Goal: Task Accomplishment & Management: Use online tool/utility

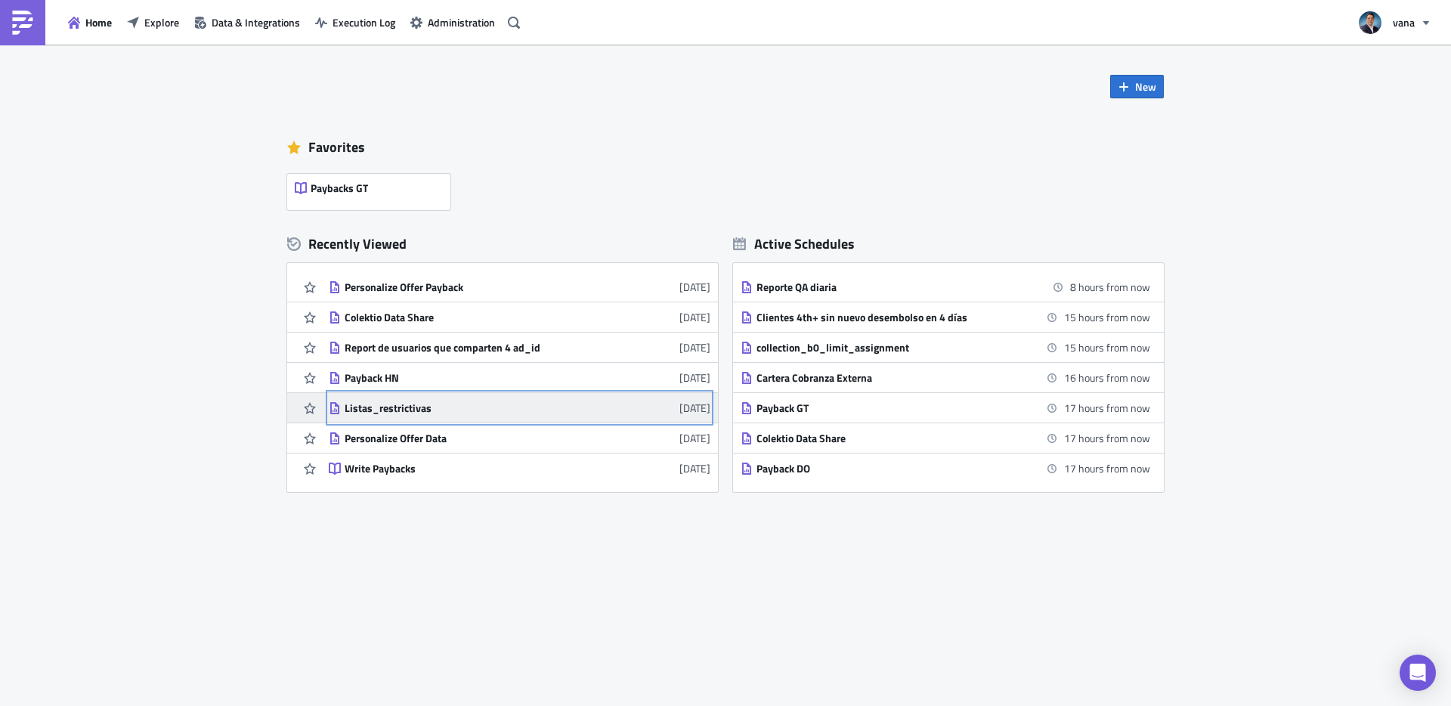
click at [360, 409] on div "Listas_restrictivas" at bounding box center [477, 408] width 265 height 14
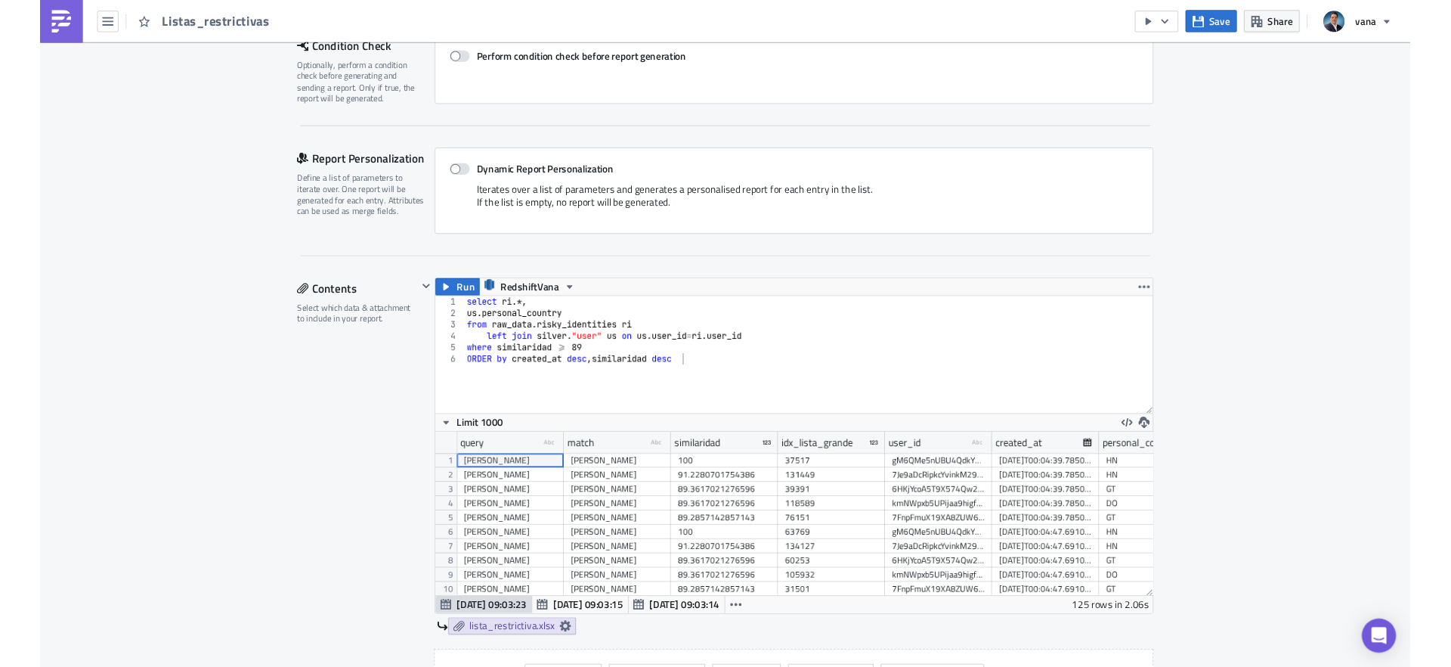
scroll to position [254, 0]
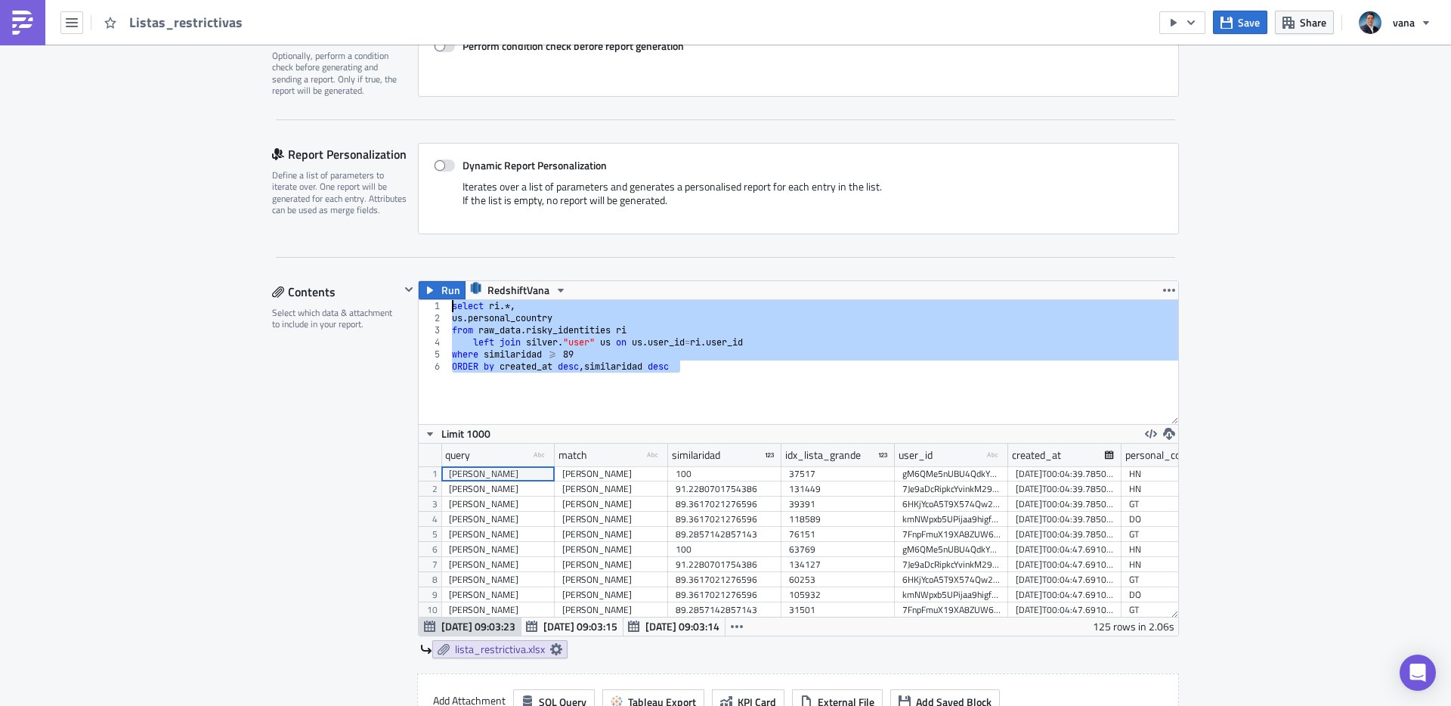
drag, startPoint x: 704, startPoint y: 369, endPoint x: 441, endPoint y: 305, distance: 270.6
click at [441, 305] on div "ORDER by created_at desc ,similaridad desc 1 2 3 4 5 6 select ri .*, us . perso…" at bounding box center [799, 362] width 760 height 124
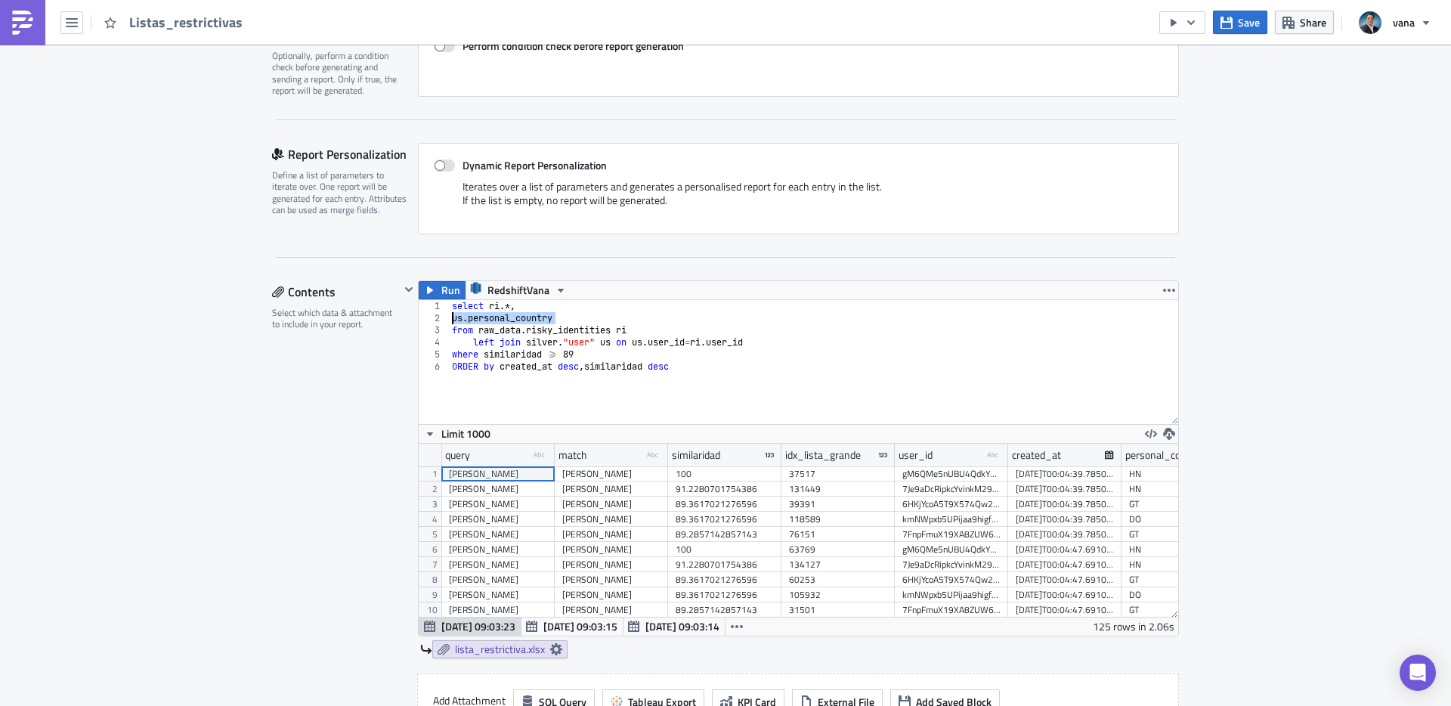
drag, startPoint x: 558, startPoint y: 318, endPoint x: 443, endPoint y: 318, distance: 114.9
click at [443, 318] on div "select ri.*, us.personal_country 1 2 3 4 5 6 select ri .*, us . personal_countr…" at bounding box center [799, 362] width 760 height 124
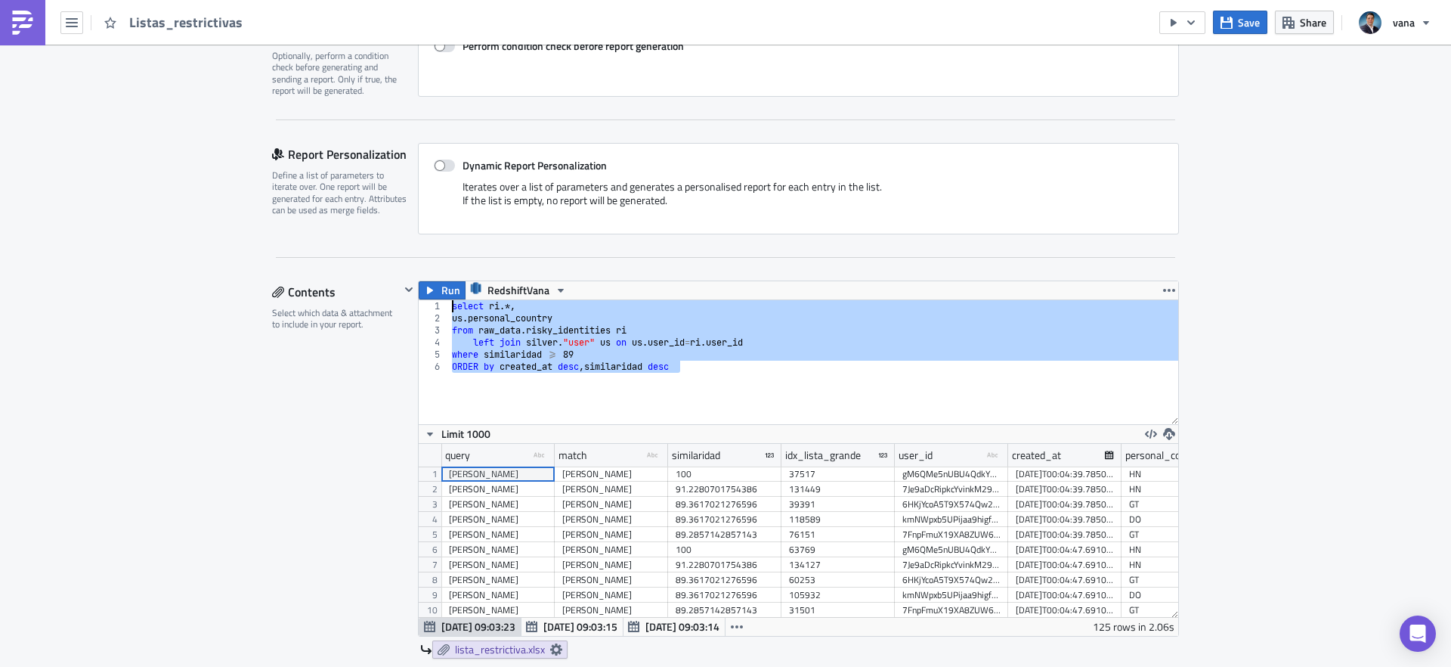
drag, startPoint x: 673, startPoint y: 379, endPoint x: 424, endPoint y: 310, distance: 258.9
click at [424, 310] on div "us.personal_country 1 2 3 4 5 6 select ri .*, us . personal_country from raw_da…" at bounding box center [799, 362] width 760 height 124
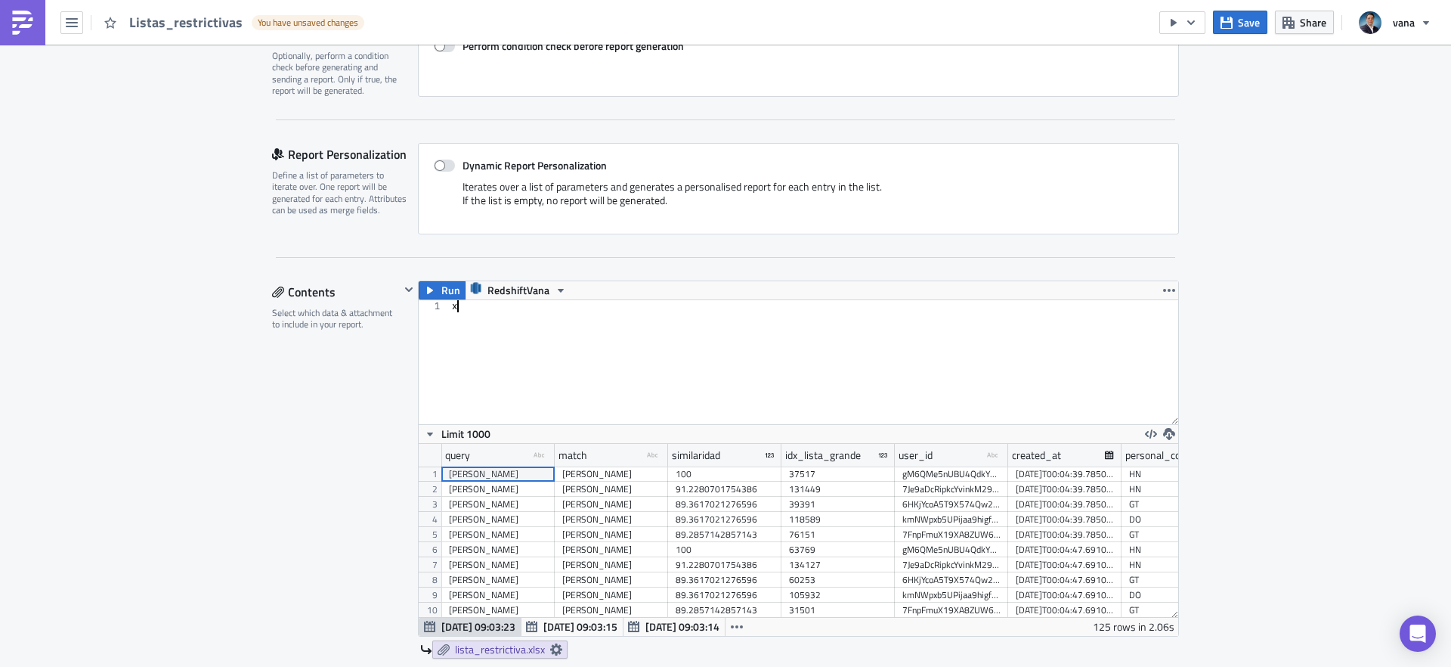
type textarea "where similaridad >= 89 ORDER by created_at desc ,similaridad desc"
paste textarea "limit 100;"
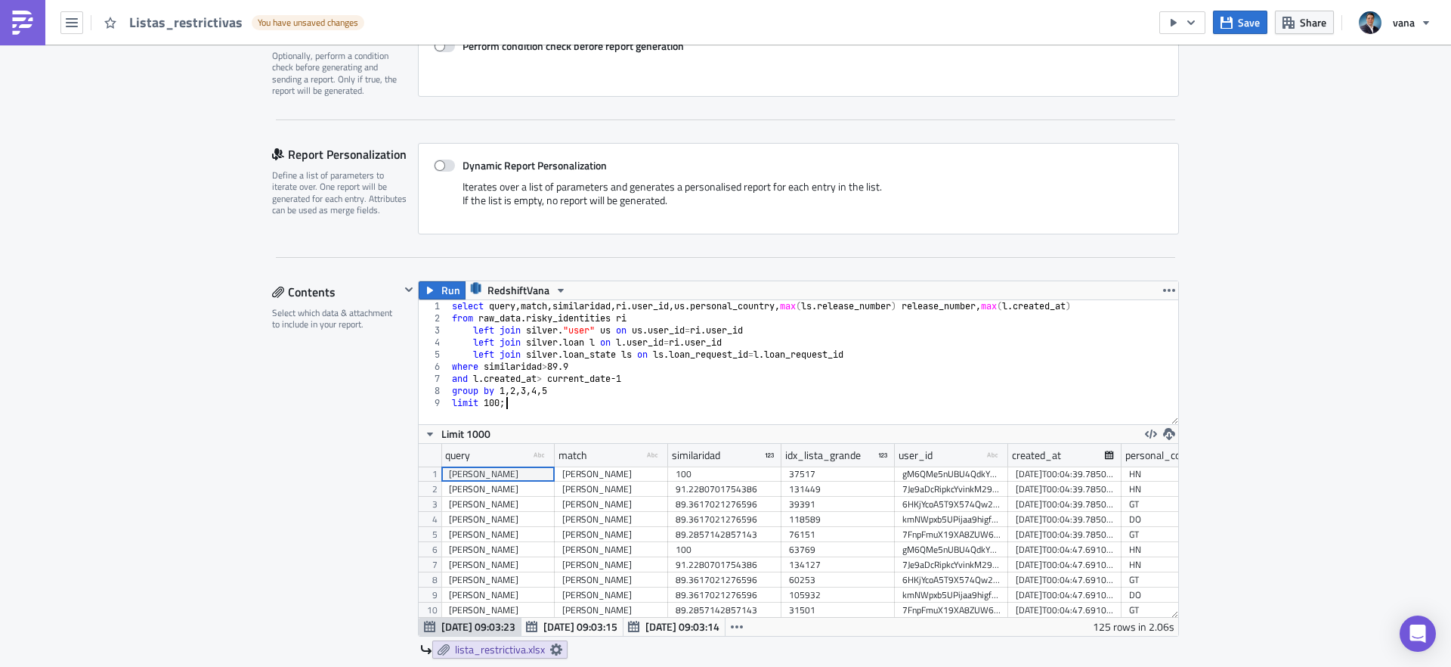
scroll to position [286, 0]
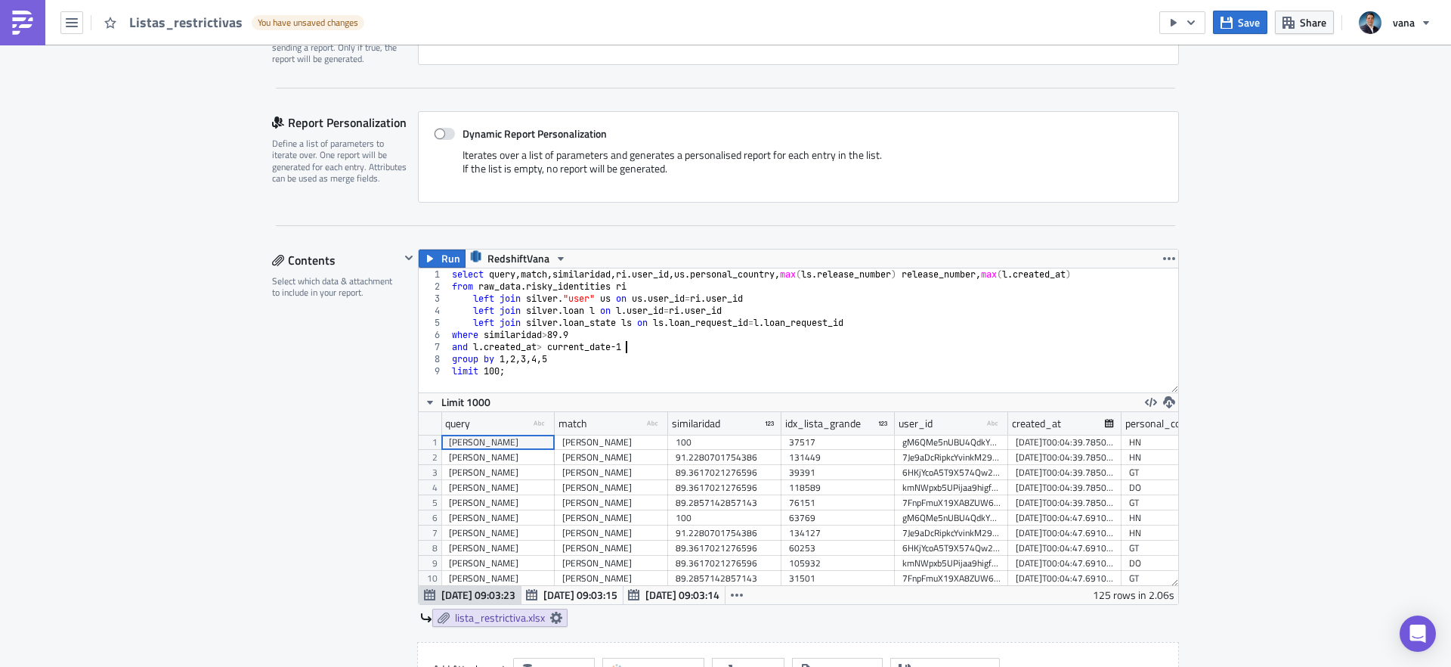
click at [637, 347] on div "select query , match , similaridad , ri . user_id , us . personal_country , max…" at bounding box center [813, 342] width 729 height 148
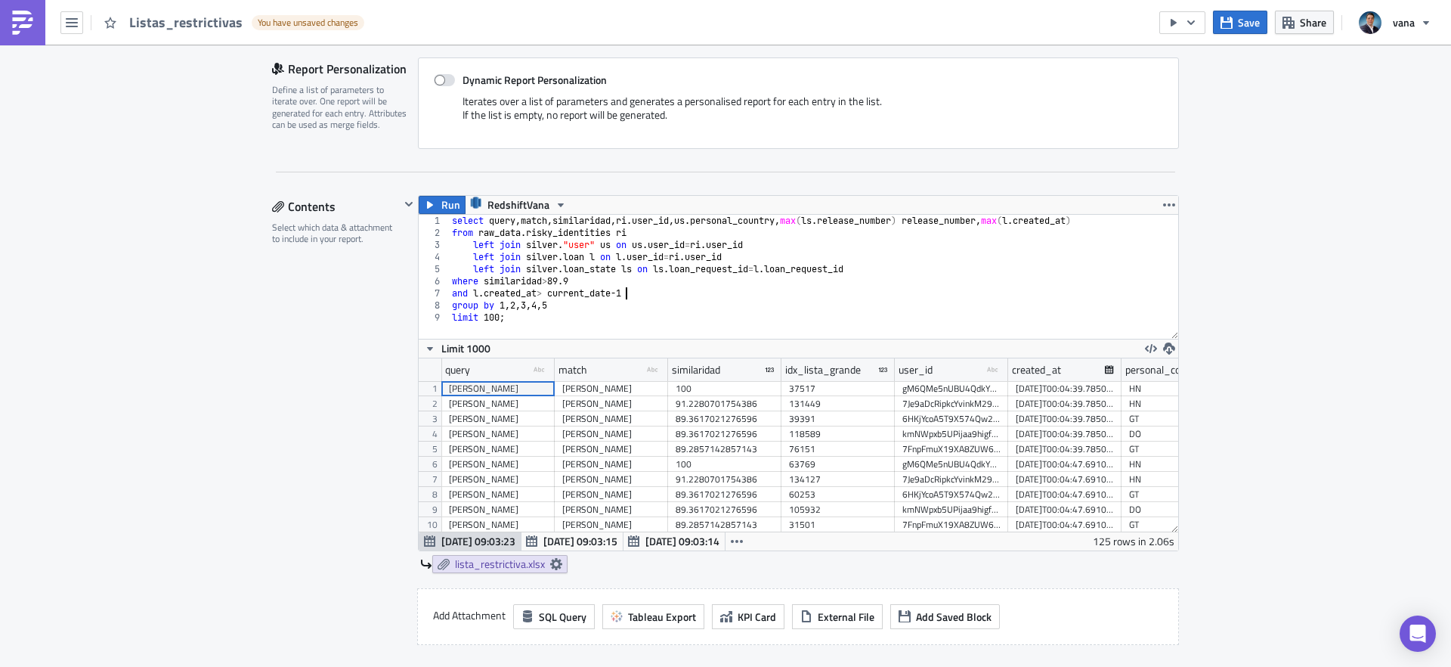
scroll to position [339, 0]
type textarea "and l.created_at> current_date-1"
click at [432, 211] on icon "button" at bounding box center [430, 206] width 12 height 12
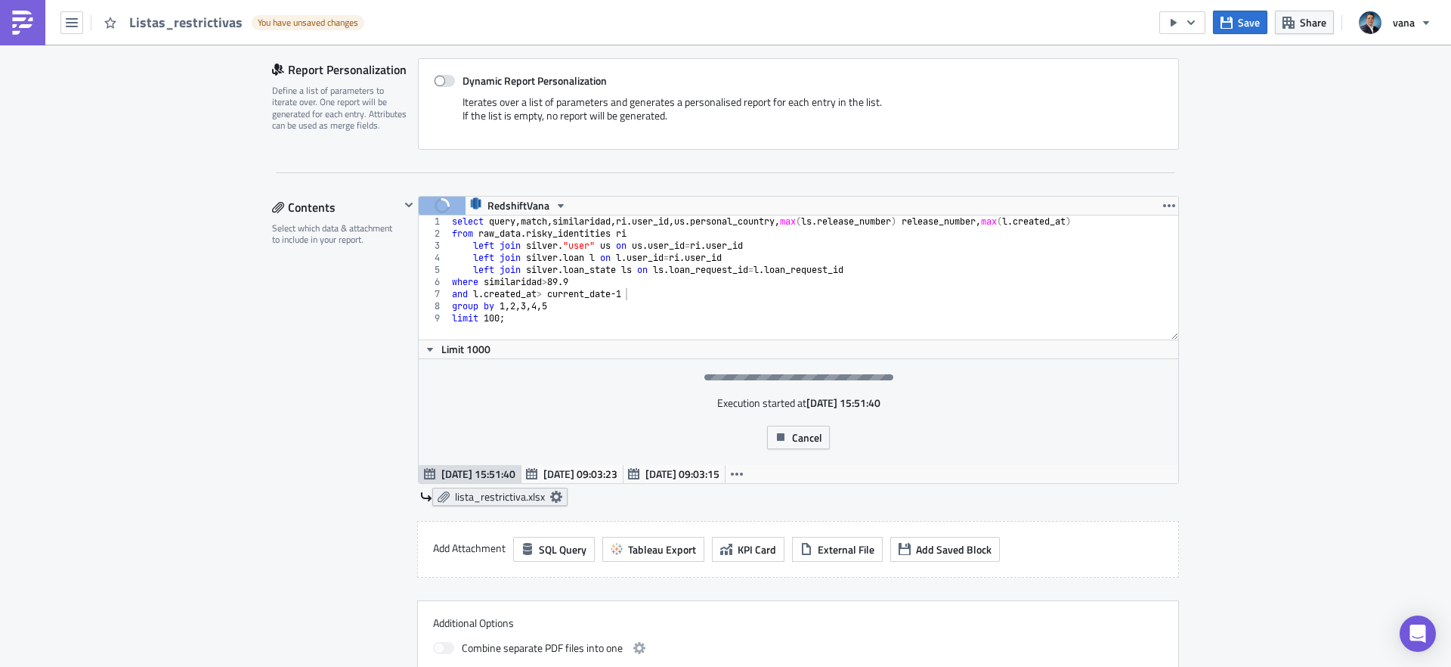
click at [559, 500] on icon at bounding box center [556, 497] width 12 height 12
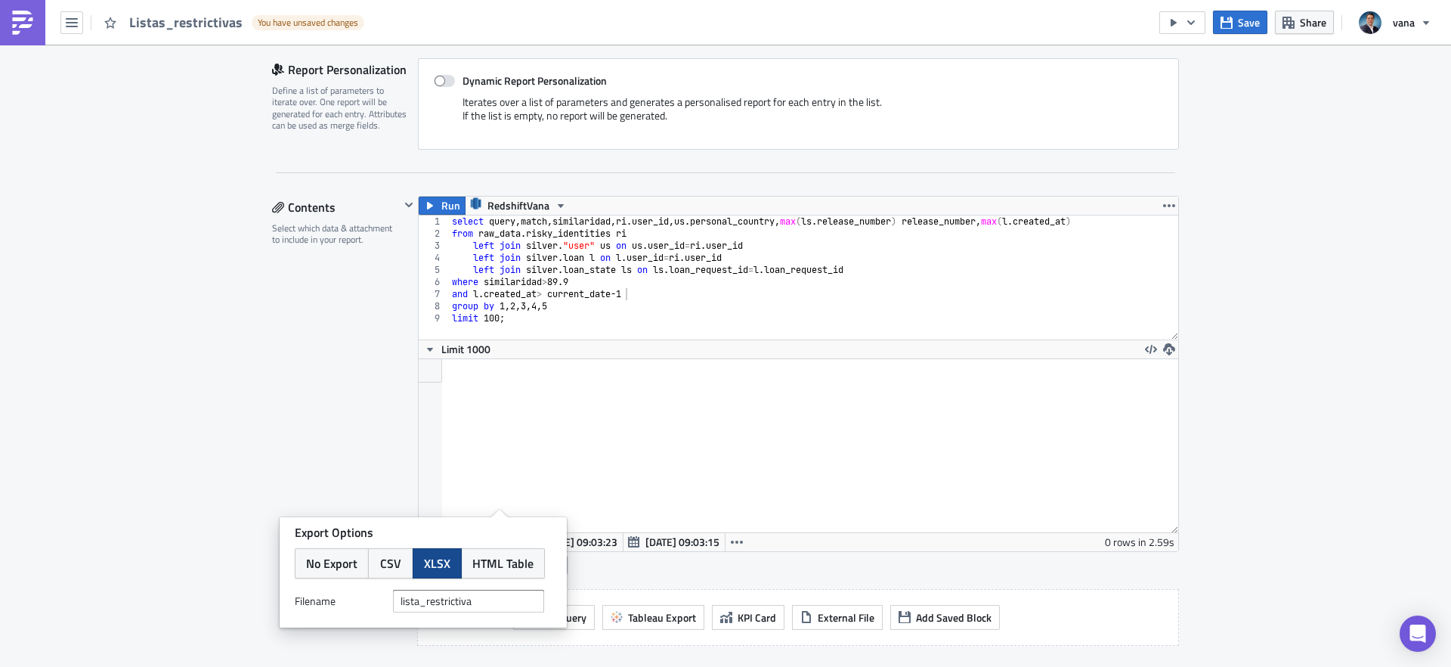
scroll to position [173, 760]
click at [488, 598] on input "lista_restrictiva" at bounding box center [468, 601] width 151 height 23
type input "lista_restrictiva_diaria"
click at [327, 428] on div "Contents Select which data & attachment to include in your report." at bounding box center [336, 485] width 128 height 578
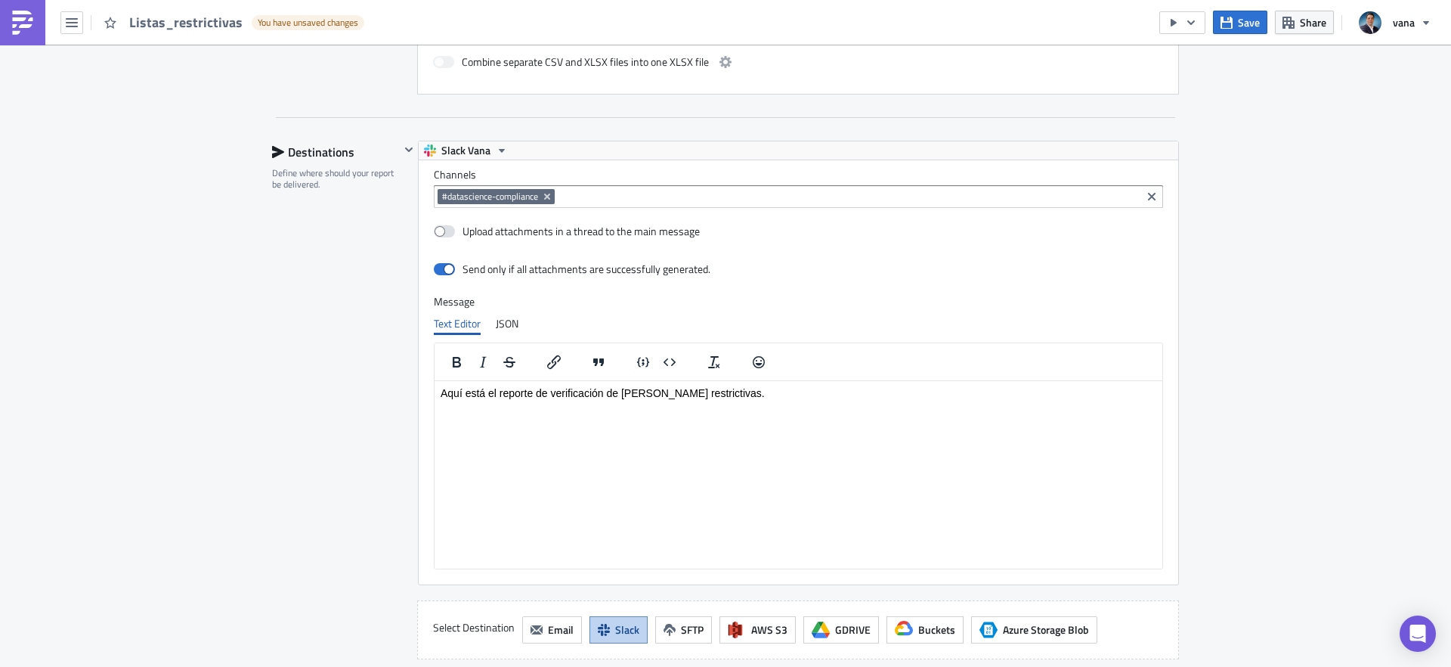
scroll to position [859, 0]
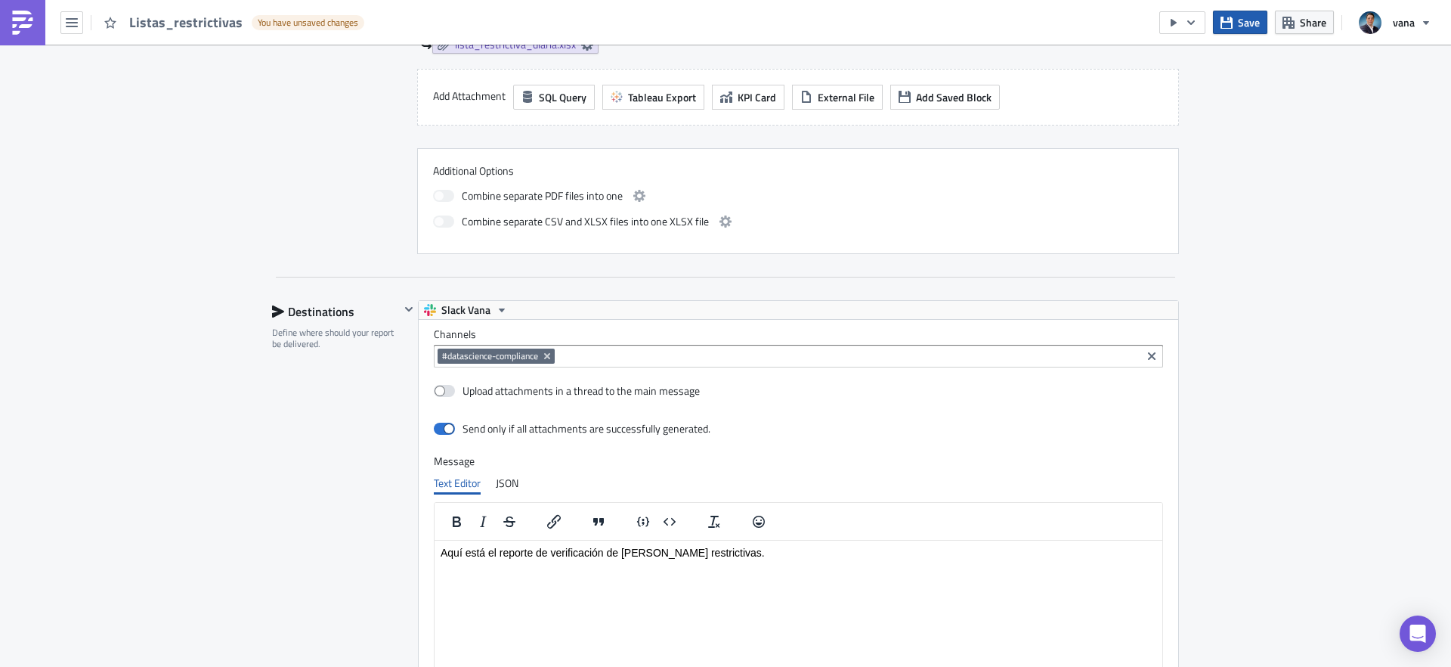
click at [1250, 25] on span "Save" at bounding box center [1249, 22] width 22 height 16
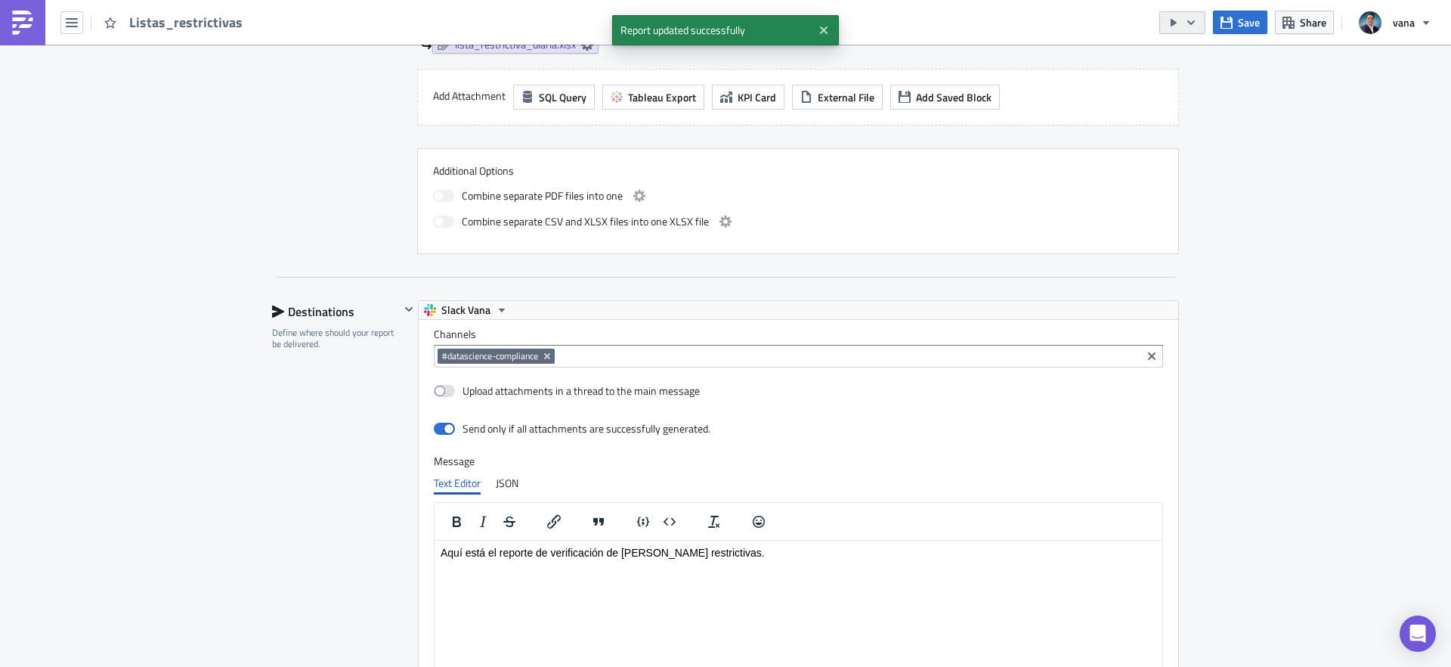
click at [1176, 26] on icon "button" at bounding box center [1174, 23] width 12 height 12
click at [1190, 89] on div "Run Report" at bounding box center [1228, 83] width 118 height 15
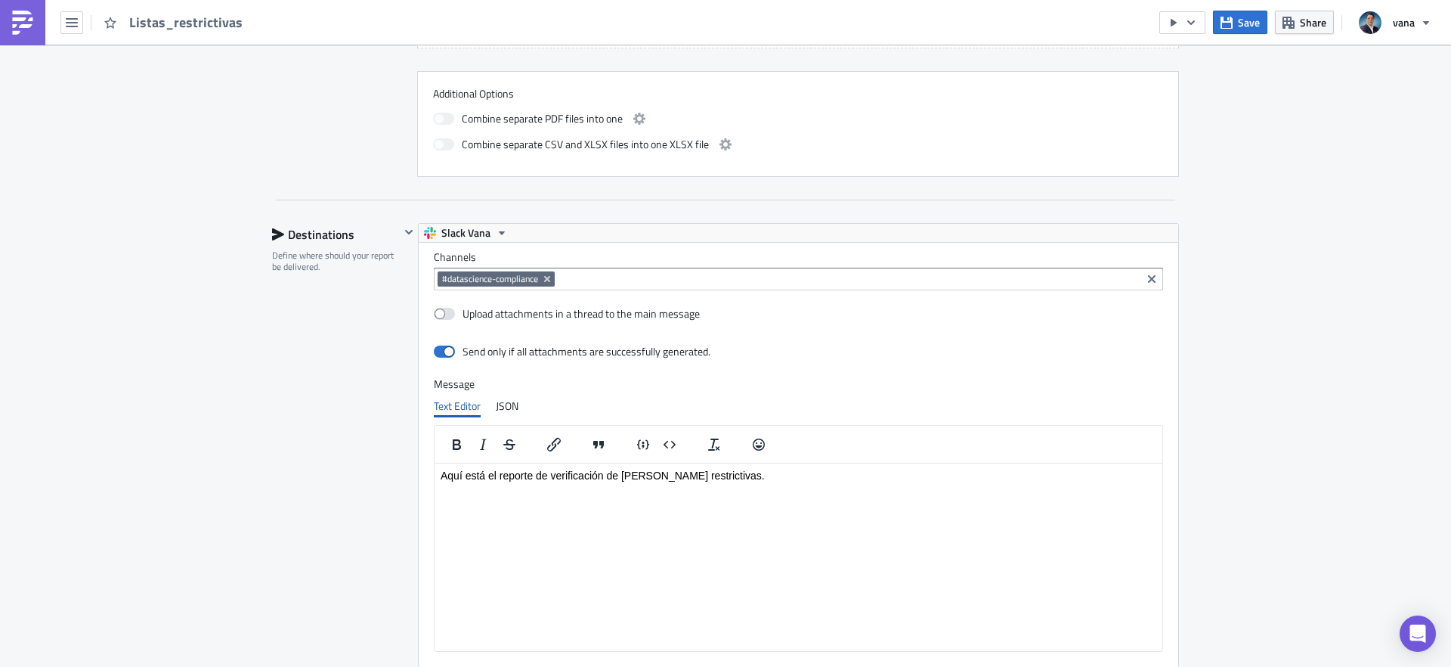
scroll to position [1031, 0]
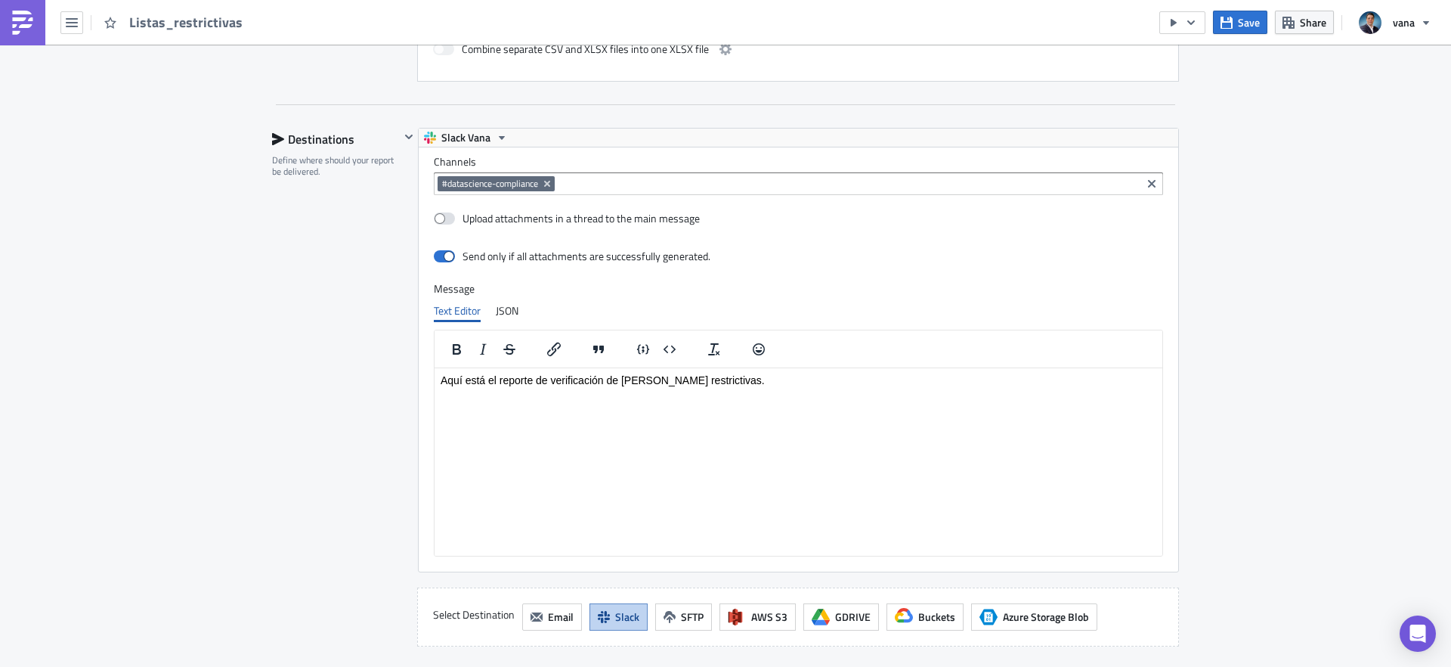
click at [720, 381] on p "Aquí está el reporte de verificación de listas restrictivas." at bounding box center [799, 379] width 716 height 12
click at [507, 311] on div "JSON" at bounding box center [507, 310] width 23 height 23
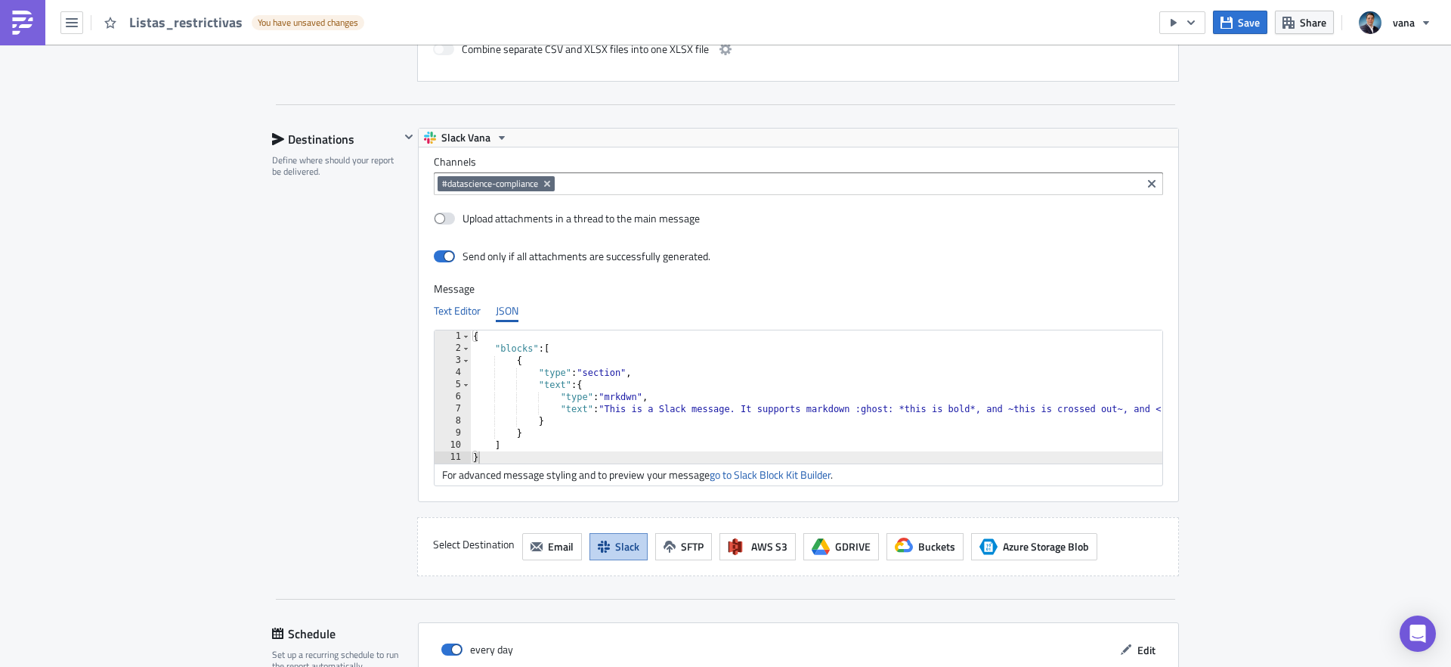
click at [472, 308] on div "Text Editor" at bounding box center [457, 310] width 47 height 23
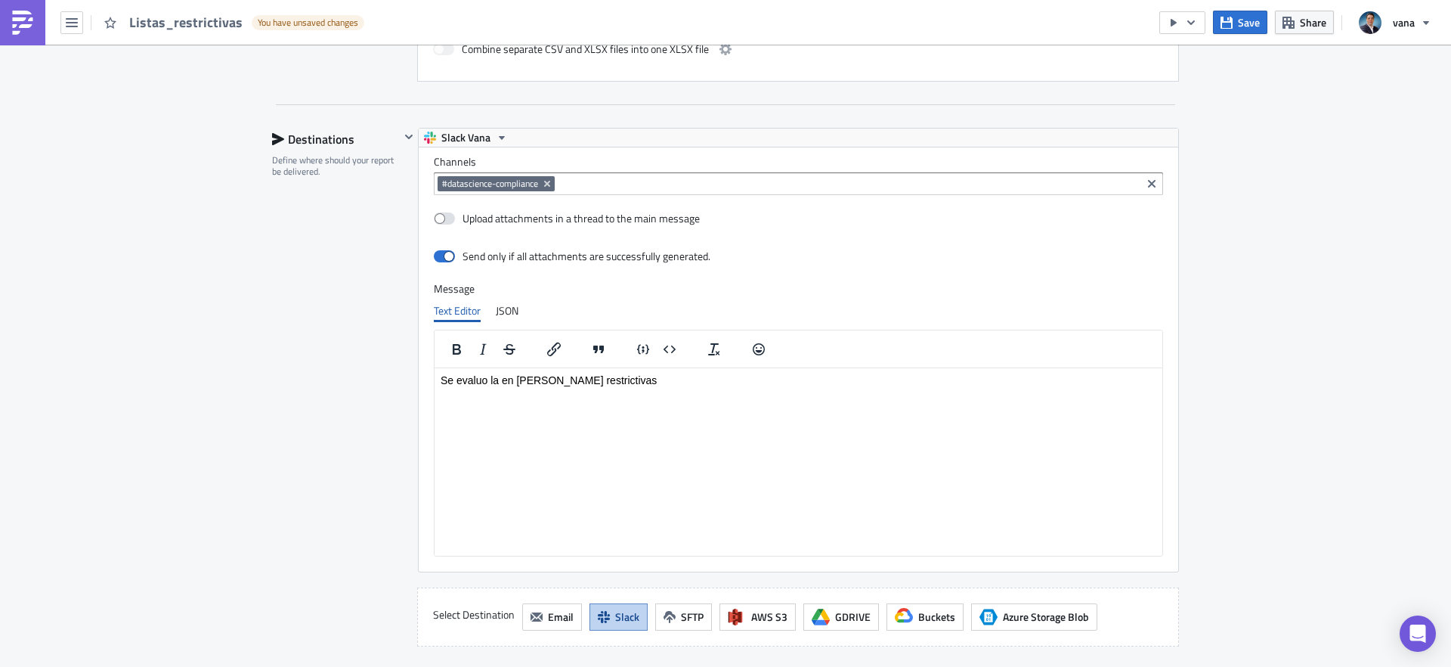
click at [503, 388] on body "Se evaluo la en listas restrictivas" at bounding box center [799, 395] width 716 height 45
click at [618, 387] on body "Se evaluo la en listas restrictivas" at bounding box center [799, 395] width 716 height 45
click at [679, 343] on button "Insert code block" at bounding box center [670, 349] width 26 height 21
click at [545, 417] on pre "block of code" at bounding box center [799, 413] width 716 height 12
drag, startPoint x: 506, startPoint y: 468, endPoint x: 475, endPoint y: 413, distance: 62.9
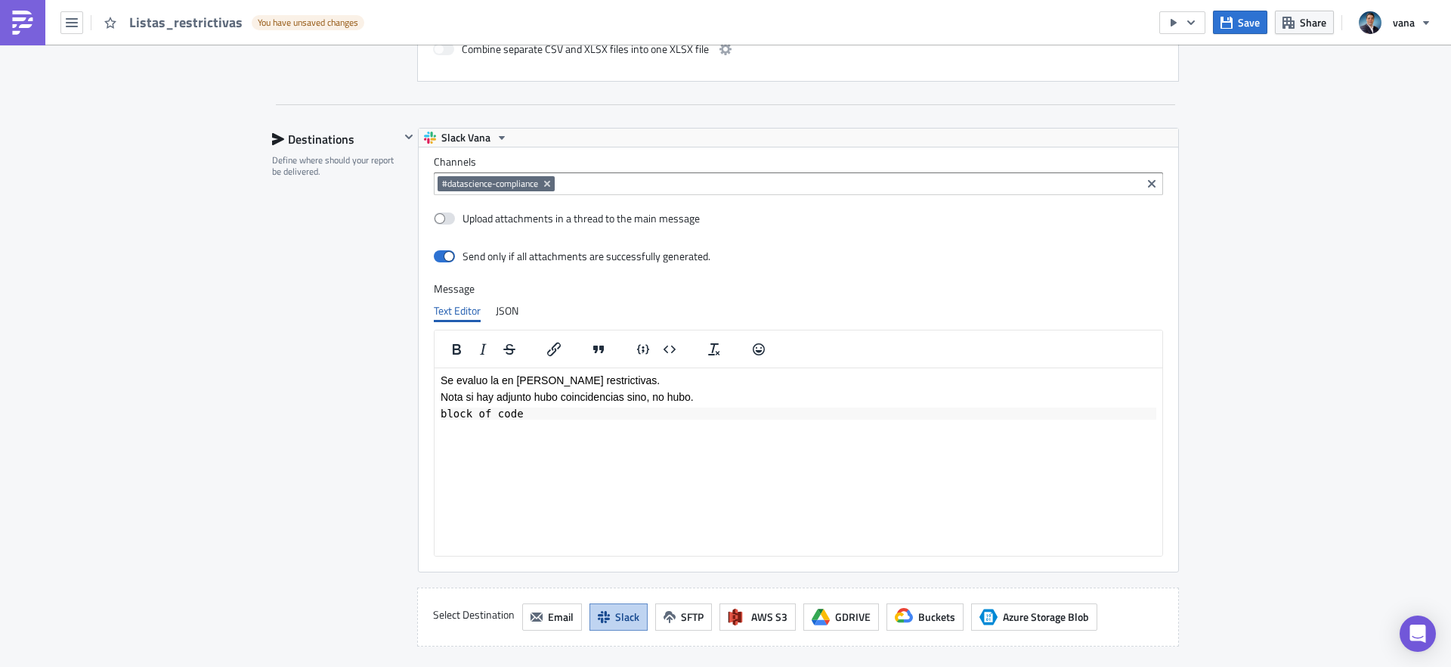
click at [438, 411] on html "Se evaluo la en listas restrictivas. Nota si hay adjunto hubo coincidencias sin…" at bounding box center [799, 404] width 728 height 74
click at [502, 380] on p "Se evaluo la en listas restrictivas." at bounding box center [799, 379] width 716 height 12
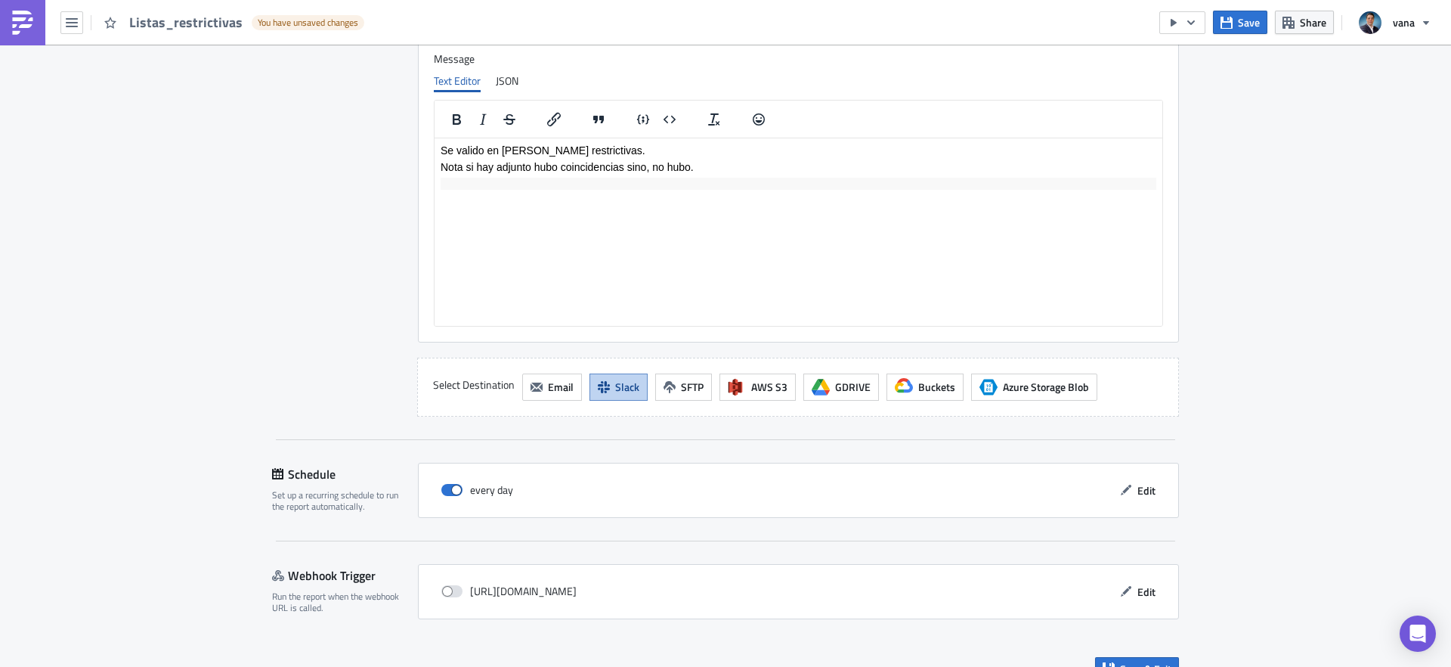
scroll to position [1287, 0]
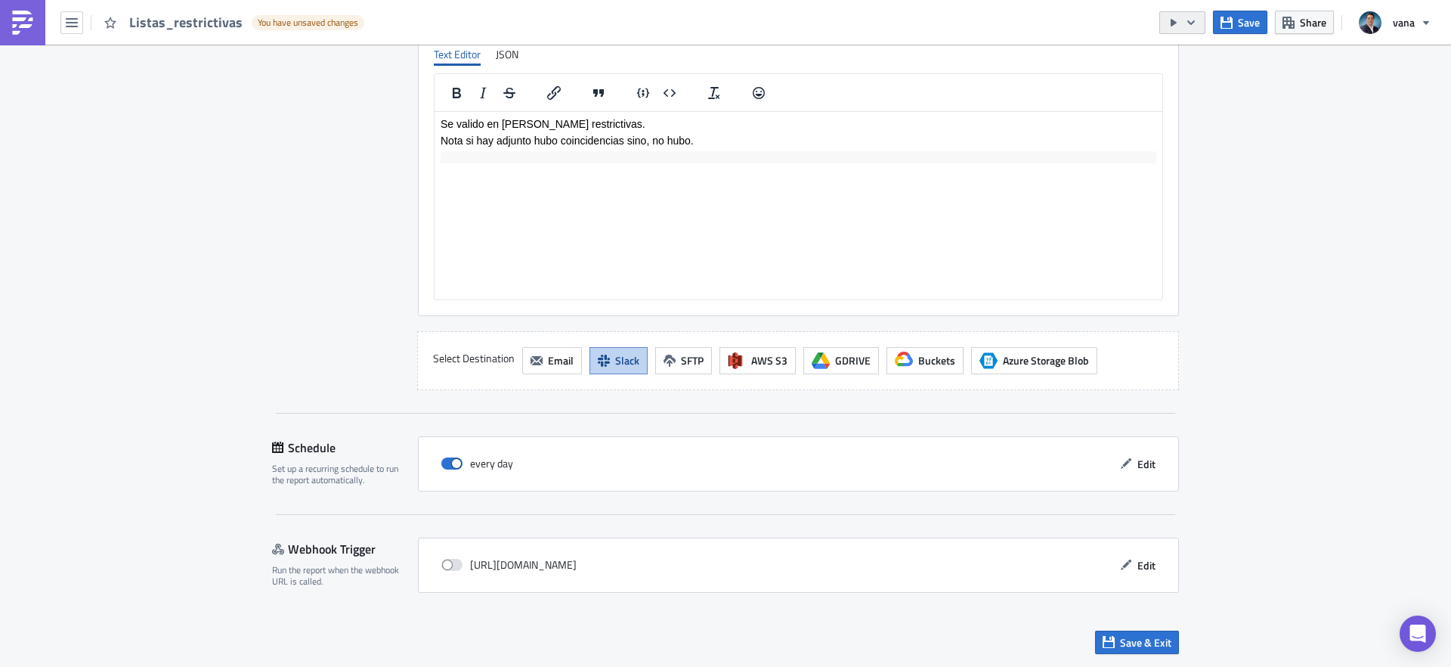
click at [1179, 26] on icon "button" at bounding box center [1174, 23] width 12 height 12
drag, startPoint x: 321, startPoint y: 191, endPoint x: 421, endPoint y: 148, distance: 108.7
click at [322, 191] on div "Destinations Define where should your report be delivered." at bounding box center [336, 131] width 128 height 518
click at [1230, 19] on icon "button" at bounding box center [1227, 22] width 12 height 12
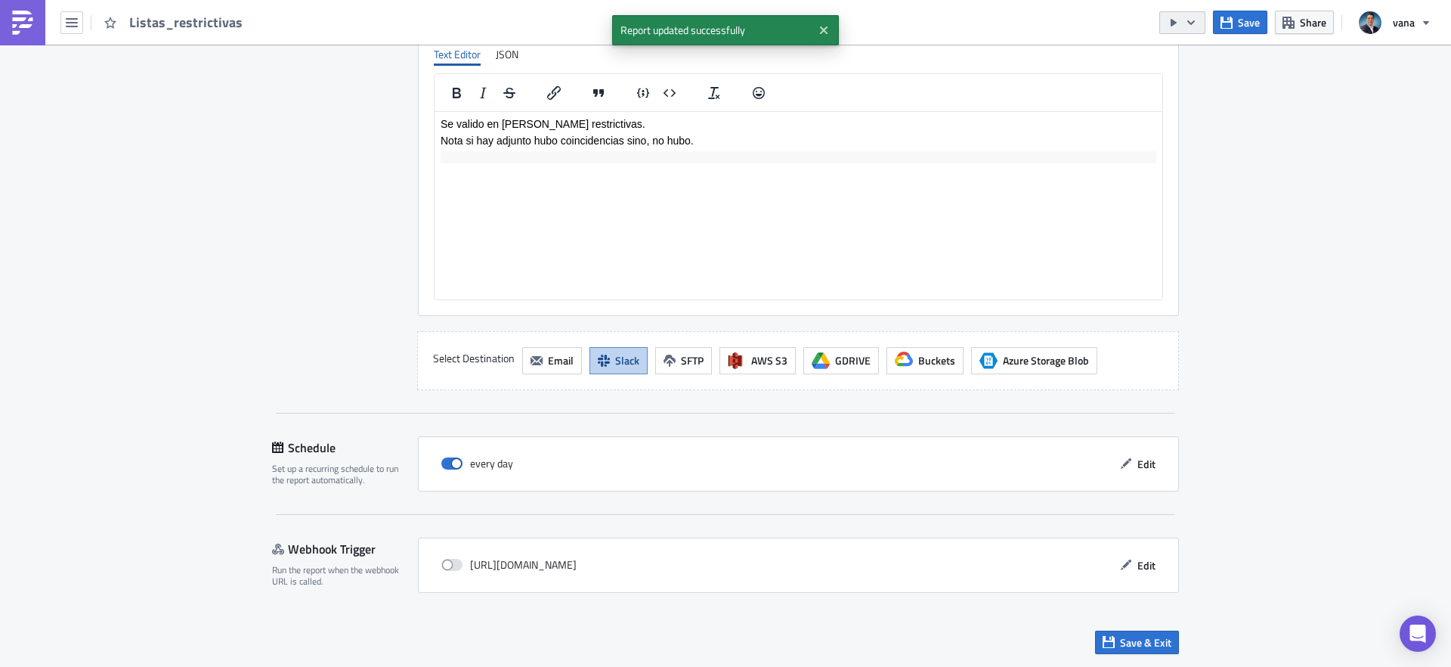
click at [1173, 23] on icon "button" at bounding box center [1174, 23] width 6 height 8
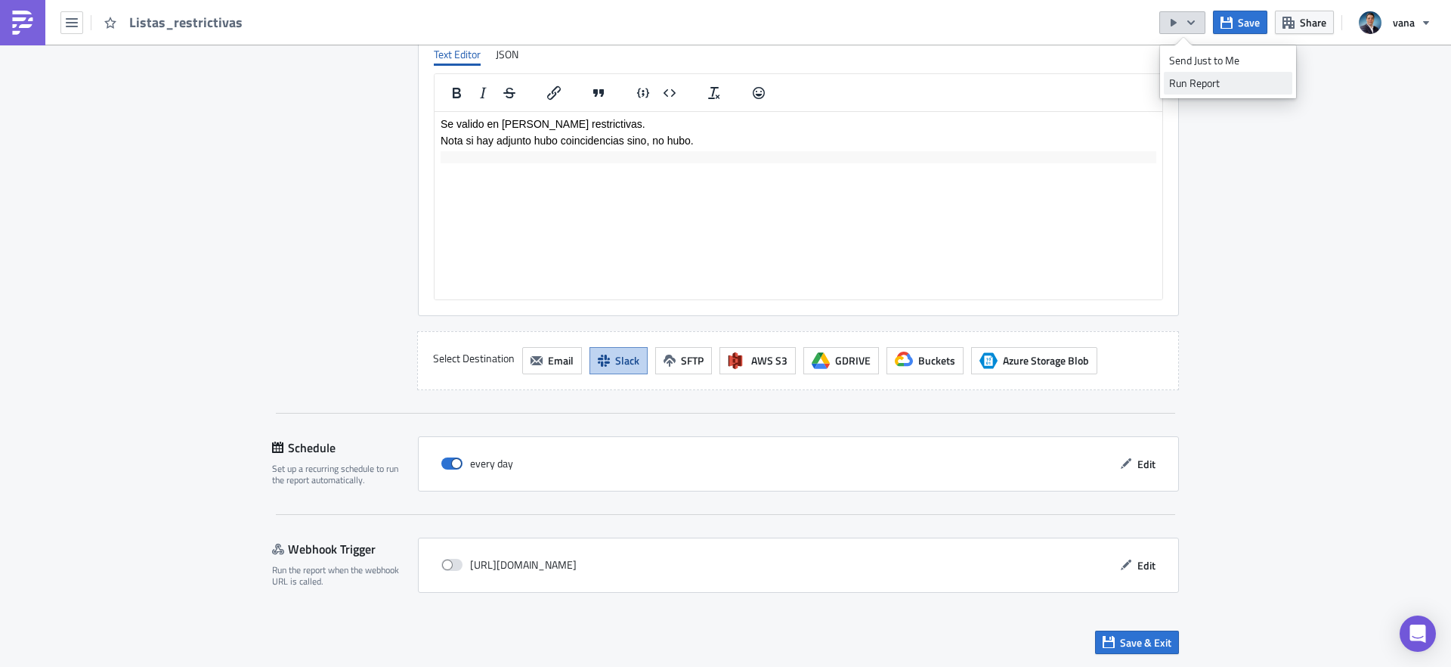
click at [1196, 79] on div "Run Report" at bounding box center [1228, 83] width 118 height 15
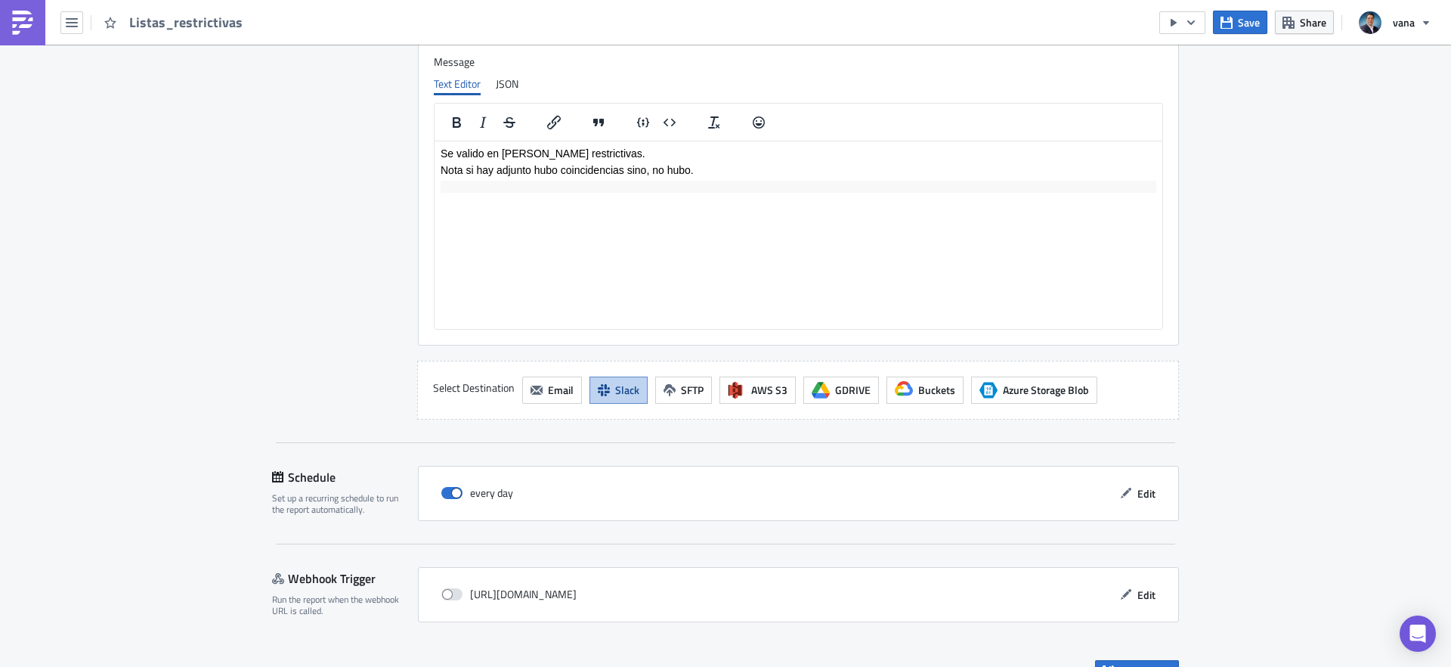
scroll to position [1149, 0]
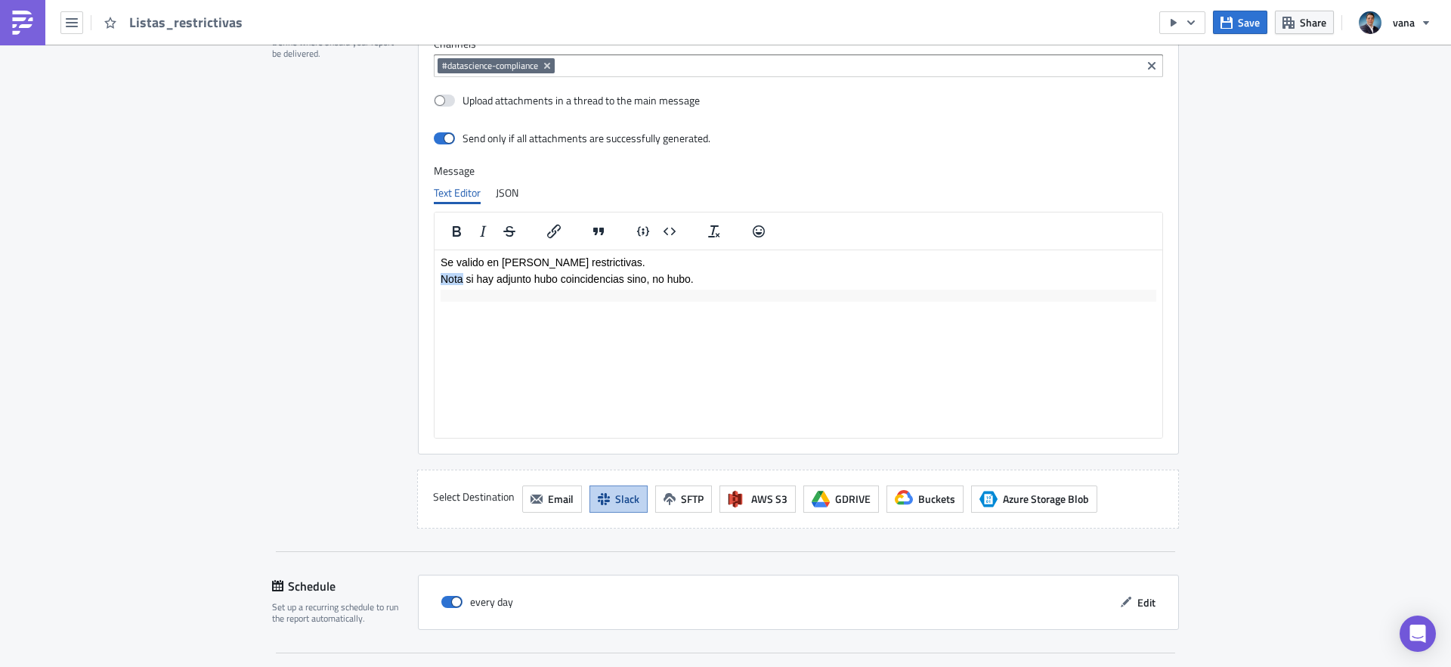
drag, startPoint x: 461, startPoint y: 278, endPoint x: 423, endPoint y: 279, distance: 38.6
click at [435, 279] on html "Se valido en listas restrictivas. Nota si hay adjunto hubo coincidencias sino, …" at bounding box center [799, 277] width 728 height 57
click at [459, 227] on icon "Bold" at bounding box center [457, 231] width 8 height 11
click at [466, 280] on p "Nota si hay adjunto hubo coincidencias sino, no hubo." at bounding box center [799, 278] width 716 height 12
click at [596, 307] on html "[PERSON_NAME] en listas restrictivas. Nota: si hay adjunto hubo coincidencias s…" at bounding box center [799, 277] width 728 height 57
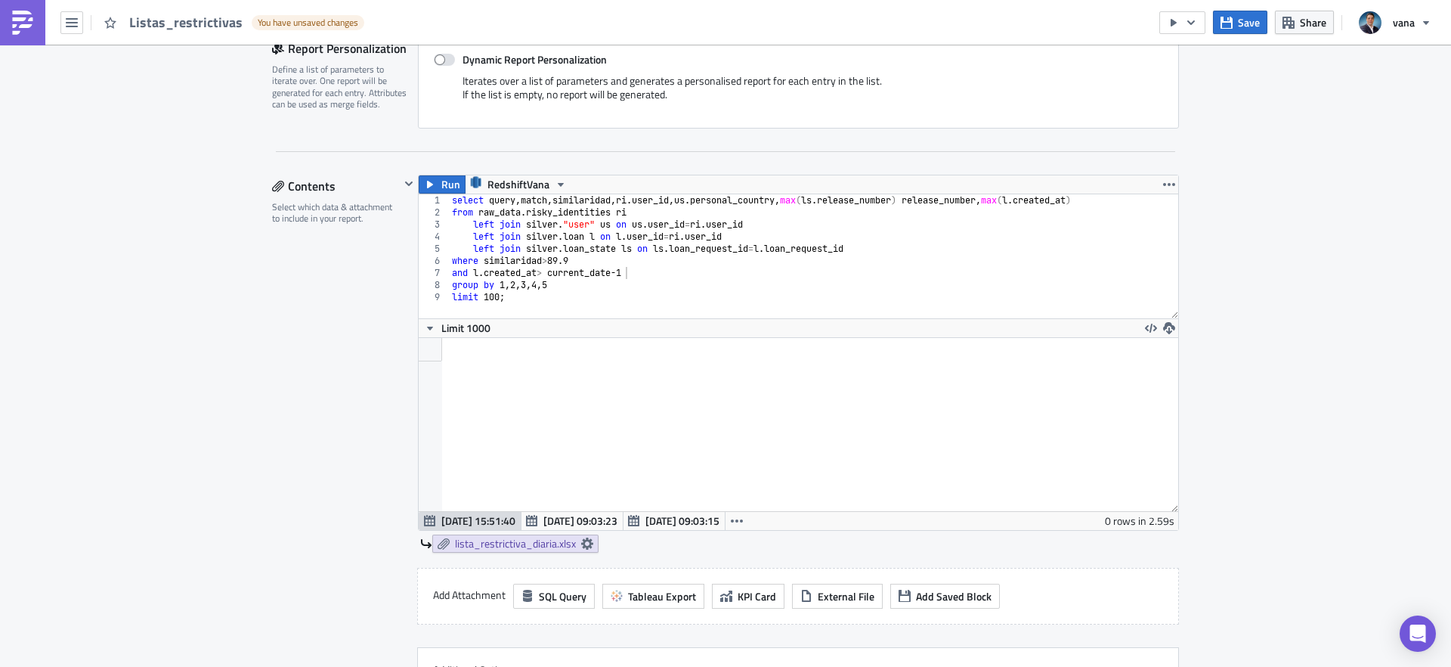
scroll to position [192, 0]
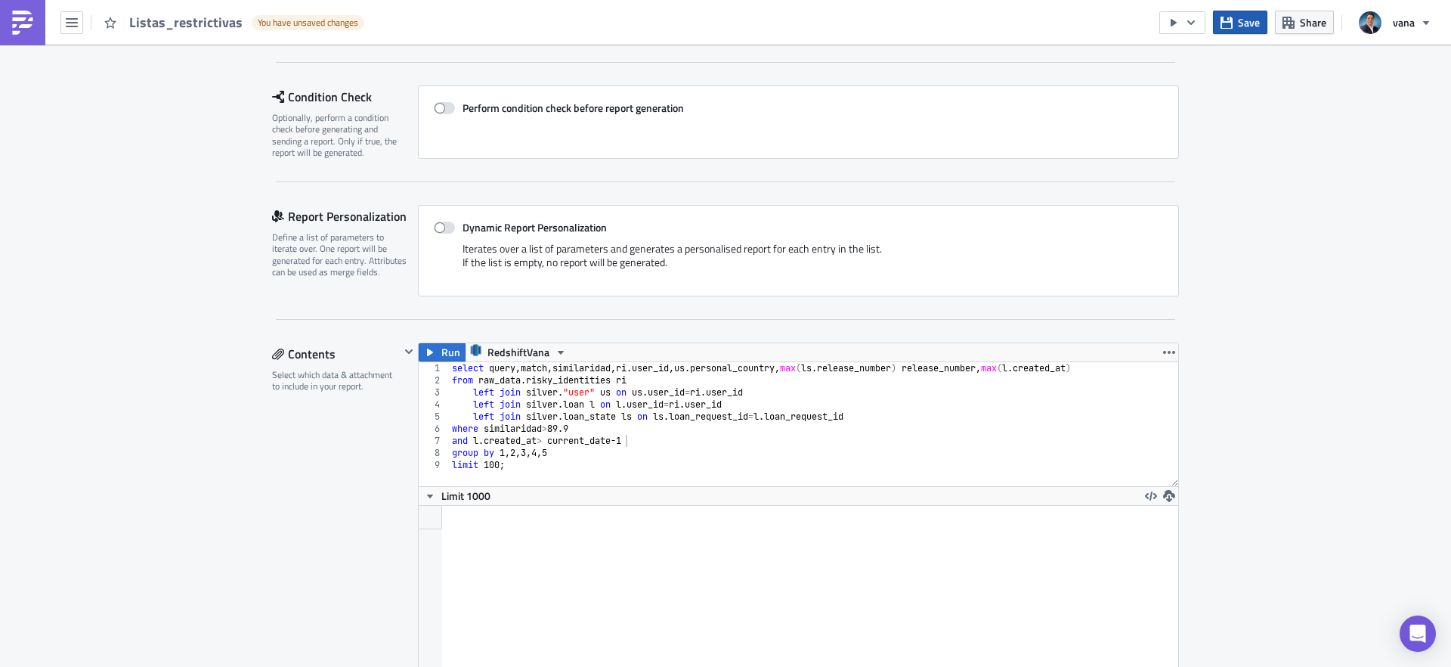
click at [1241, 26] on span "Save" at bounding box center [1249, 22] width 22 height 16
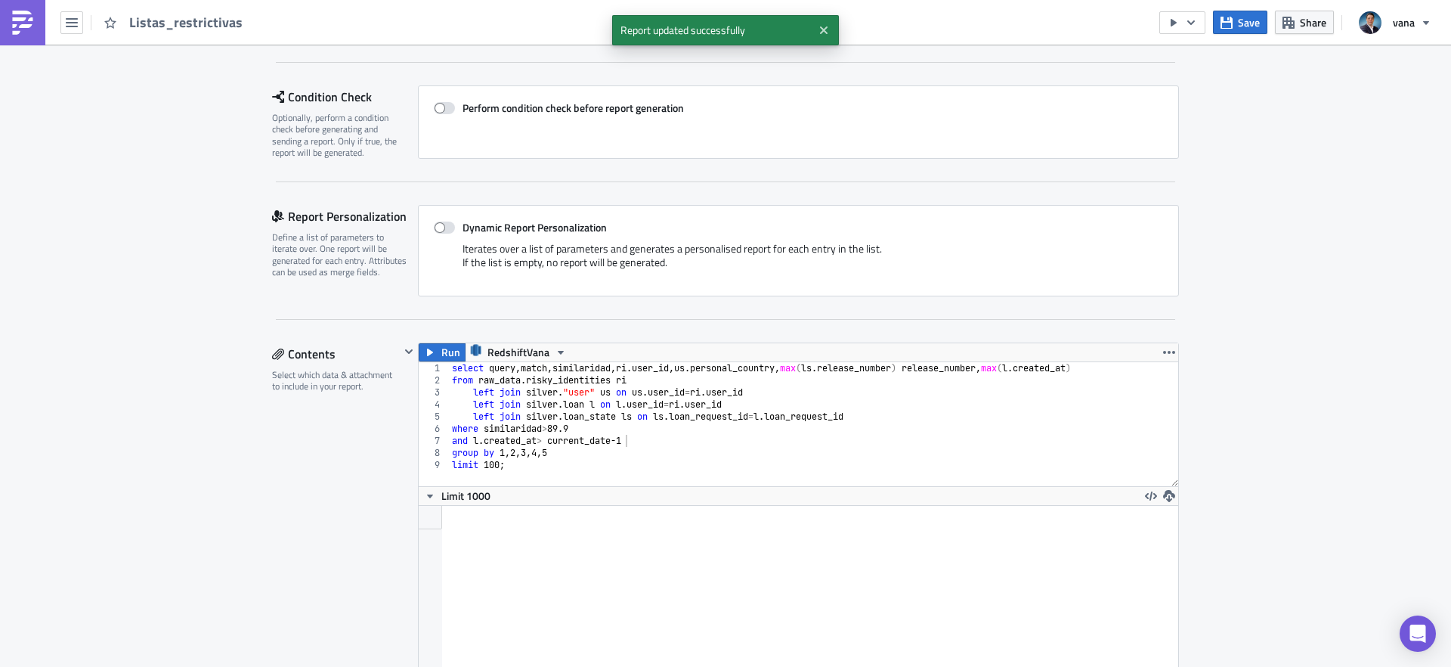
click at [510, 472] on div "select query , match , similaridad , ri . user_id , us . personal_country , max…" at bounding box center [813, 436] width 729 height 148
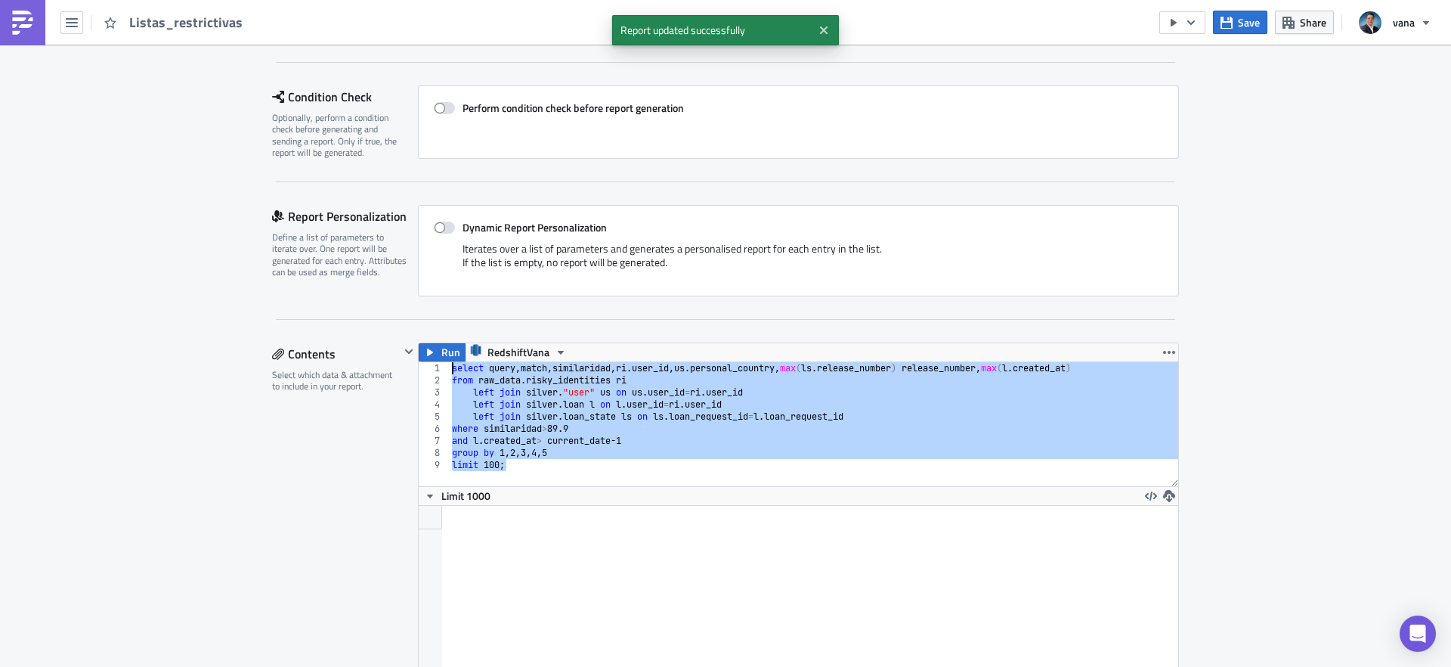
drag, startPoint x: 520, startPoint y: 470, endPoint x: 376, endPoint y: 351, distance: 187.4
click at [376, 351] on div "Contents Select which data & attachment to include in your report. Run Redshift…" at bounding box center [725, 631] width 907 height 578
type textarea "select query,match,similaridad,ri.user_id, us.personal_country,max(ls.release_n…"
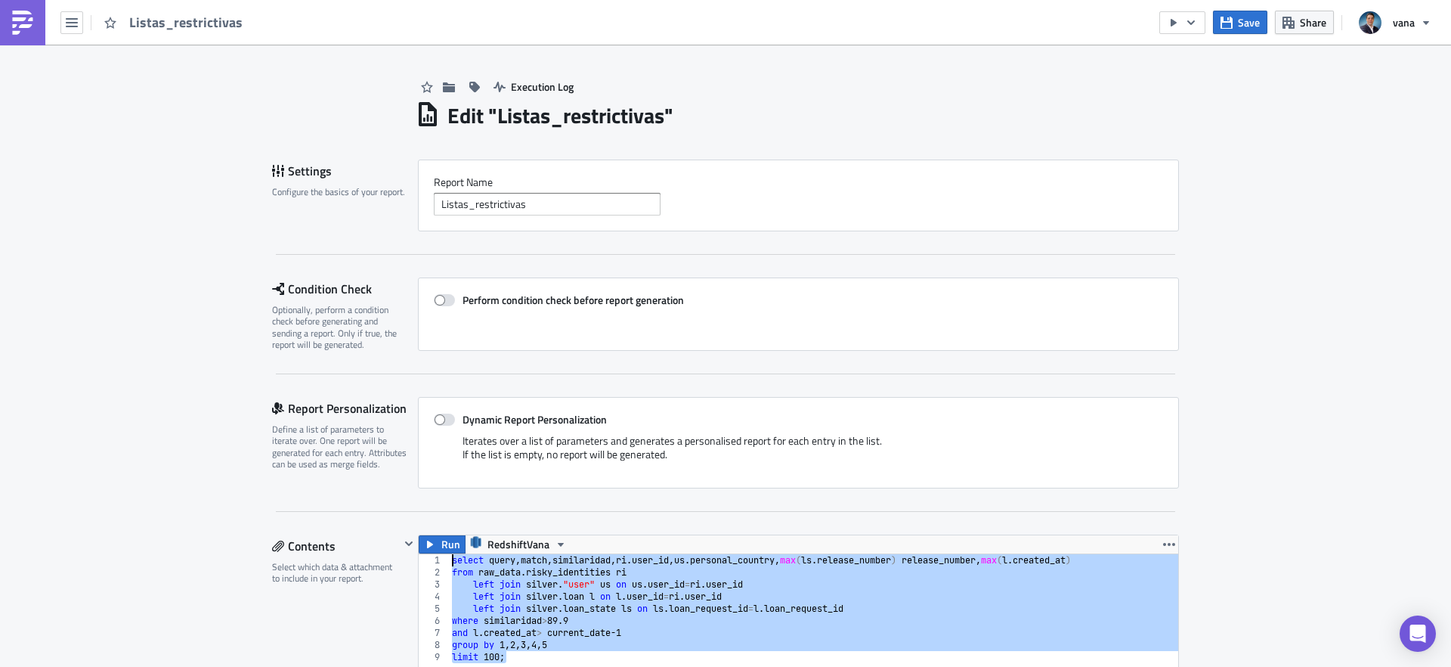
scroll to position [6, 0]
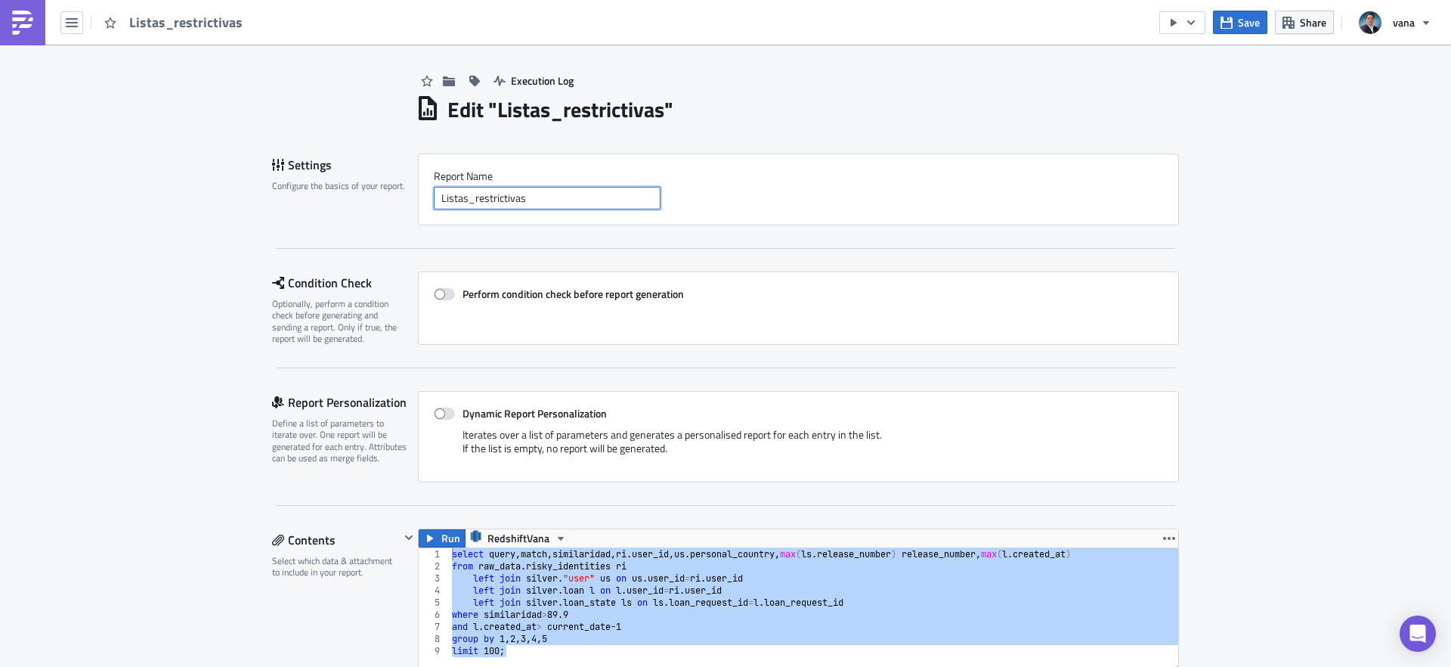
click at [568, 193] on input "Listas_restrictivas" at bounding box center [547, 198] width 227 height 23
type input "Listas_restrictivas_diaria"
click at [1241, 17] on span "Save" at bounding box center [1249, 22] width 22 height 16
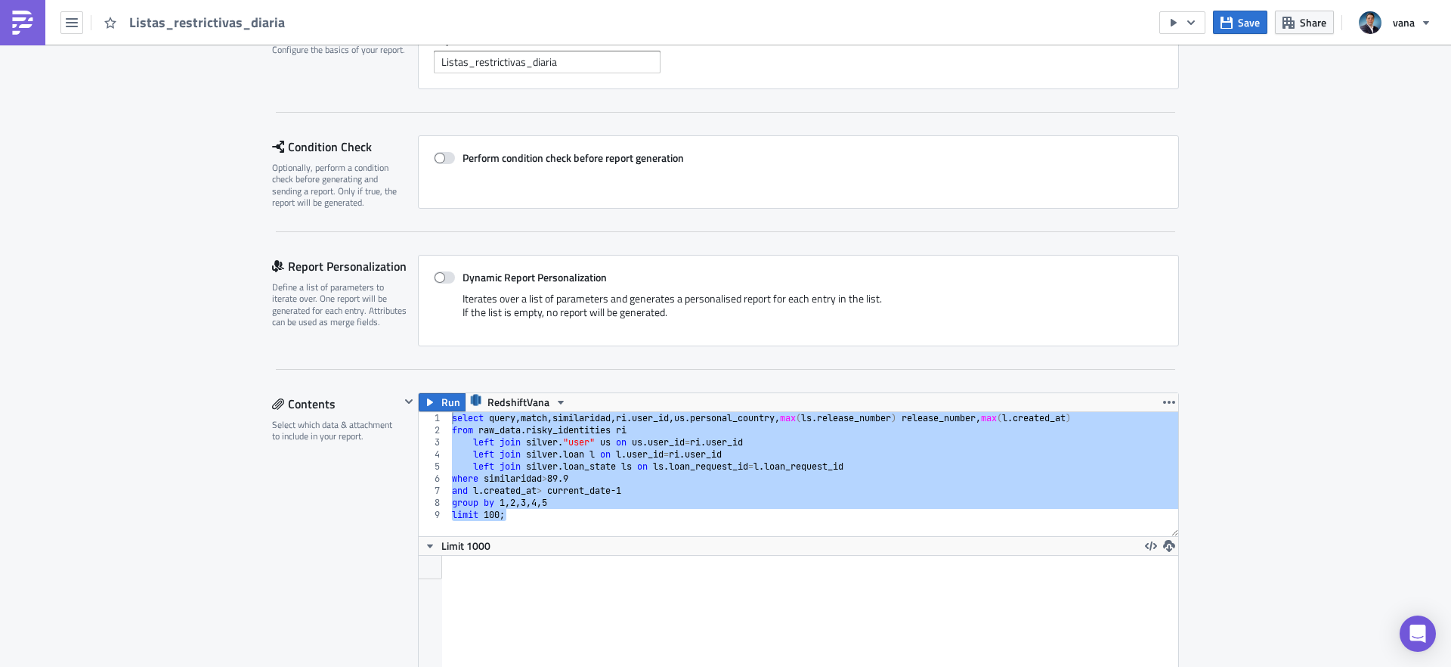
scroll to position [159, 0]
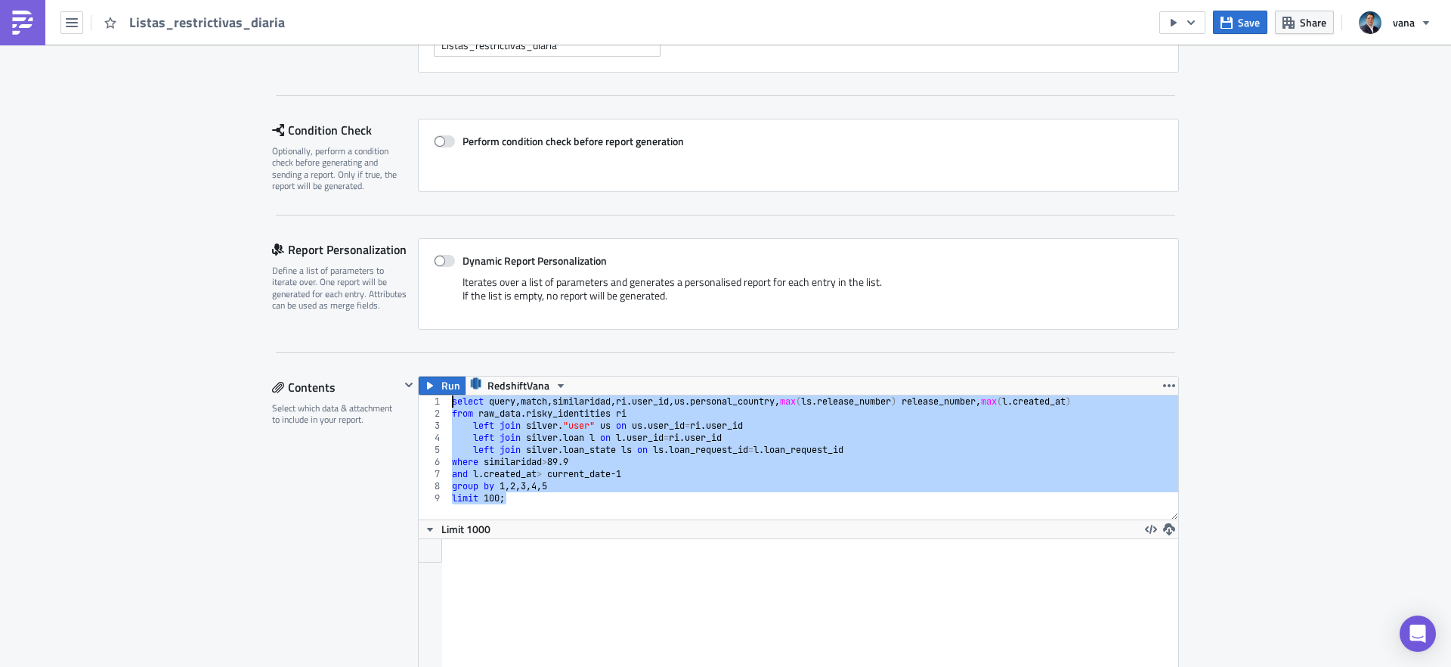
click at [520, 500] on div "select query , match , similaridad , ri . user_id , us . personal_country , max…" at bounding box center [813, 469] width 729 height 148
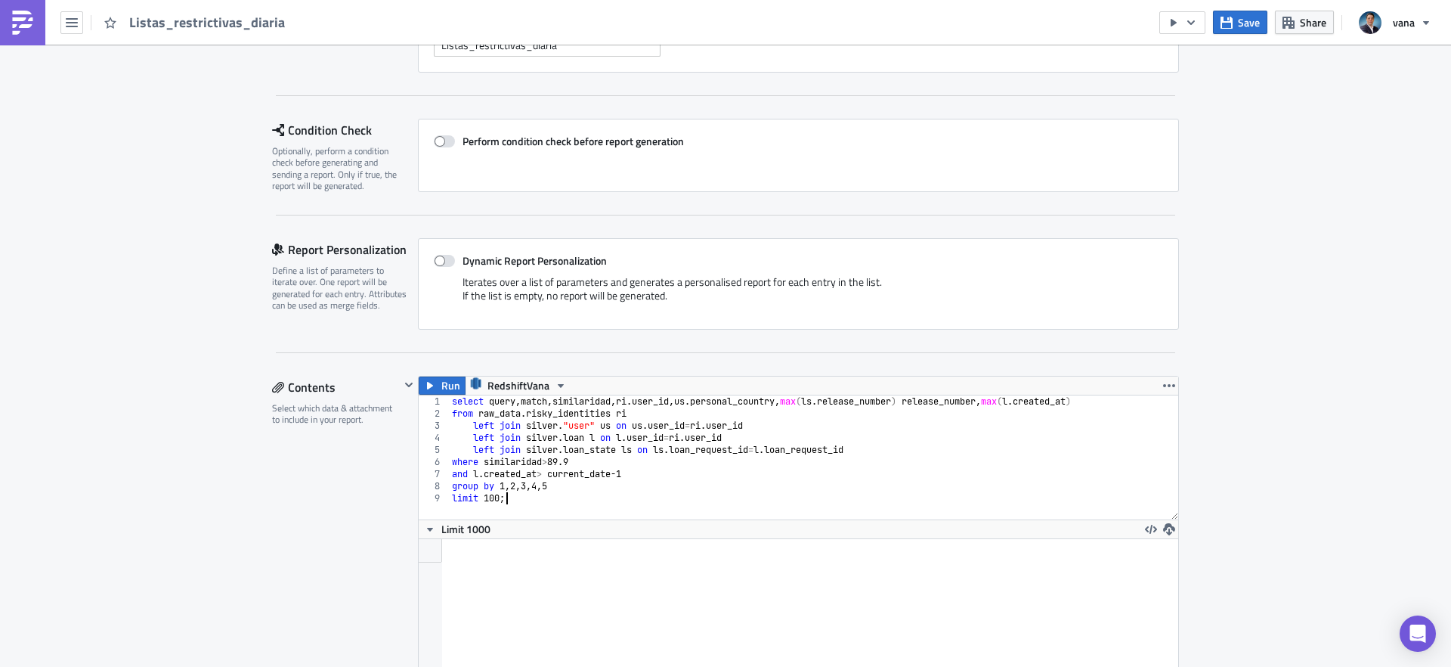
type textarea "group by 1,2,3,4,5 limit 100;"
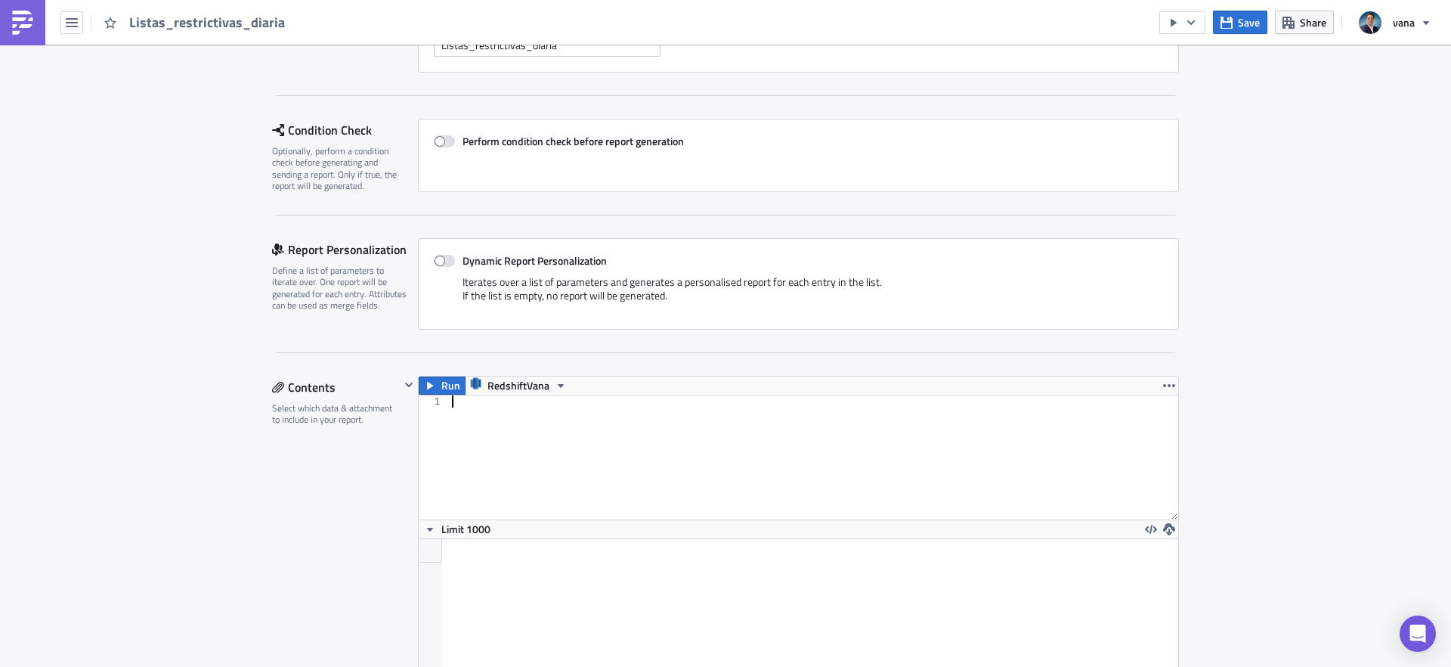
paste textarea "group by 1,2,3,4,5"
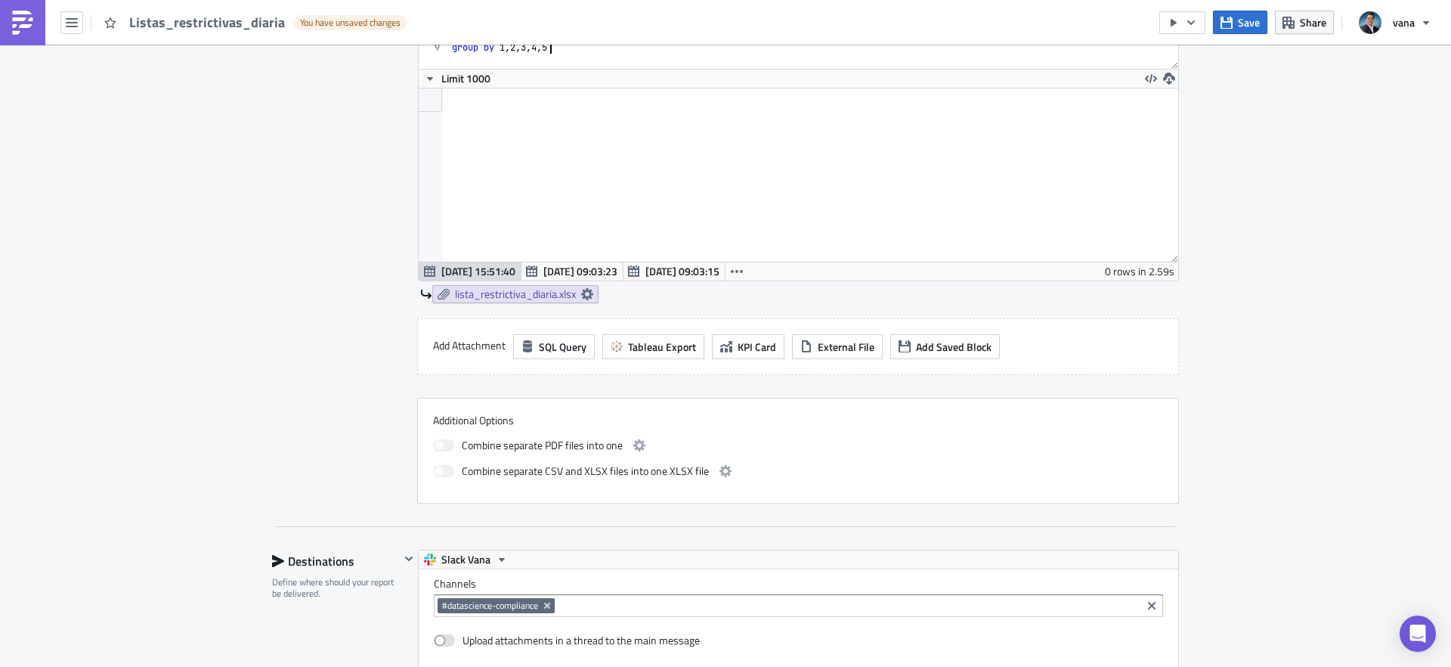
scroll to position [141, 0]
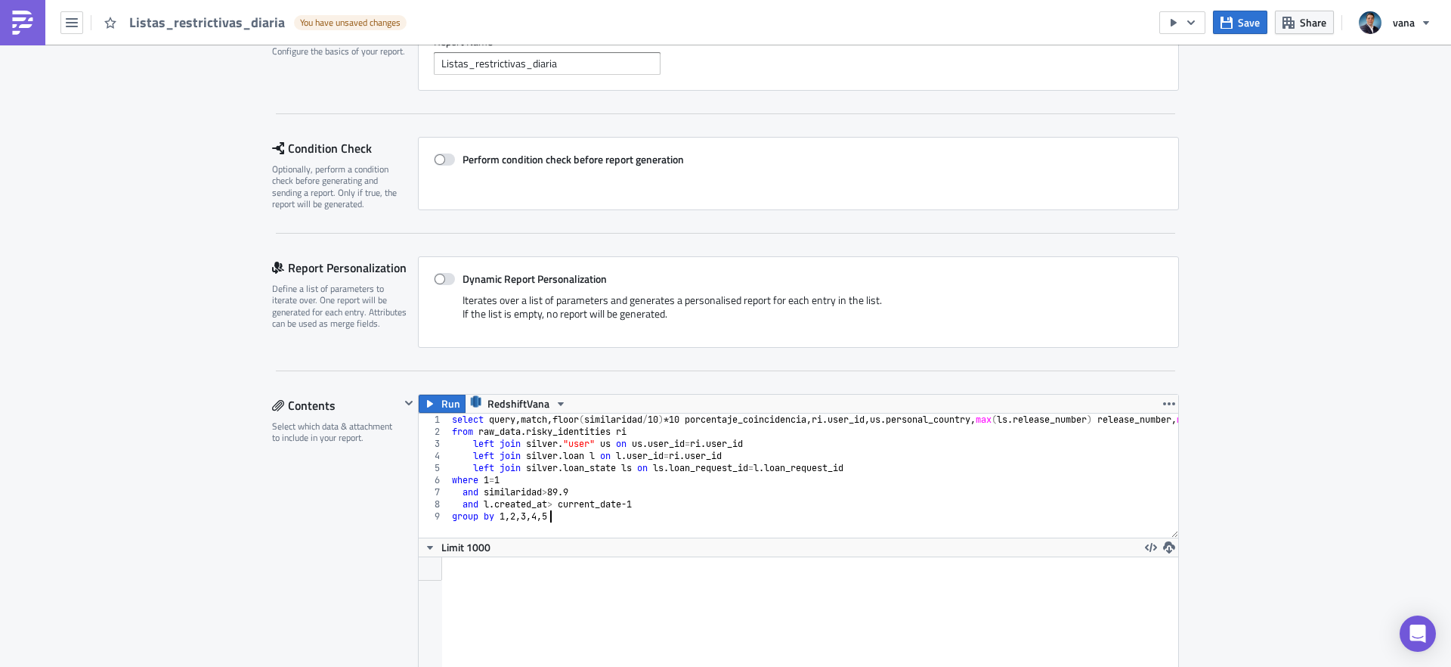
type textarea "and l.created_at> current_date-1 group by 1,2,3,4,5"
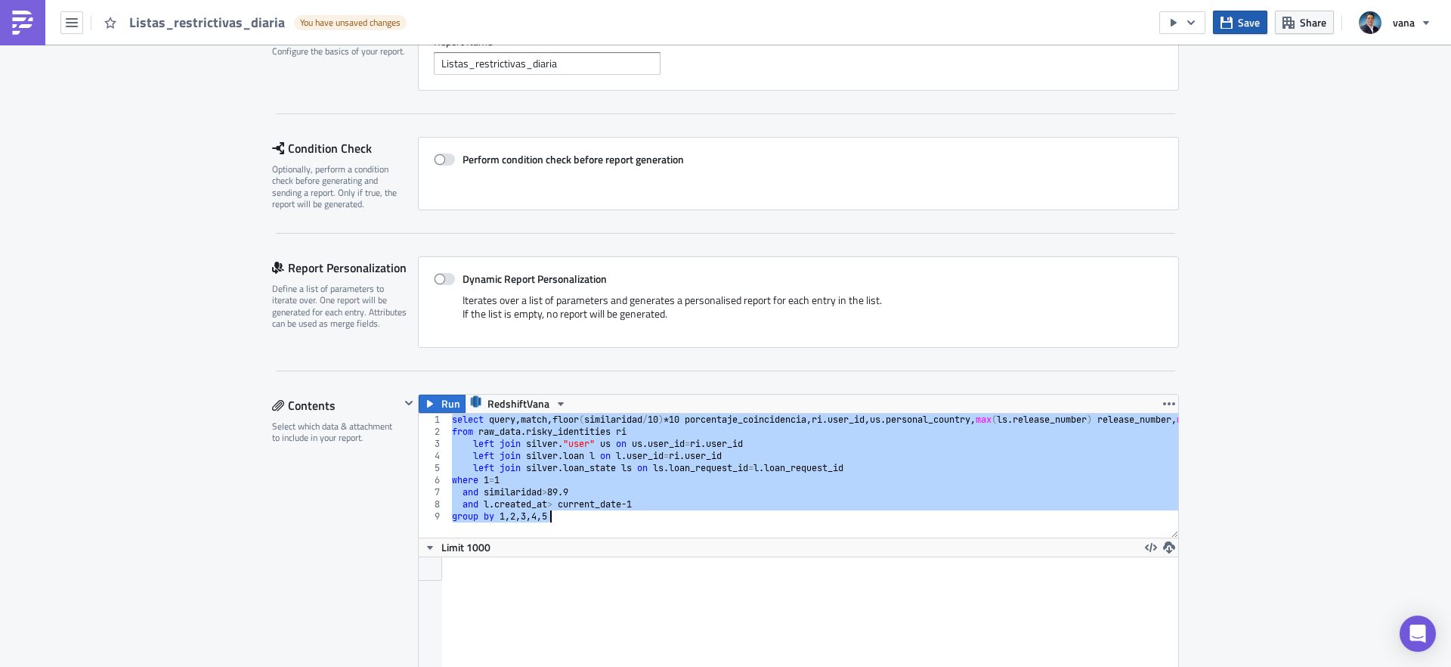
click at [1249, 18] on span "Save" at bounding box center [1249, 22] width 22 height 16
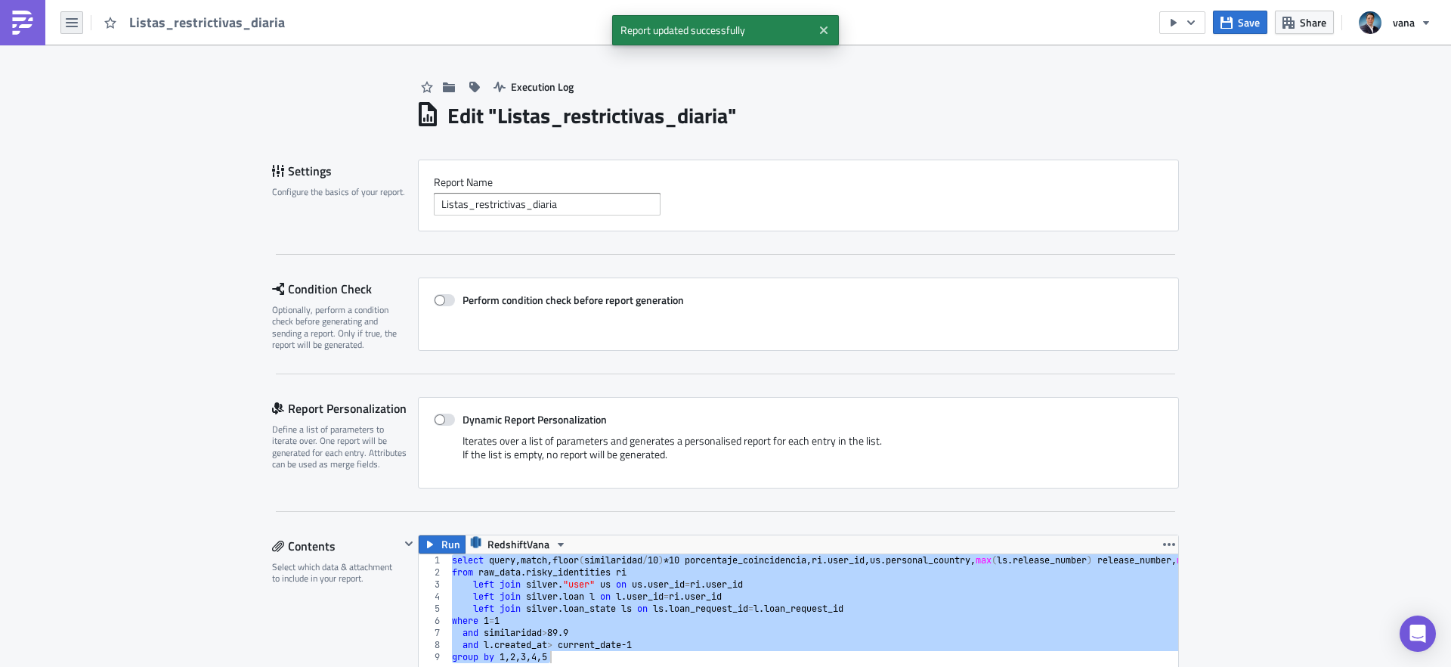
click at [79, 17] on button "button" at bounding box center [71, 22] width 23 height 23
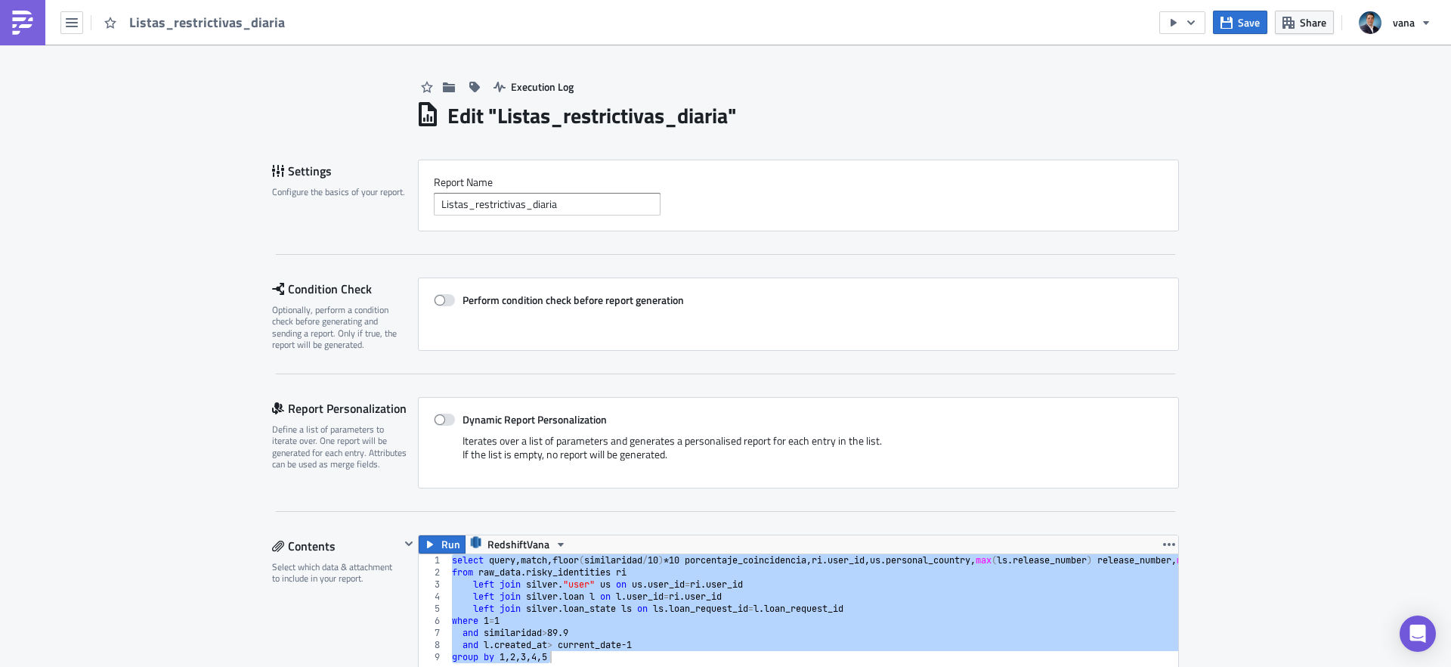
click at [18, 29] on img at bounding box center [23, 23] width 24 height 24
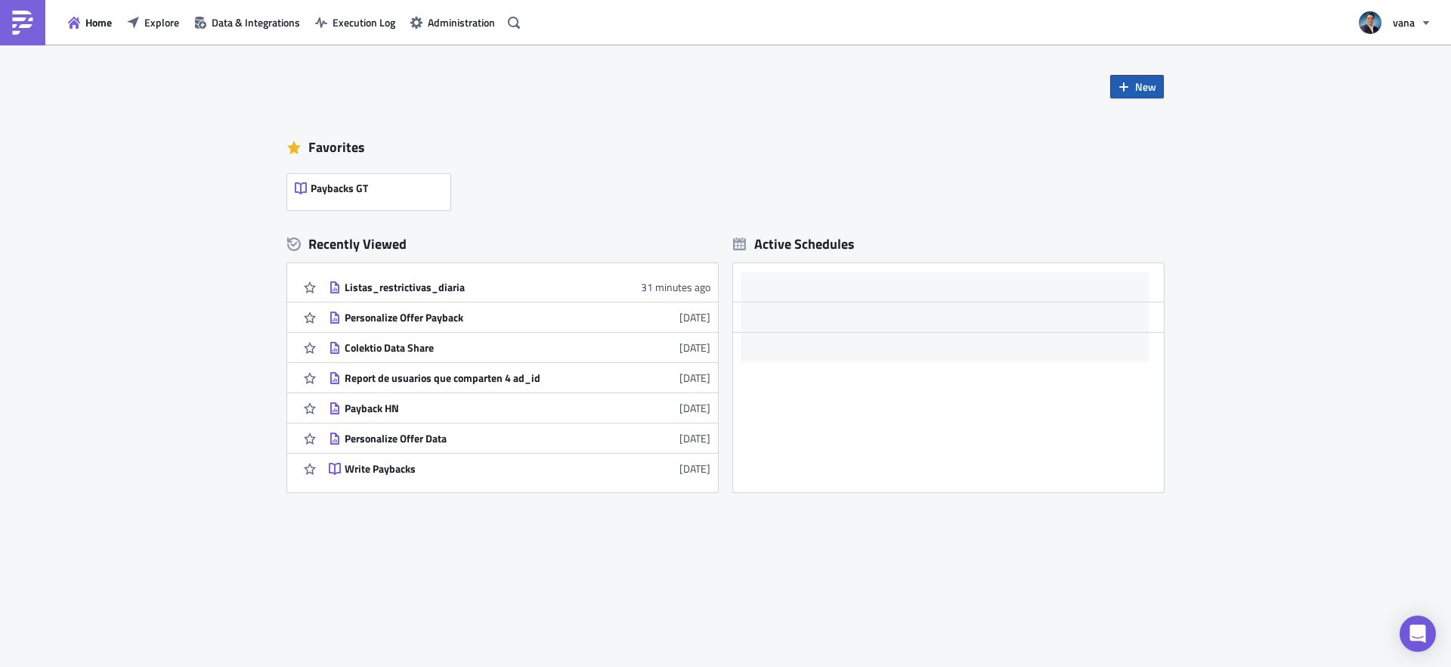
click at [1135, 97] on button "New" at bounding box center [1137, 86] width 54 height 23
click at [1165, 128] on div "Report" at bounding box center [1188, 124] width 101 height 15
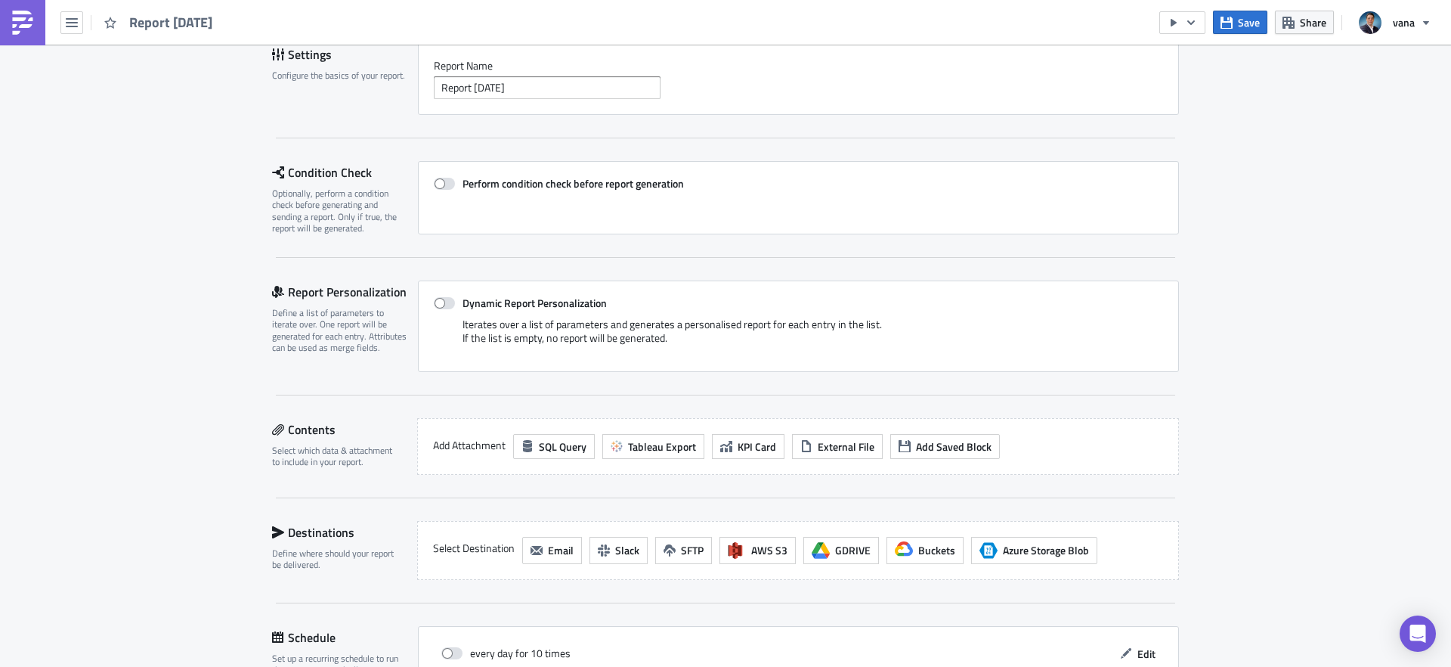
scroll to position [119, 0]
click at [558, 441] on span "SQL Query" at bounding box center [563, 444] width 48 height 16
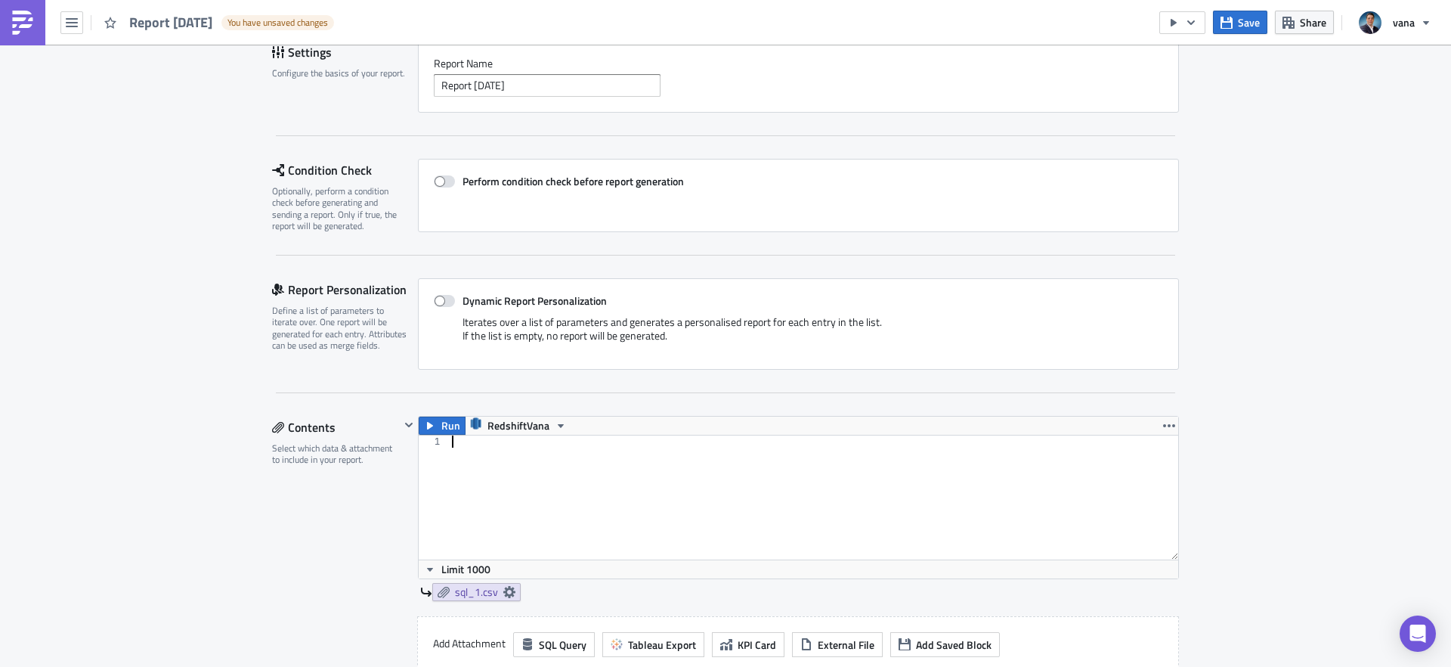
click at [472, 446] on div at bounding box center [813, 509] width 729 height 148
paste textarea "group by 1,2,3,4,5"
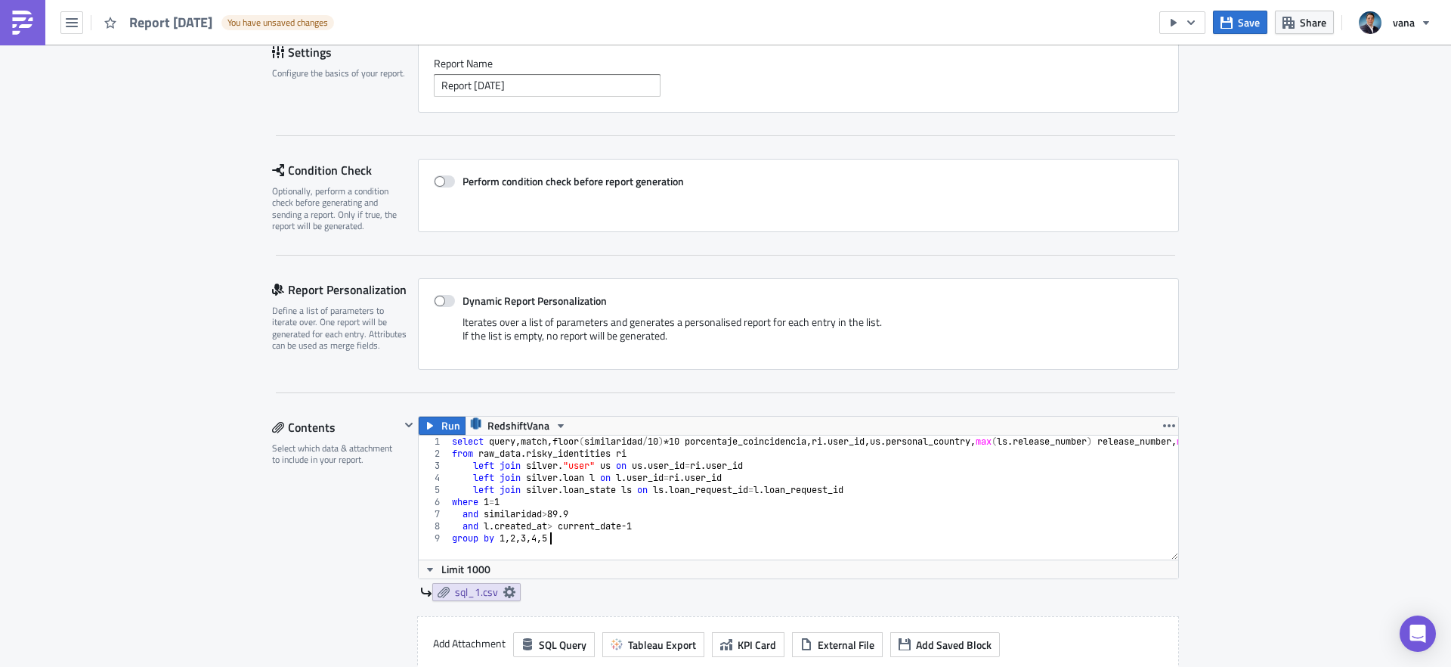
click at [640, 527] on div "select query , match , floor ( similaridad / 10 ) * 10 porcentaje_coincidencia …" at bounding box center [876, 509] width 855 height 148
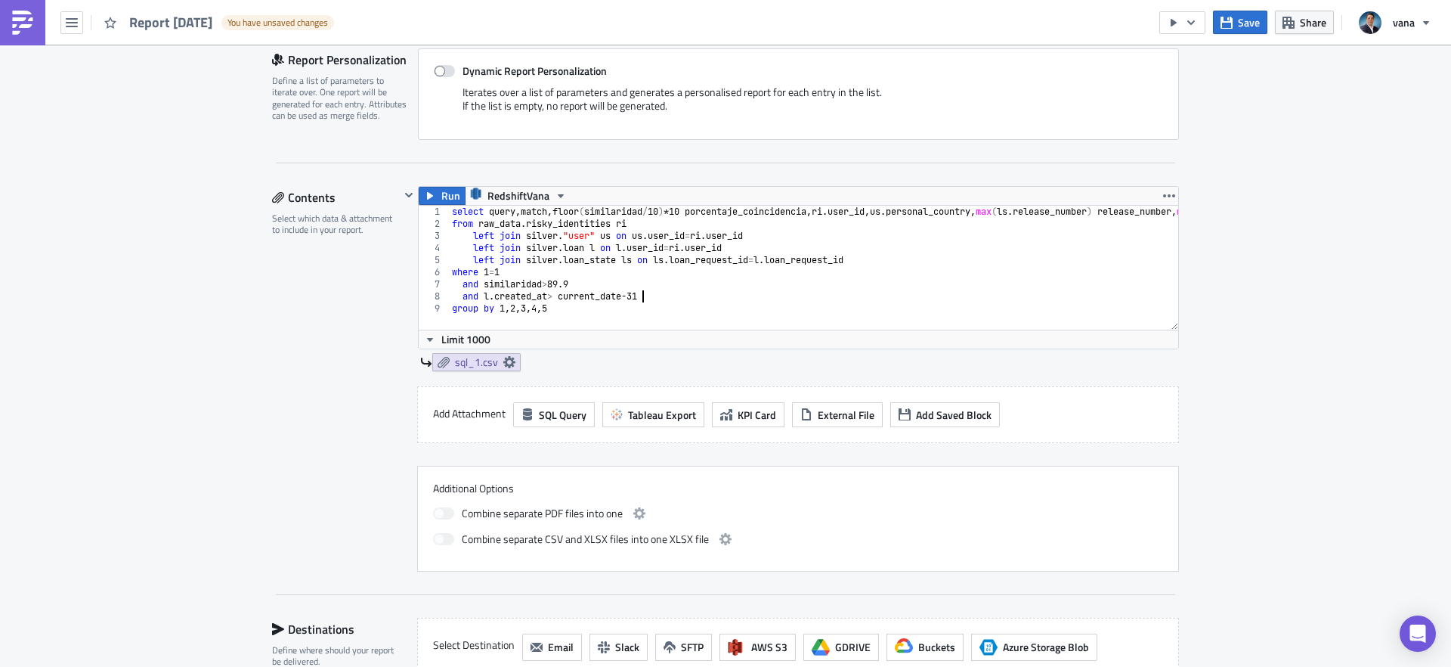
scroll to position [508, 0]
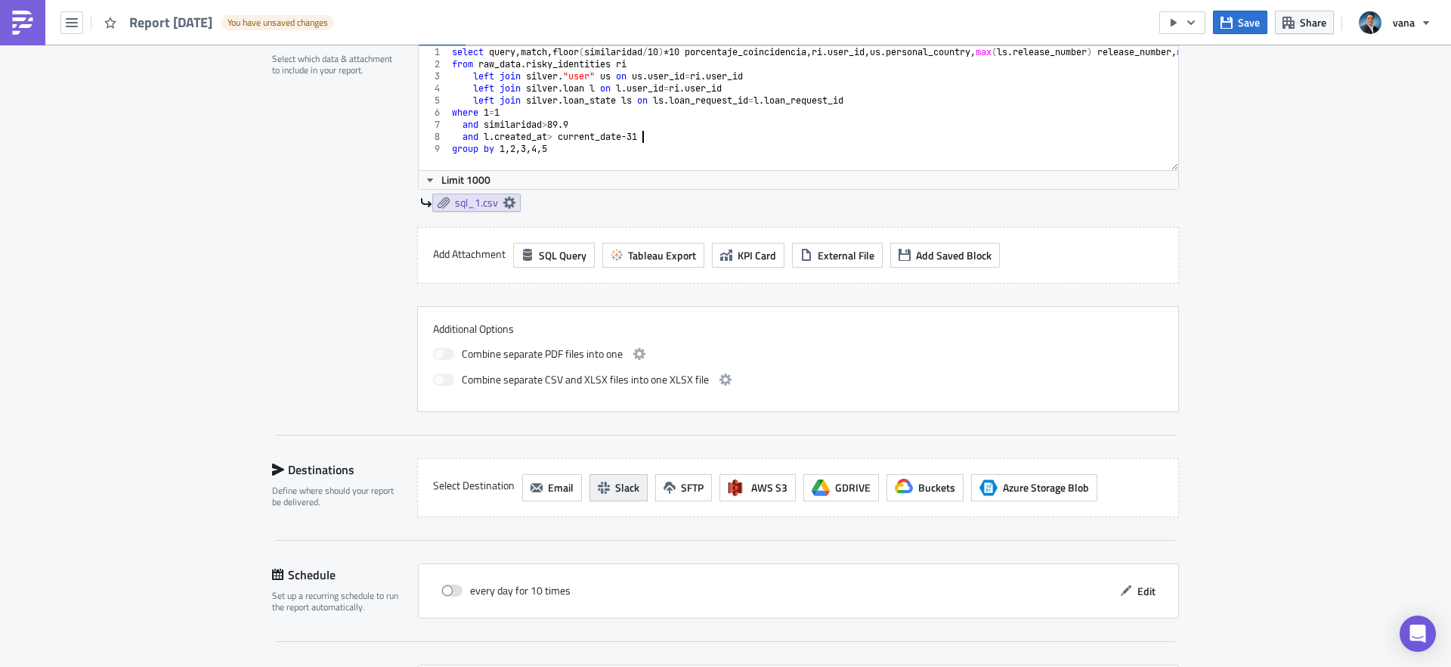
type textarea "and l.created_at> current_date-31"
click at [628, 488] on span "Slack" at bounding box center [627, 487] width 24 height 16
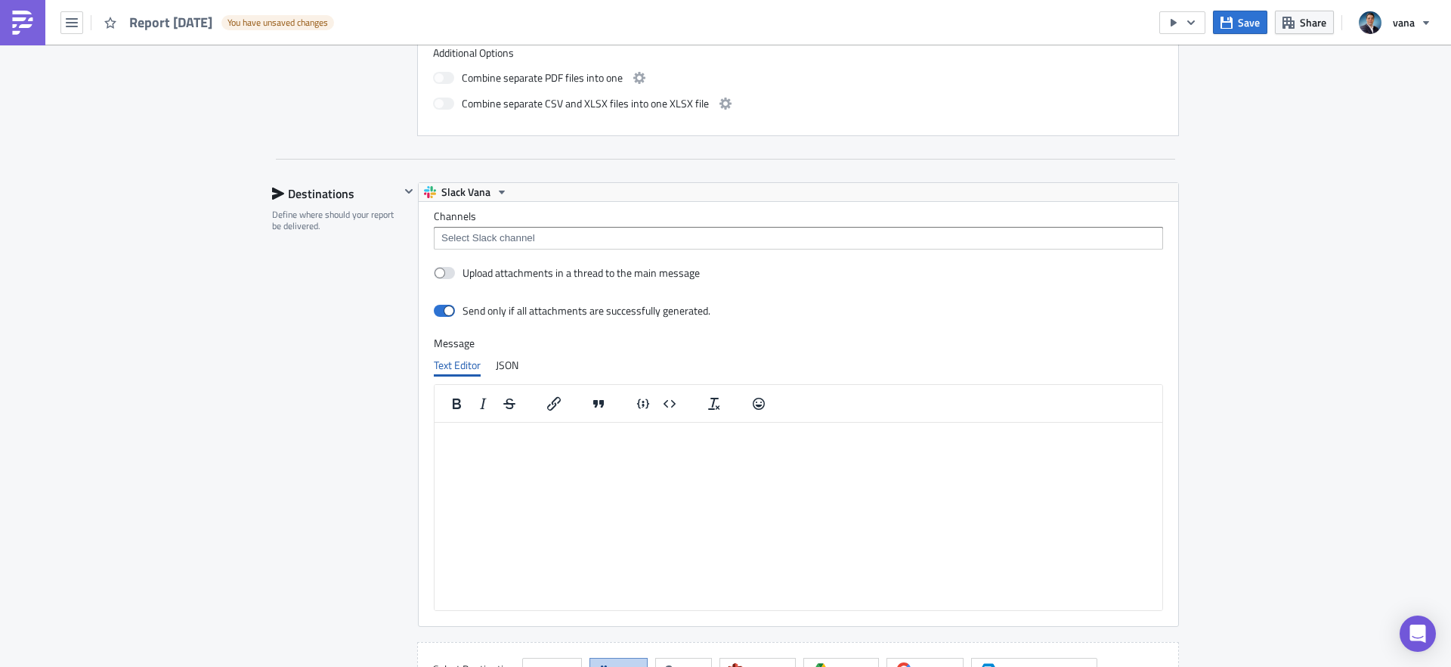
scroll to position [797, 0]
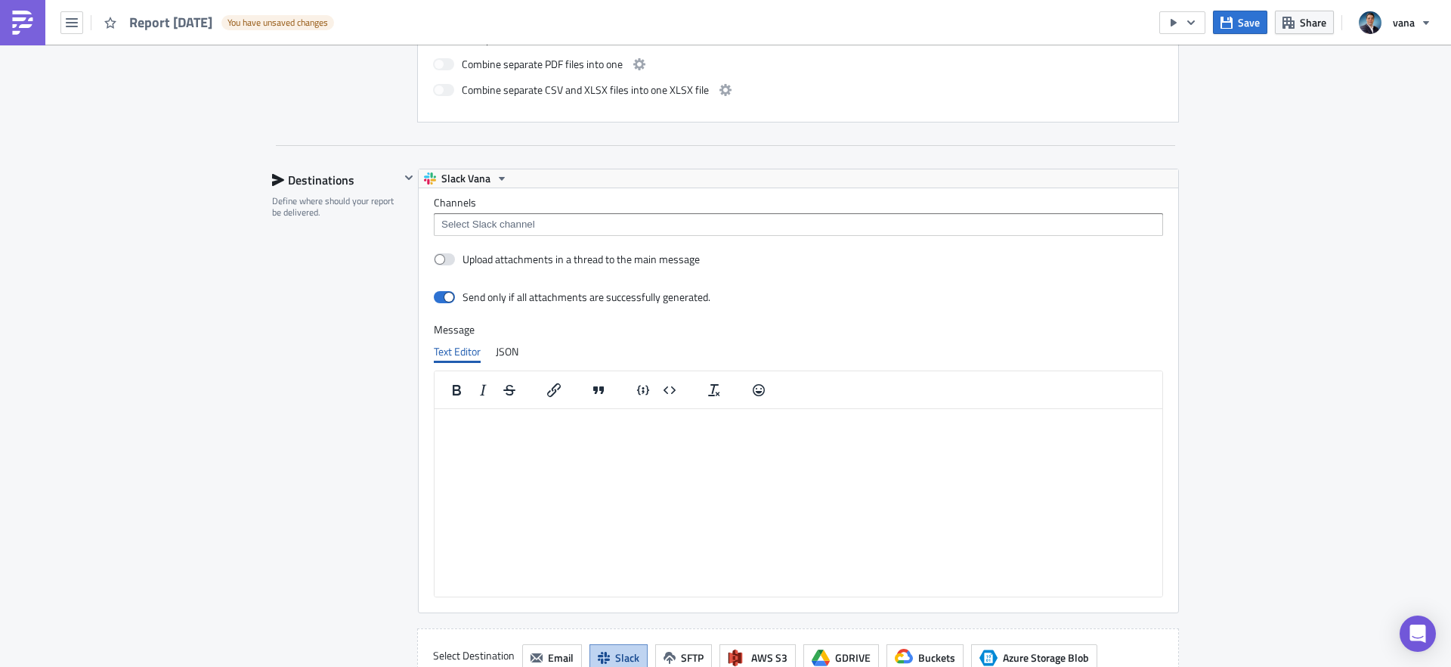
click at [474, 432] on html at bounding box center [799, 420] width 728 height 24
click at [29, 11] on img at bounding box center [23, 23] width 24 height 24
click at [553, 423] on p "Validacion en listars rest" at bounding box center [799, 420] width 716 height 12
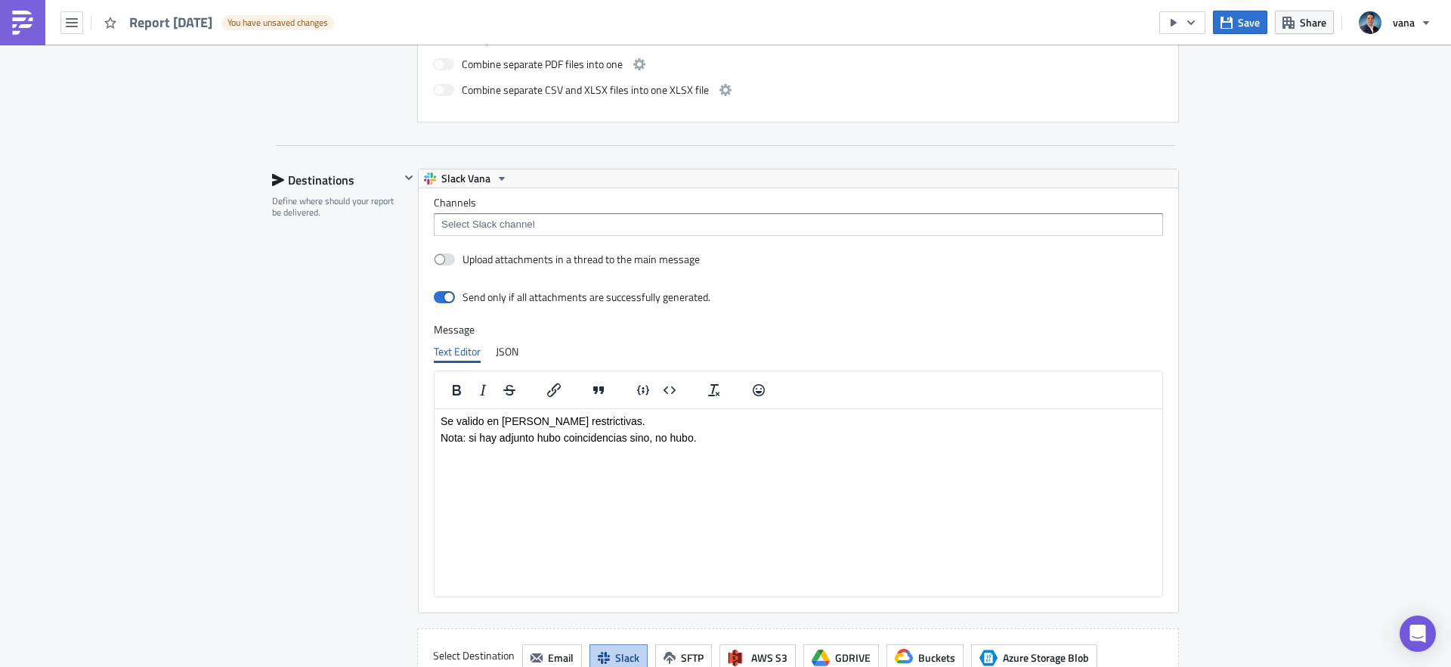
click at [469, 225] on input at bounding box center [798, 224] width 720 height 15
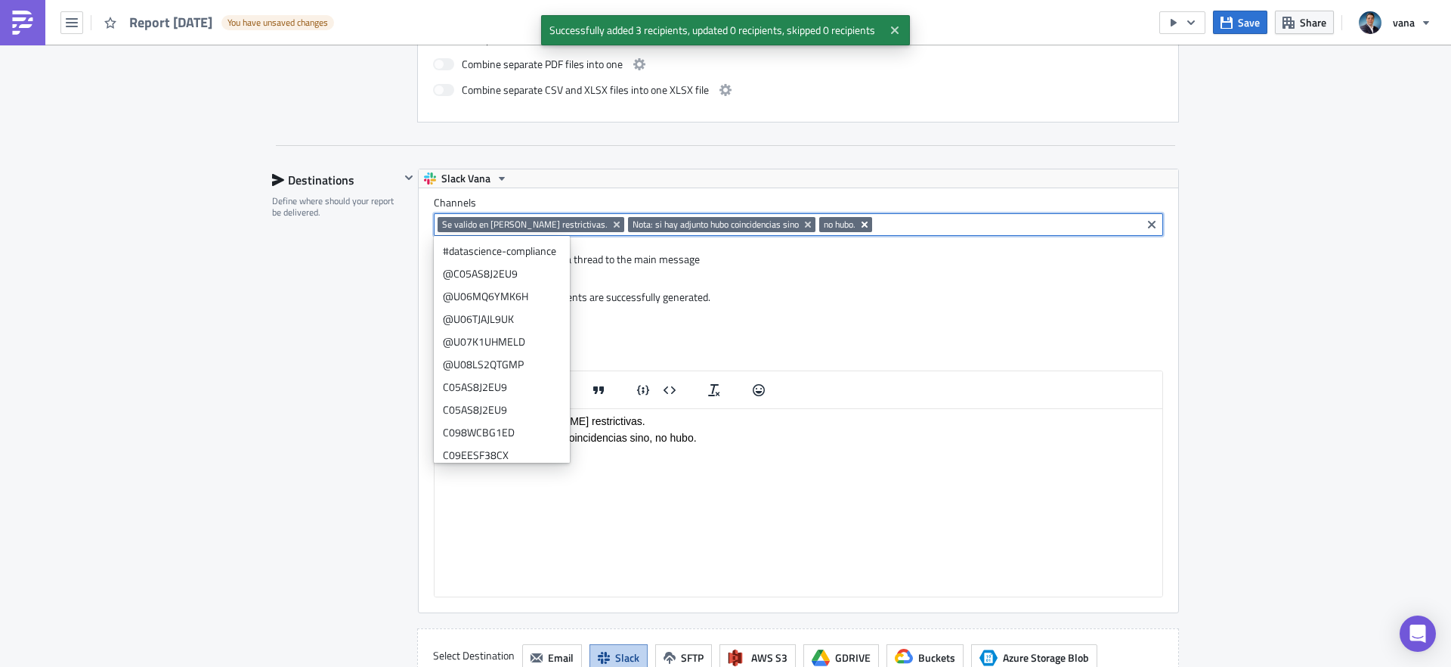
click at [859, 224] on icon "Remove Tag" at bounding box center [865, 224] width 12 height 12
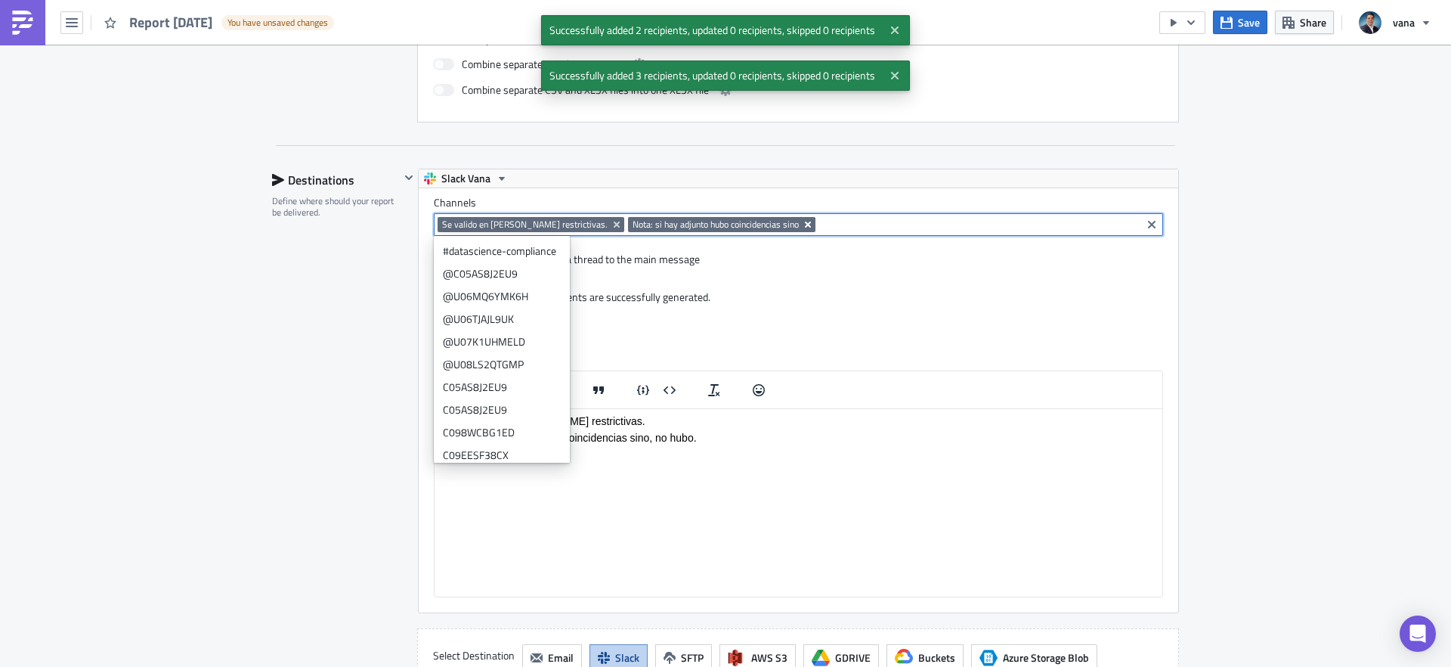
click at [802, 222] on icon "Remove Tag" at bounding box center [808, 224] width 12 height 12
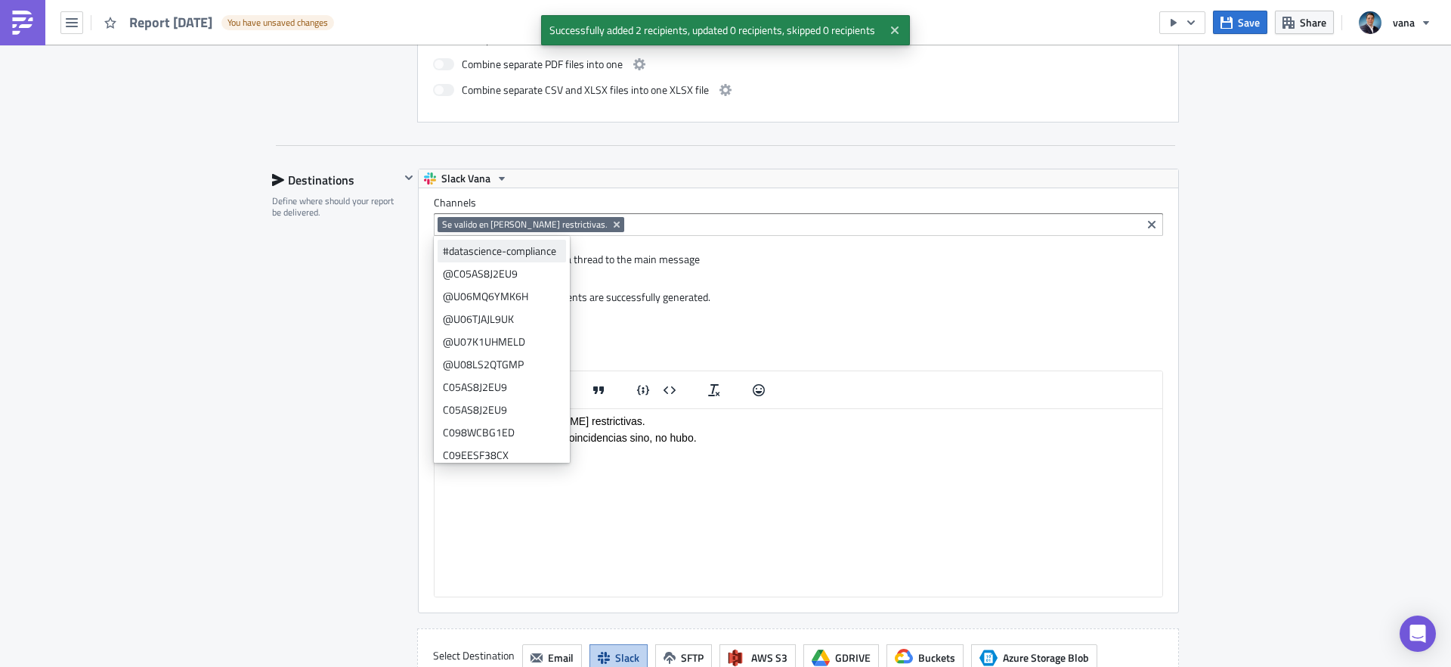
click at [536, 250] on div "#datascience-compliance" at bounding box center [502, 250] width 118 height 15
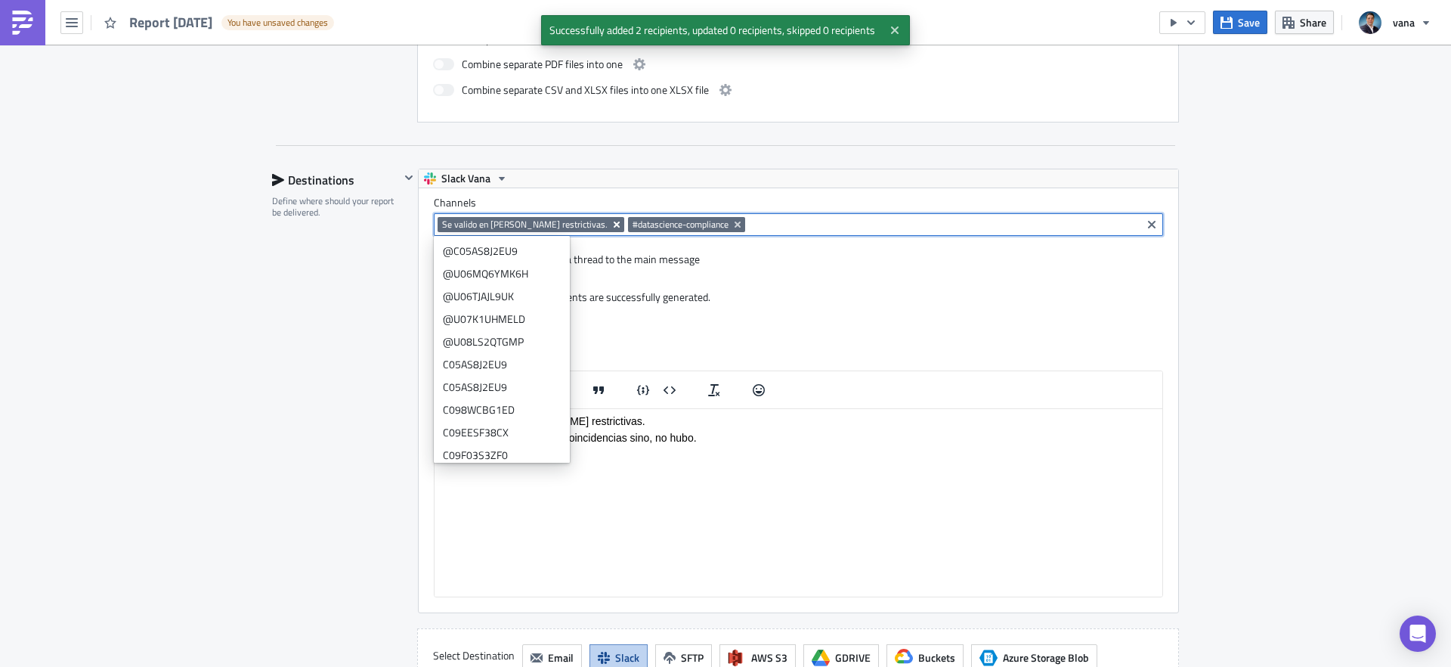
click at [611, 221] on icon "Remove Tag" at bounding box center [617, 224] width 12 height 12
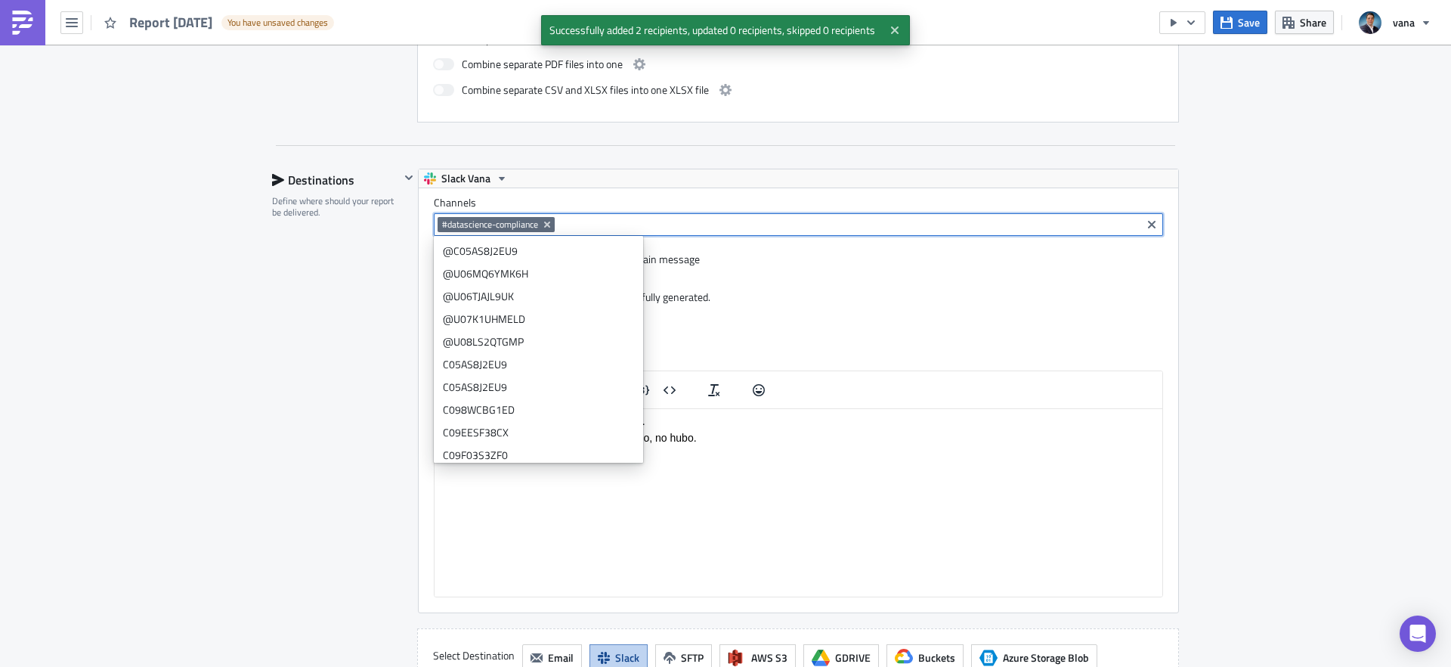
click at [289, 297] on div "Destinations Define where should your report be delivered." at bounding box center [336, 428] width 128 height 518
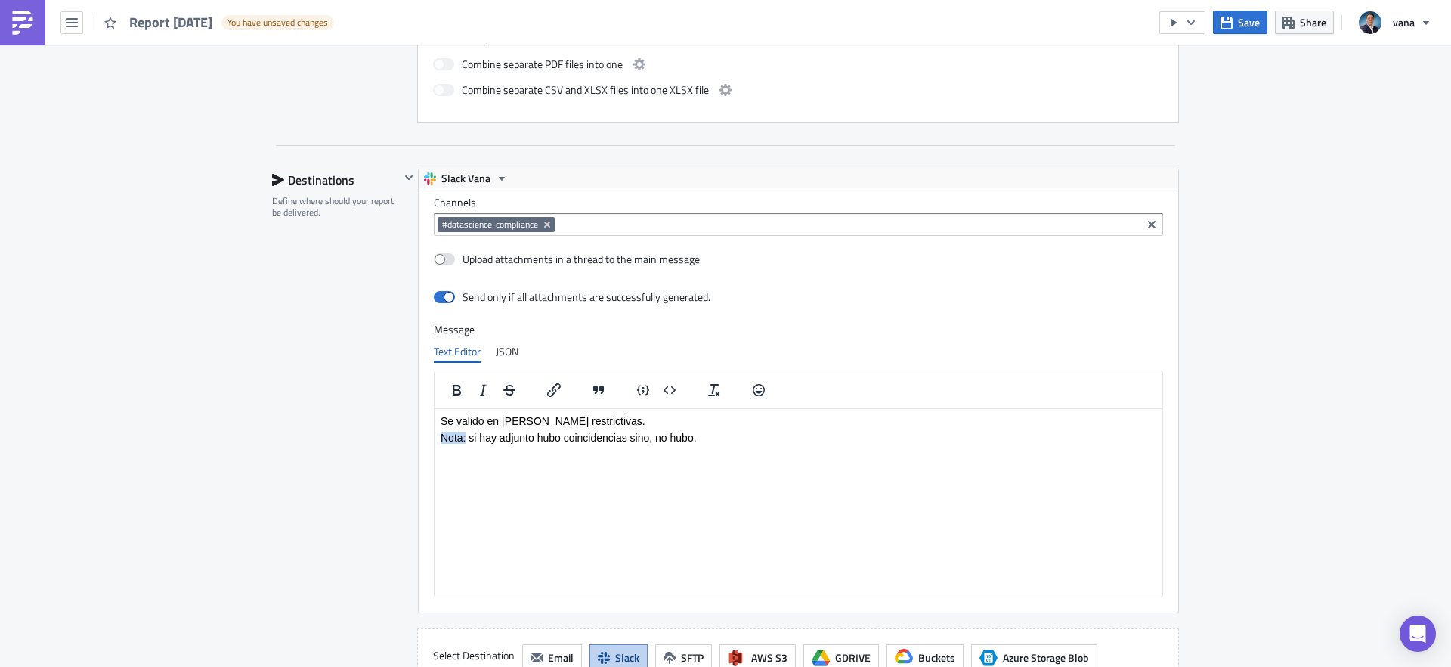
drag, startPoint x: 466, startPoint y: 438, endPoint x: 404, endPoint y: 435, distance: 62.8
click at [435, 435] on html "Se valido en listas restrictivas. Nota: si hay adjunto hubo coincidencias sino,…" at bounding box center [799, 436] width 728 height 57
click at [461, 382] on icon "Bold" at bounding box center [456, 390] width 18 height 18
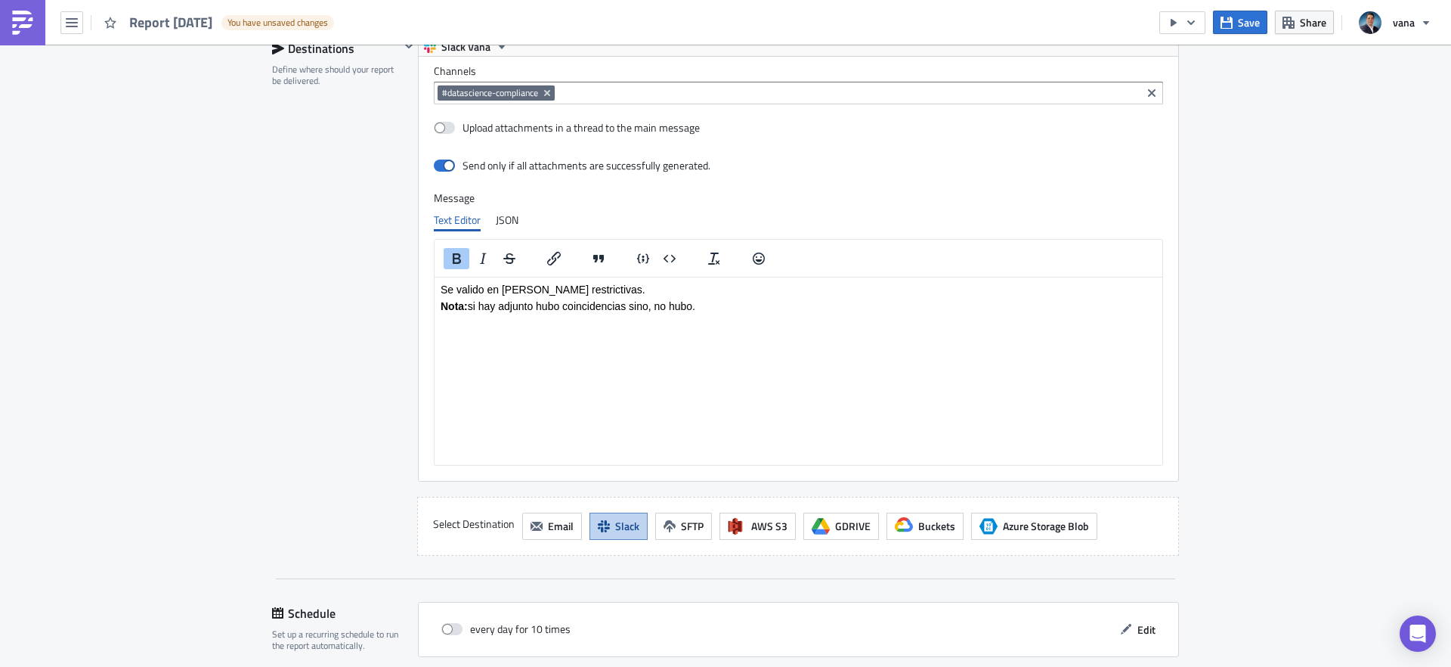
scroll to position [972, 0]
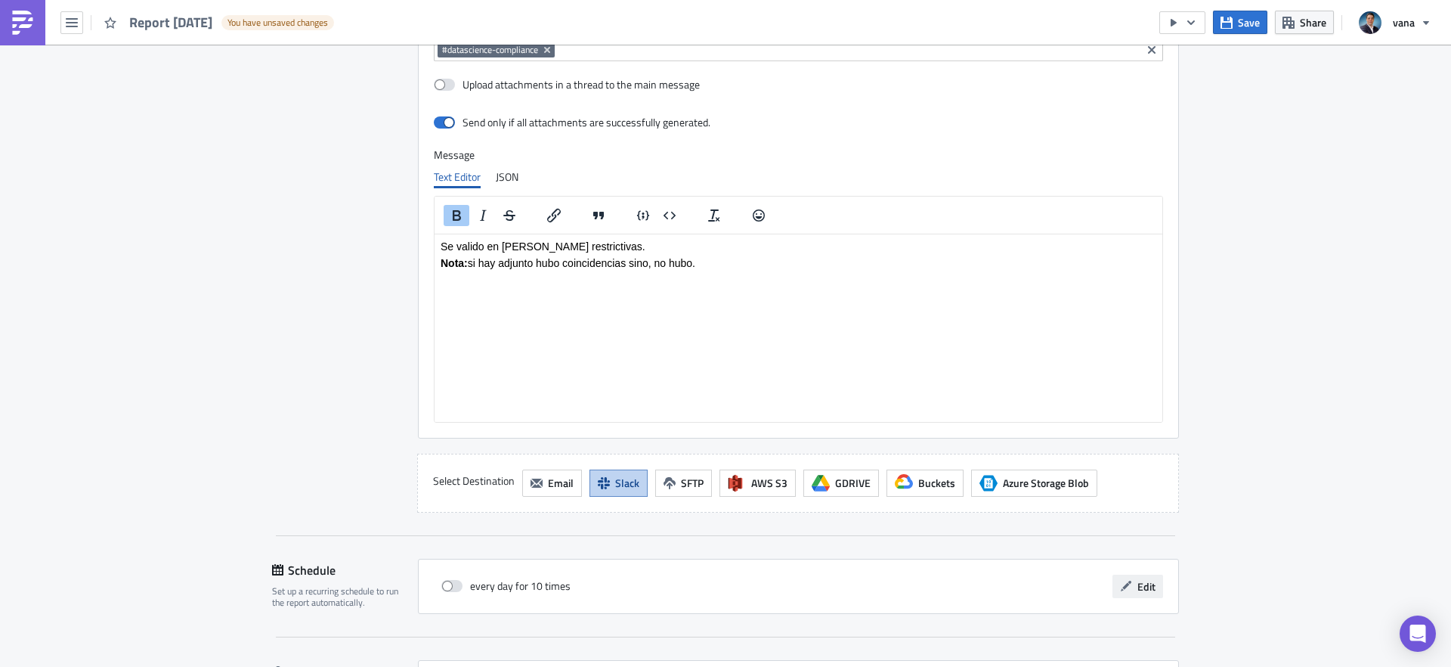
click at [1137, 592] on button "Edit" at bounding box center [1138, 585] width 51 height 23
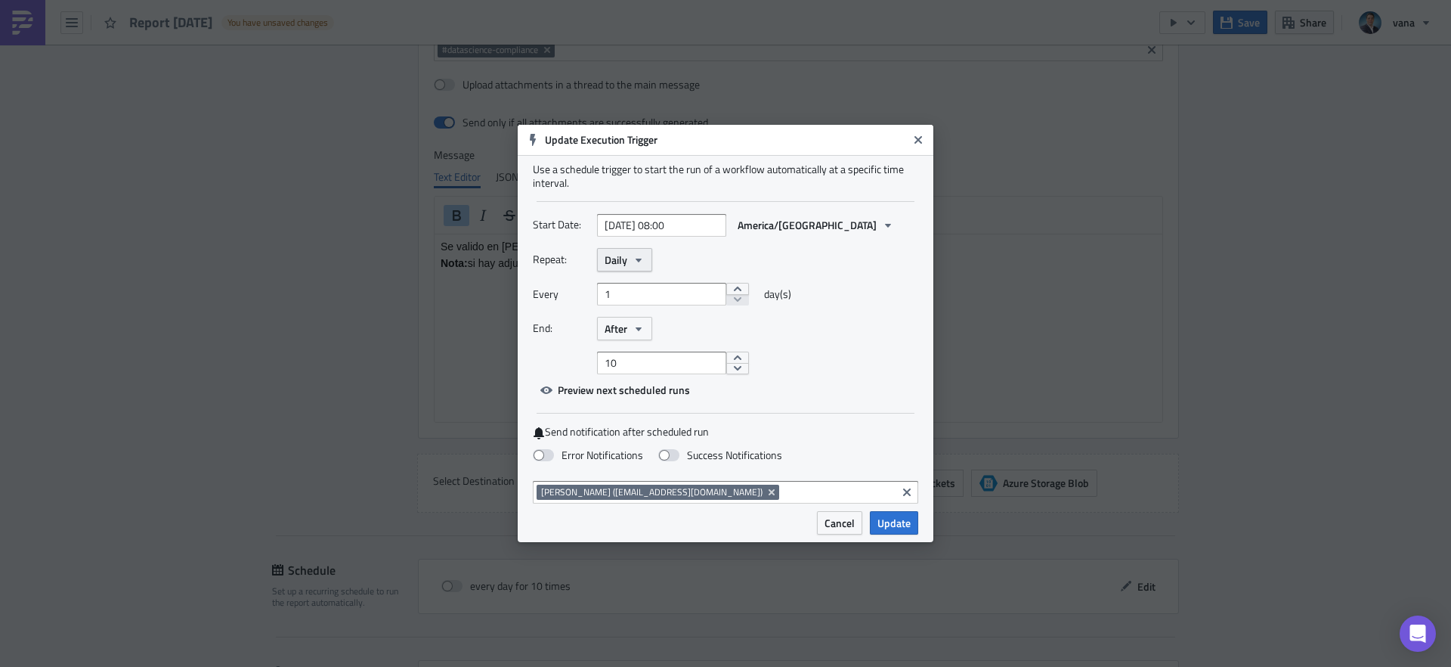
click at [644, 261] on icon "button" at bounding box center [639, 260] width 12 height 12
click at [632, 306] on div "Monthly" at bounding box center [668, 309] width 125 height 15
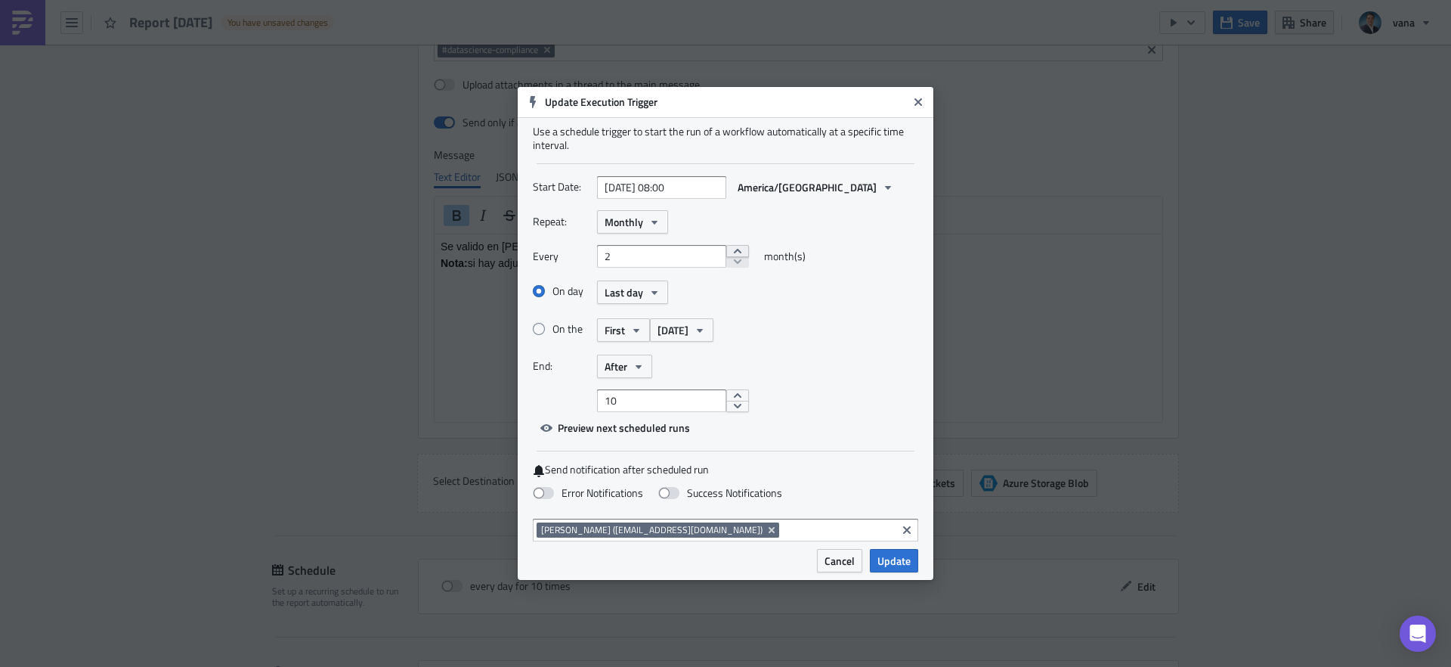
click at [726, 252] on button "increment" at bounding box center [737, 251] width 23 height 12
type input "1"
click at [548, 488] on span at bounding box center [543, 493] width 21 height 12
click at [13, 12] on input "Error Notifications" at bounding box center [8, 7] width 10 height 10
checkbox input "true"
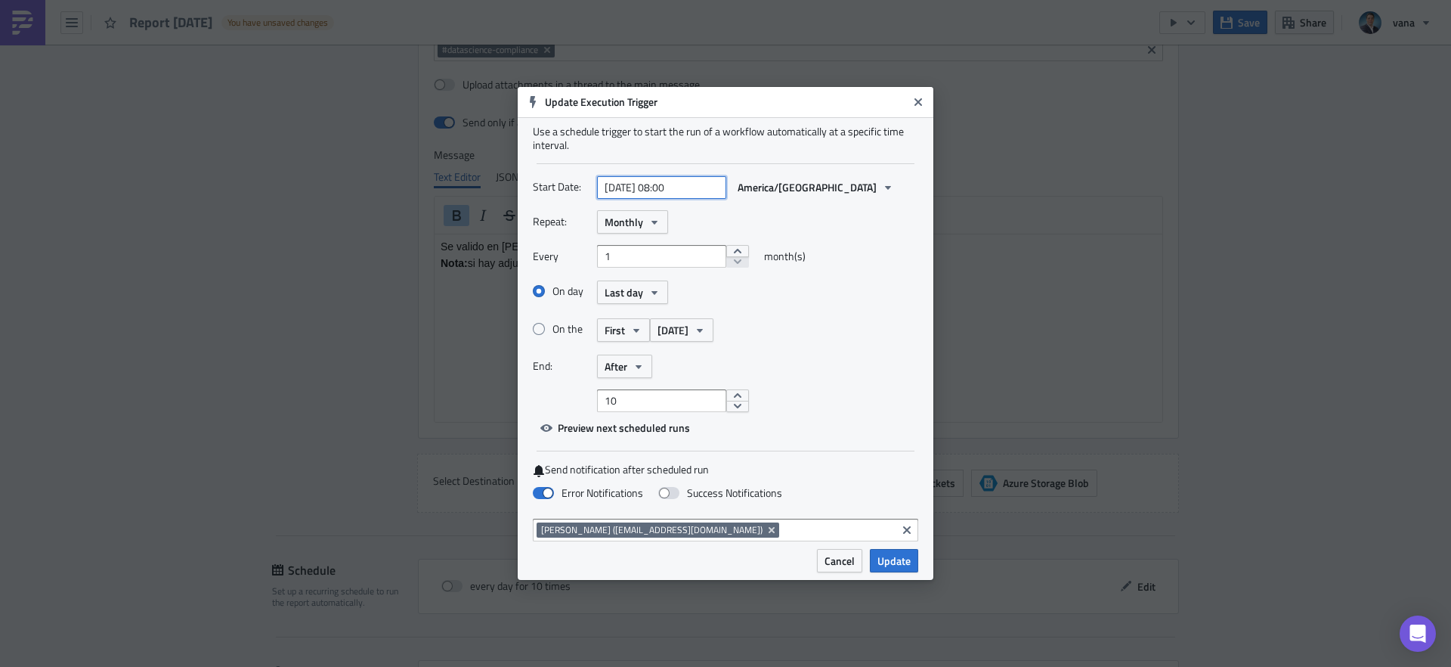
click at [632, 186] on input "2025-09-26 08:00" at bounding box center [661, 187] width 129 height 23
select select "8"
select select "2025"
click at [608, 370] on div "30" at bounding box center [610, 365] width 23 height 21
type input "2025-09-30 08:00"
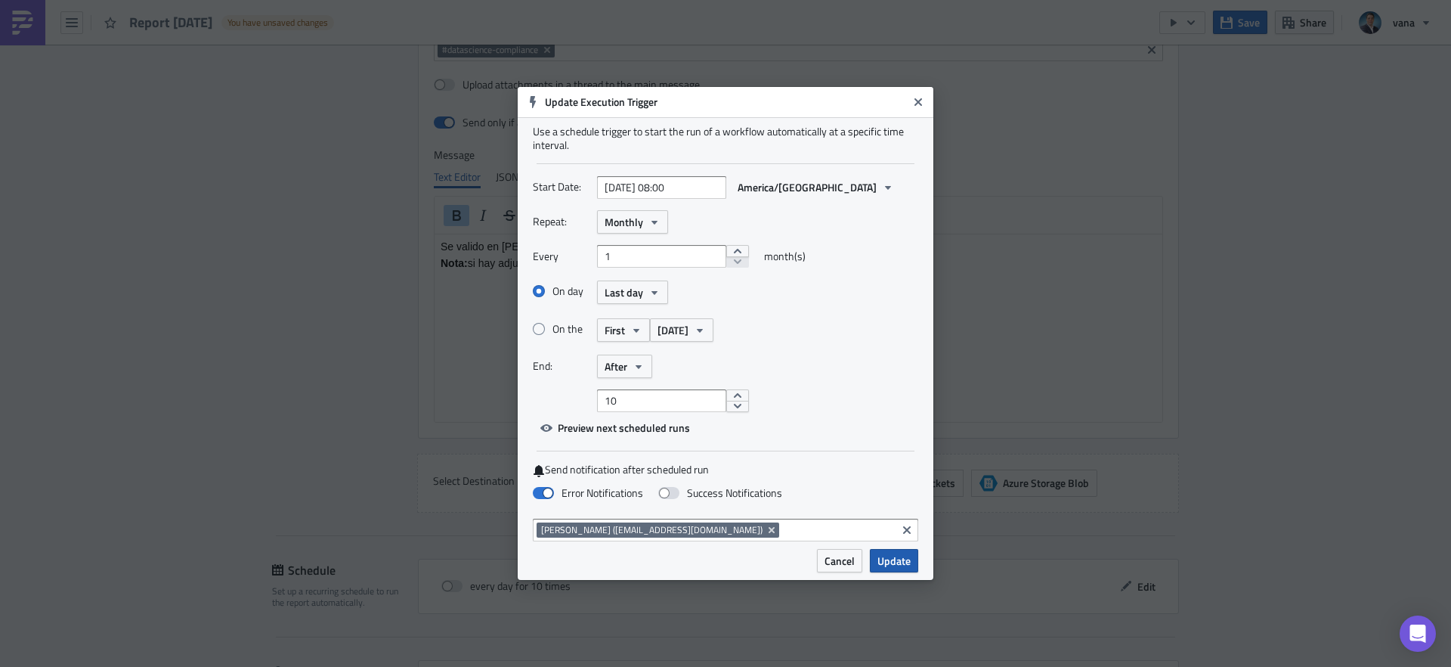
click at [889, 561] on span "Update" at bounding box center [894, 561] width 33 height 16
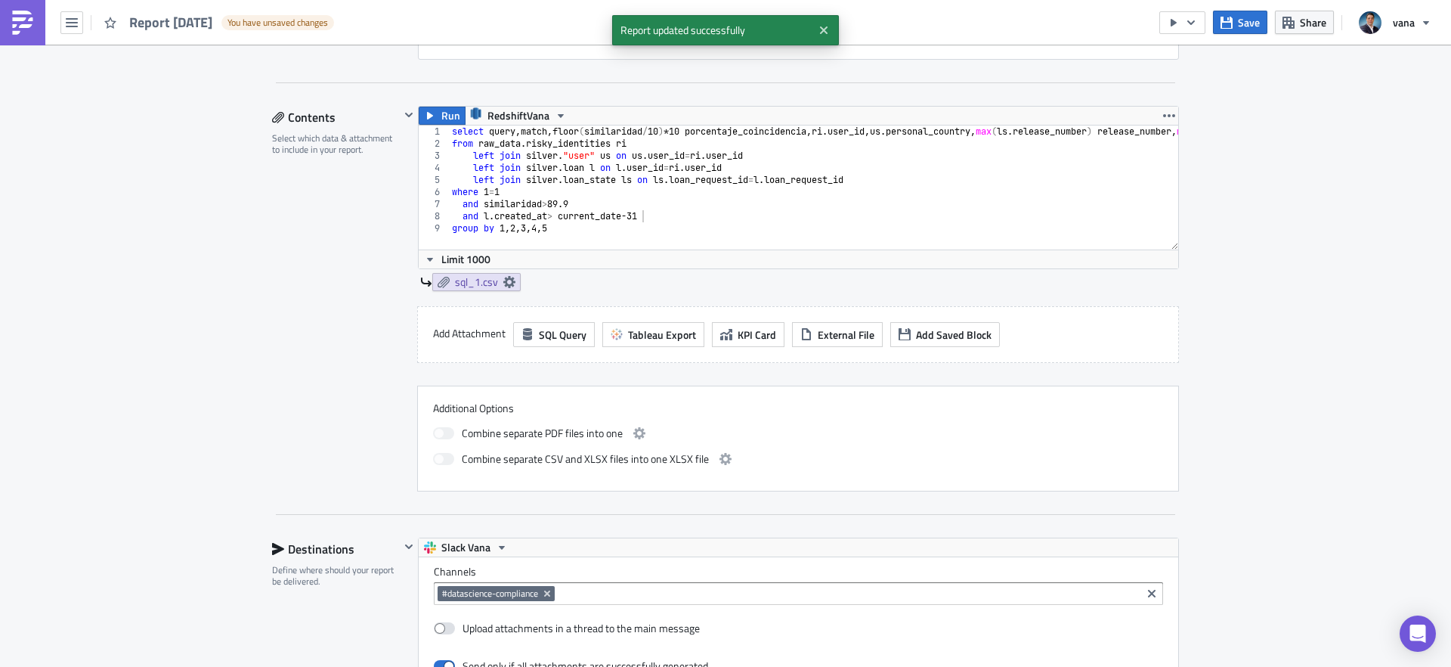
scroll to position [360, 0]
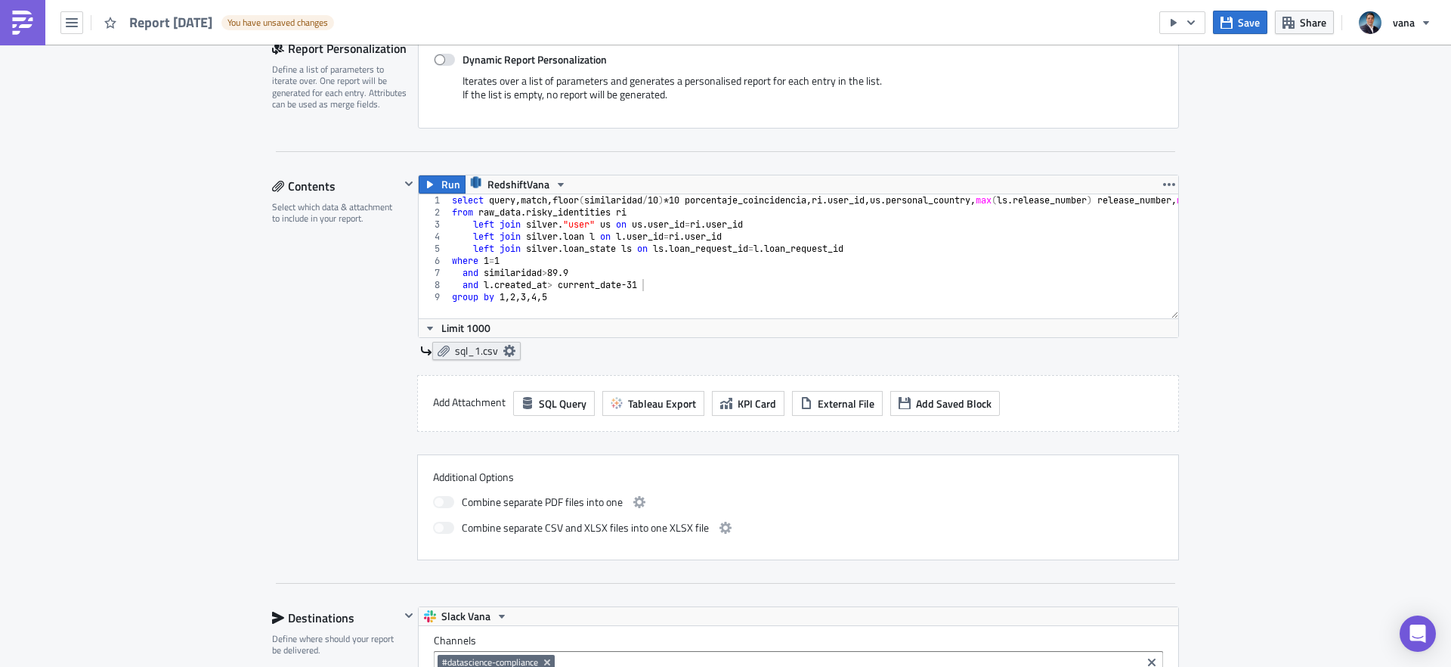
click at [506, 348] on icon at bounding box center [509, 351] width 12 height 12
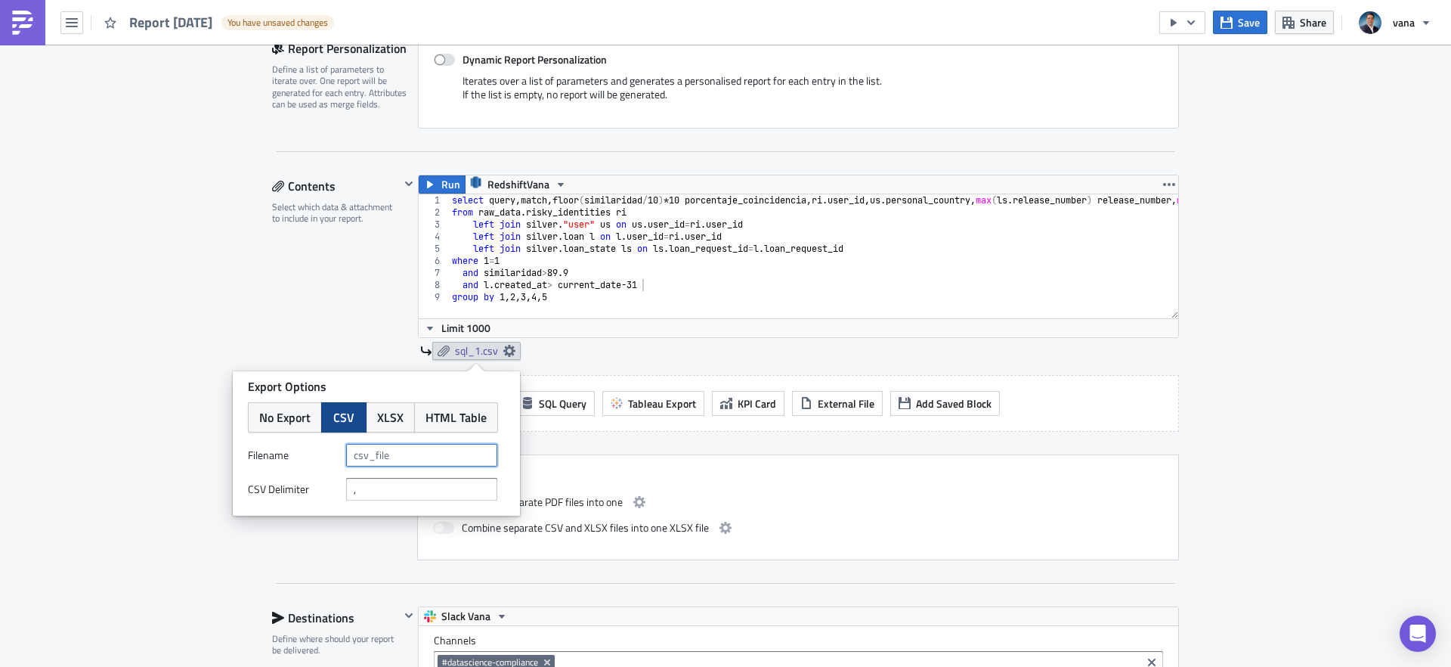
click at [401, 451] on input "text" at bounding box center [421, 455] width 151 height 23
click at [392, 414] on span "XLSX" at bounding box center [390, 417] width 26 height 18
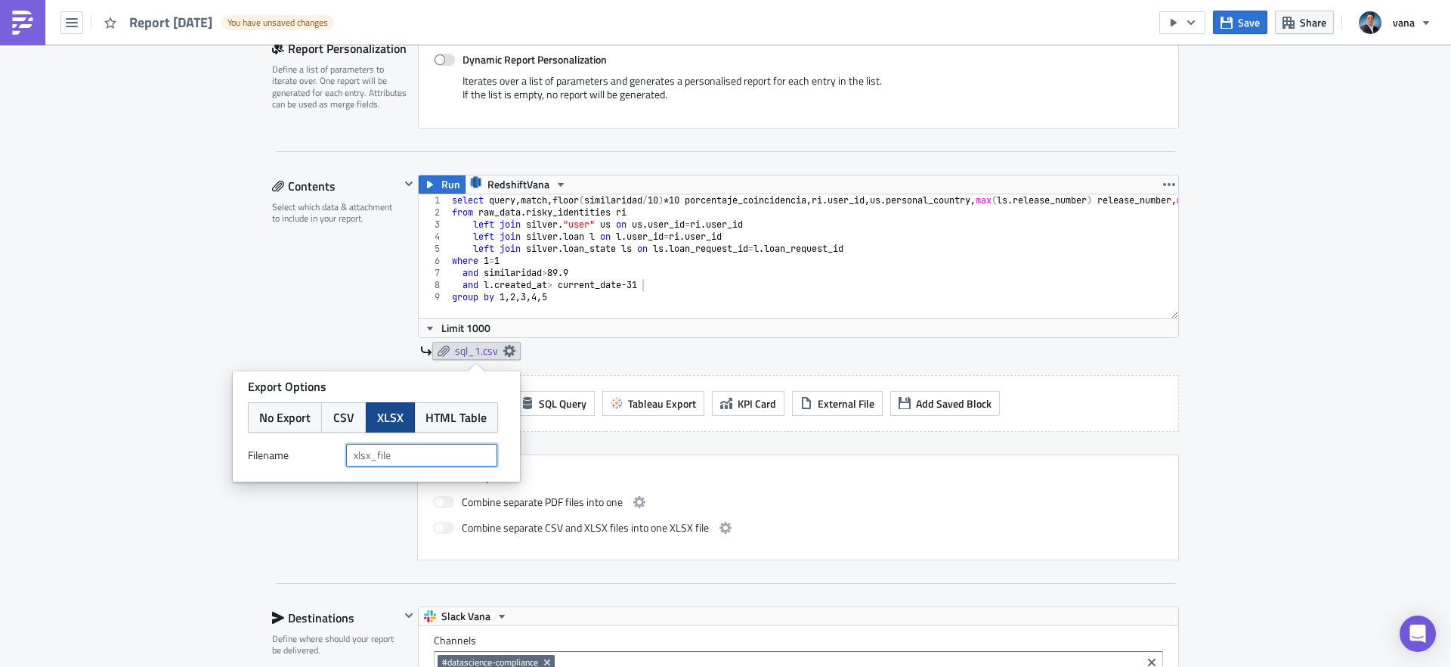
click at [376, 458] on input "text" at bounding box center [421, 455] width 151 height 23
type input "l"
type input "validacion_mensual_listas_restrictivas"
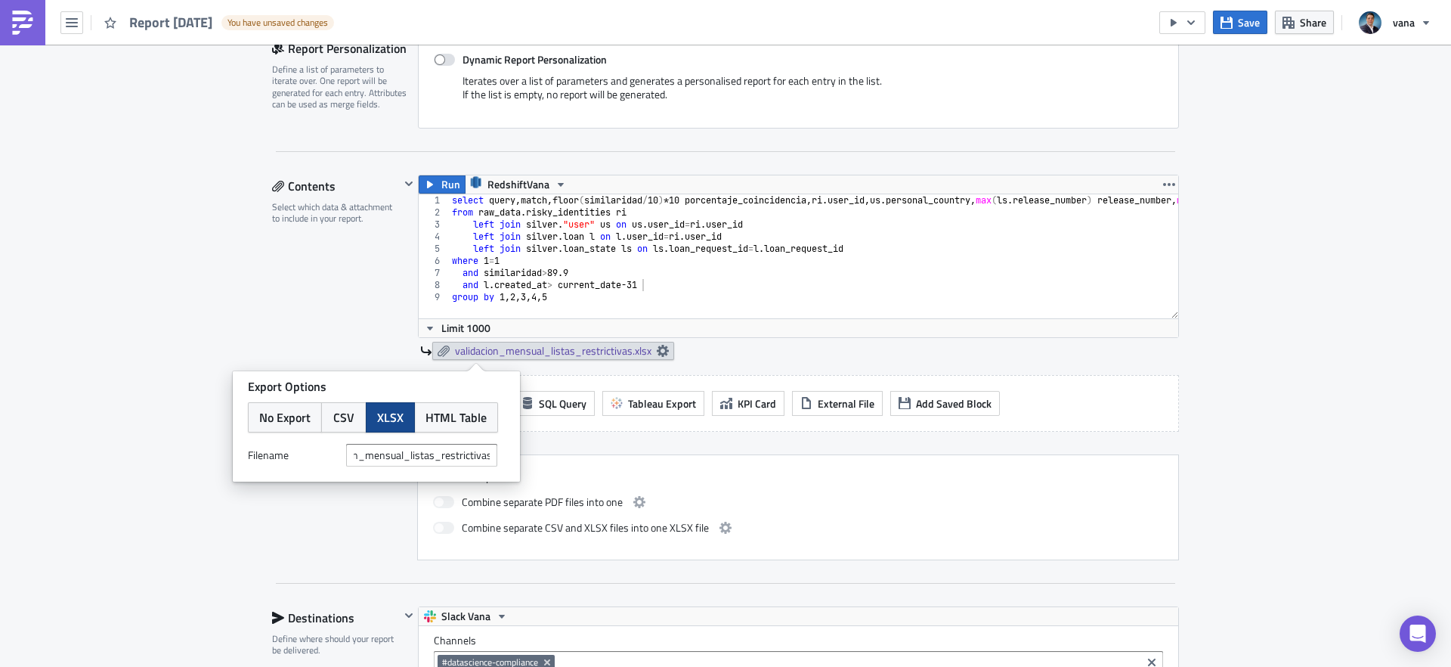
click at [286, 541] on div "Contents Select which data & attachment to include in your report." at bounding box center [336, 367] width 128 height 385
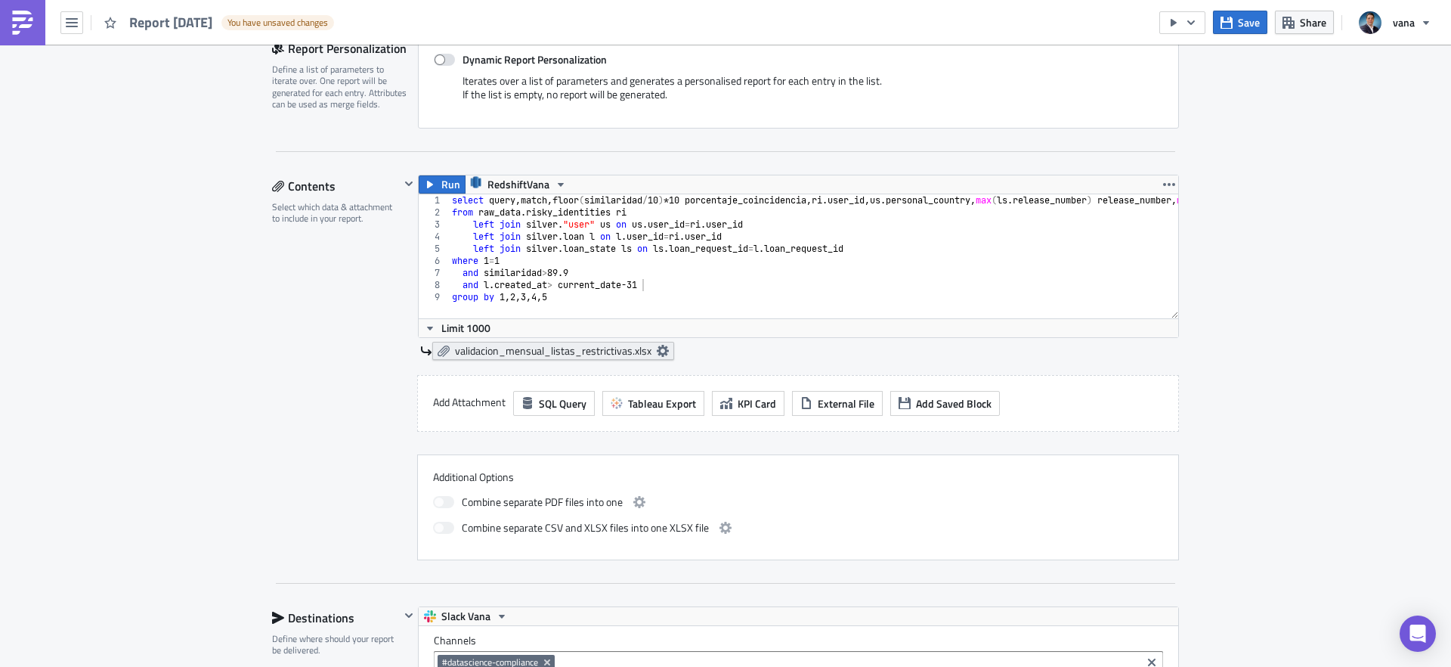
click at [664, 352] on icon at bounding box center [663, 351] width 12 height 12
click at [291, 362] on div "Contents Select which data & attachment to include in your report." at bounding box center [336, 367] width 128 height 385
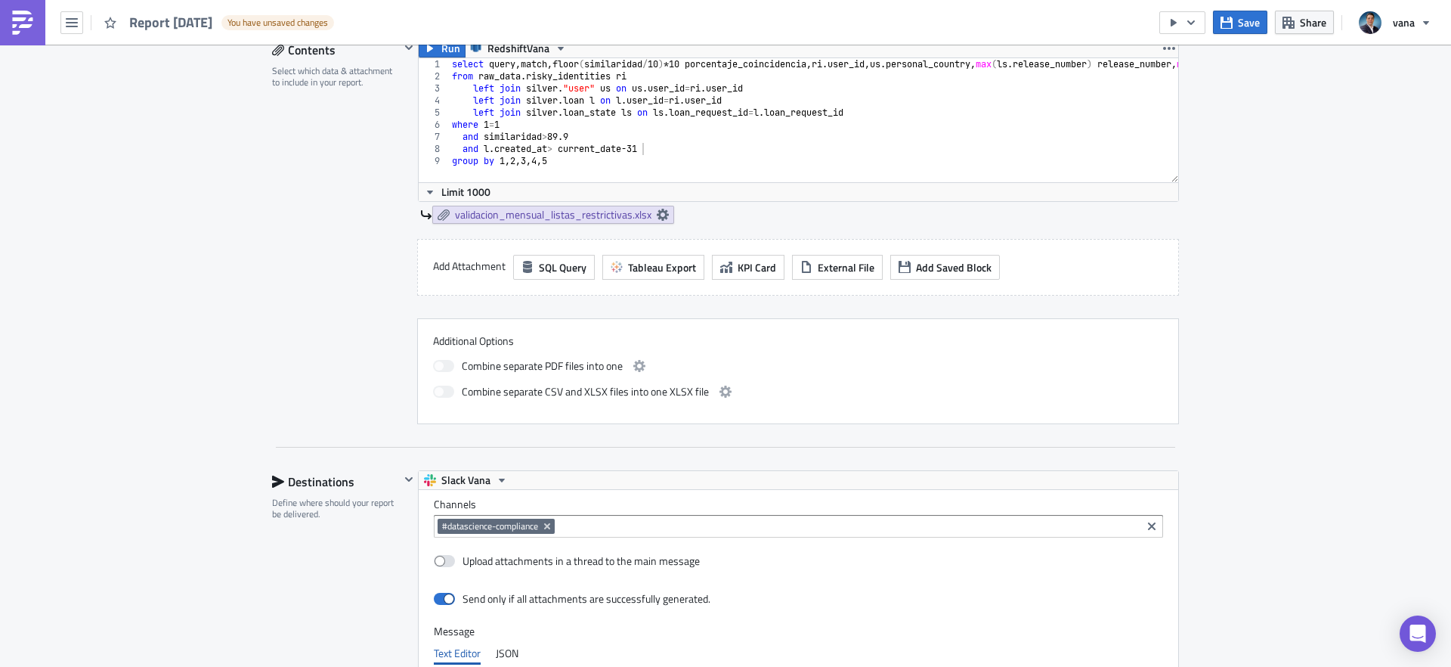
scroll to position [487, 0]
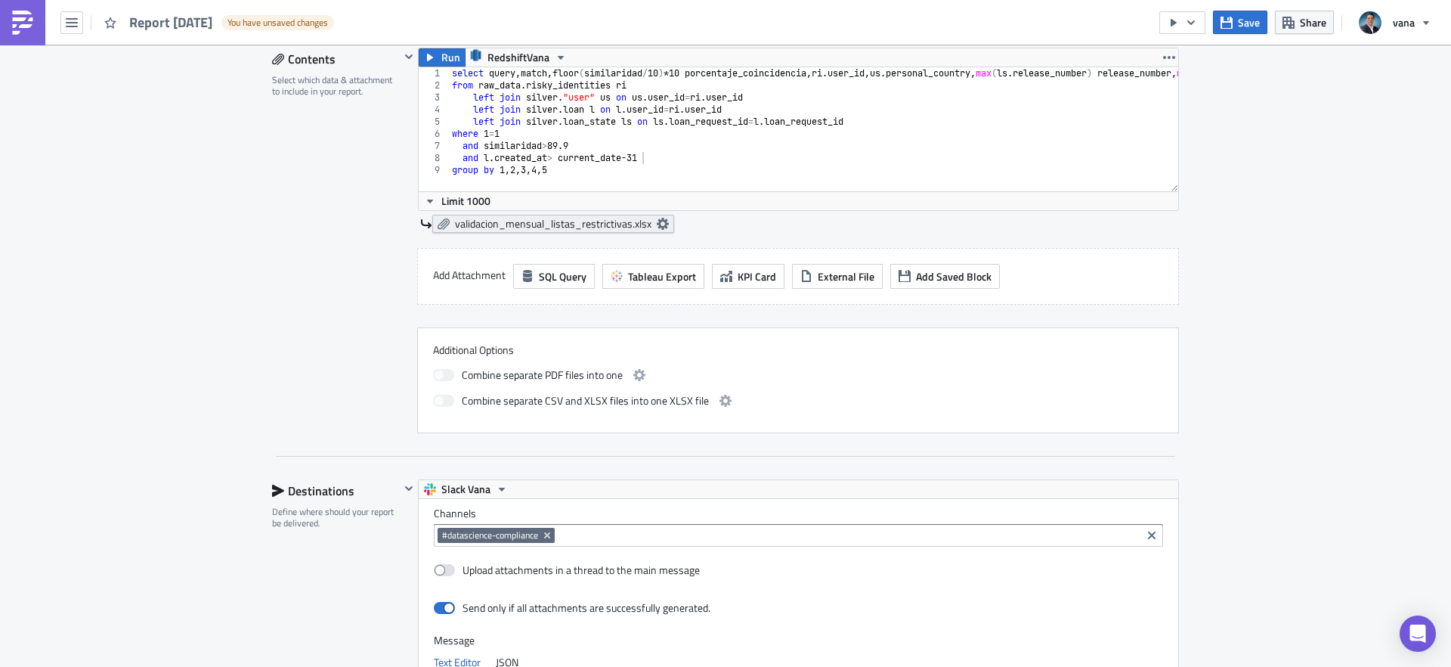
click at [666, 218] on icon at bounding box center [663, 224] width 12 height 12
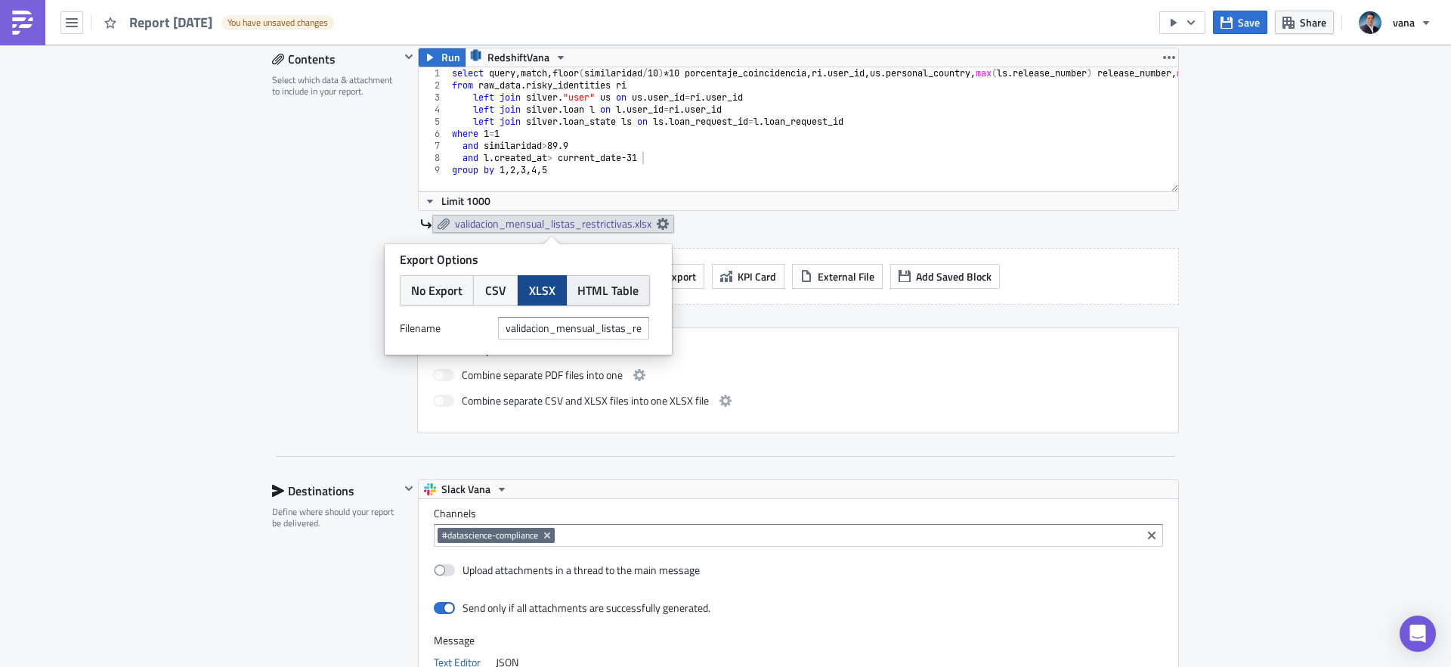
click at [602, 290] on span "HTML Table" at bounding box center [607, 290] width 61 height 18
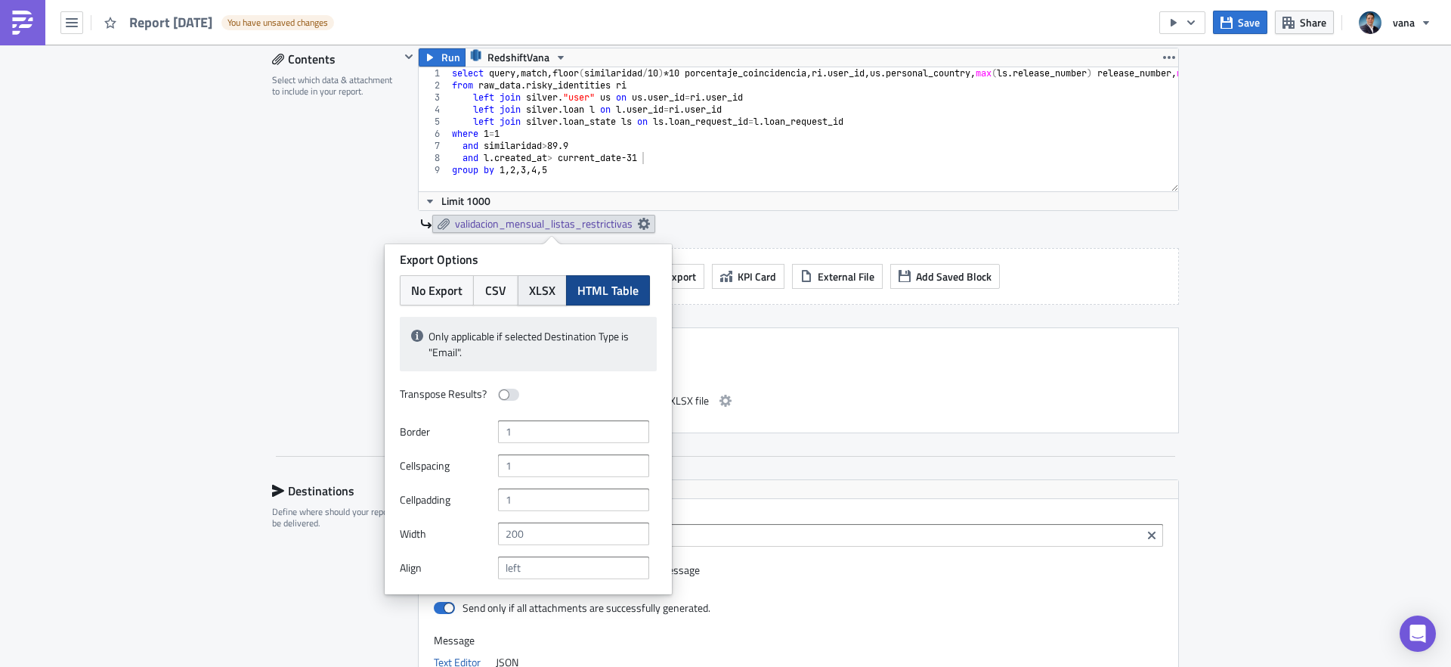
click at [540, 294] on span "XLSX" at bounding box center [542, 290] width 26 height 18
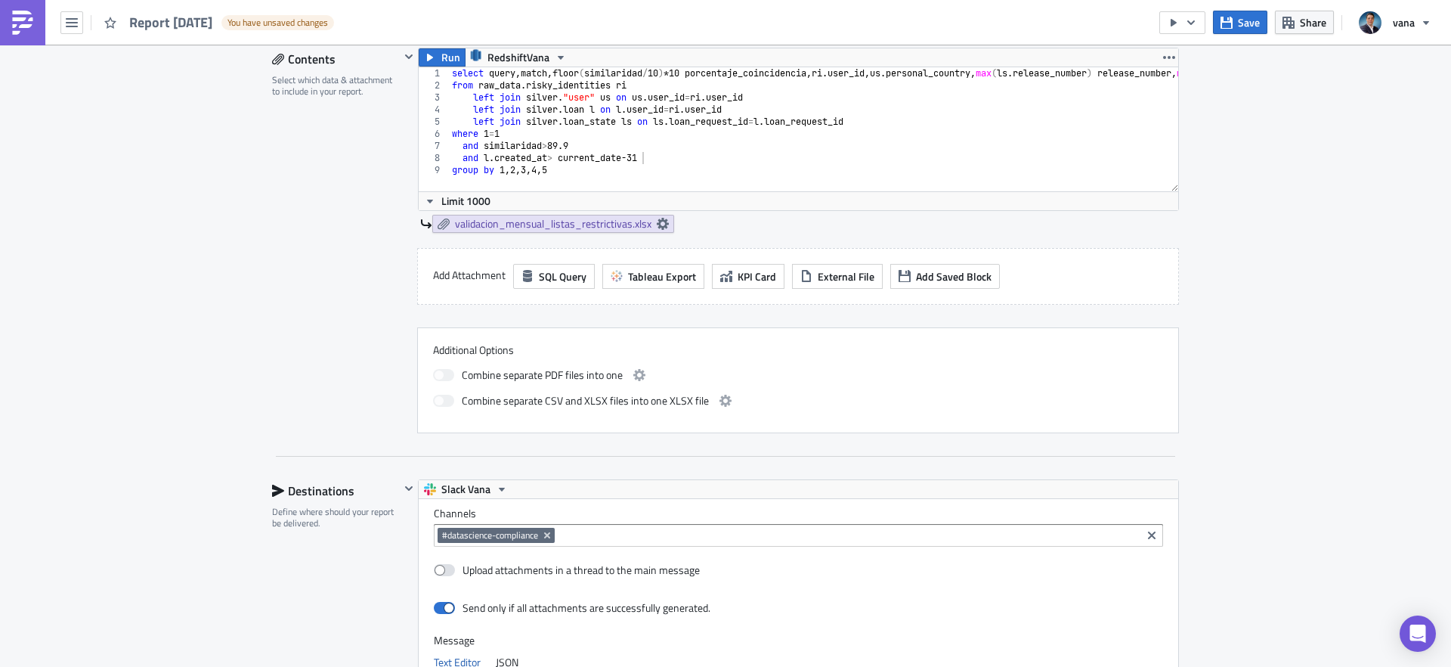
click at [216, 409] on div "Execution Log Edit " Report 2025-09-26 " Draft Settings Configure the basics of…" at bounding box center [725, 417] width 1451 height 1719
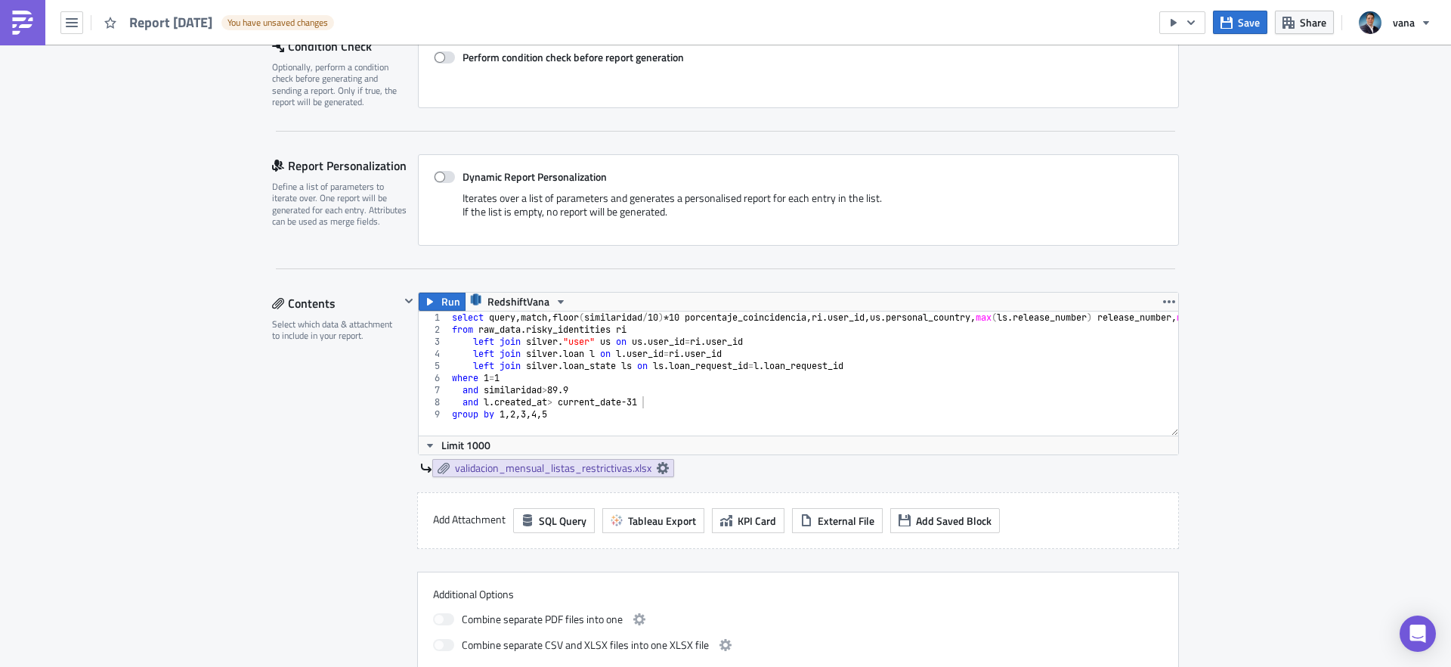
scroll to position [207, 0]
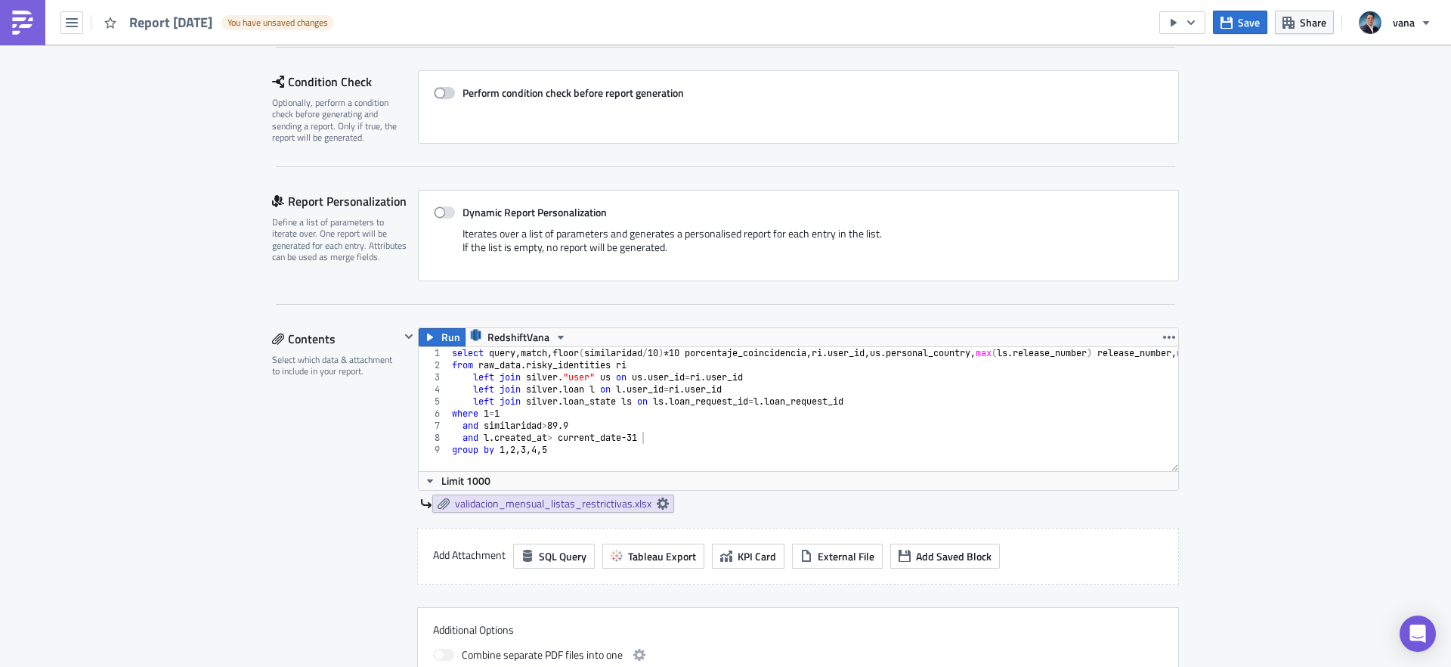
click at [453, 94] on label "Perform condition check before report generation" at bounding box center [798, 93] width 729 height 14
click at [447, 94] on input "Perform condition check before report generation" at bounding box center [442, 93] width 10 height 10
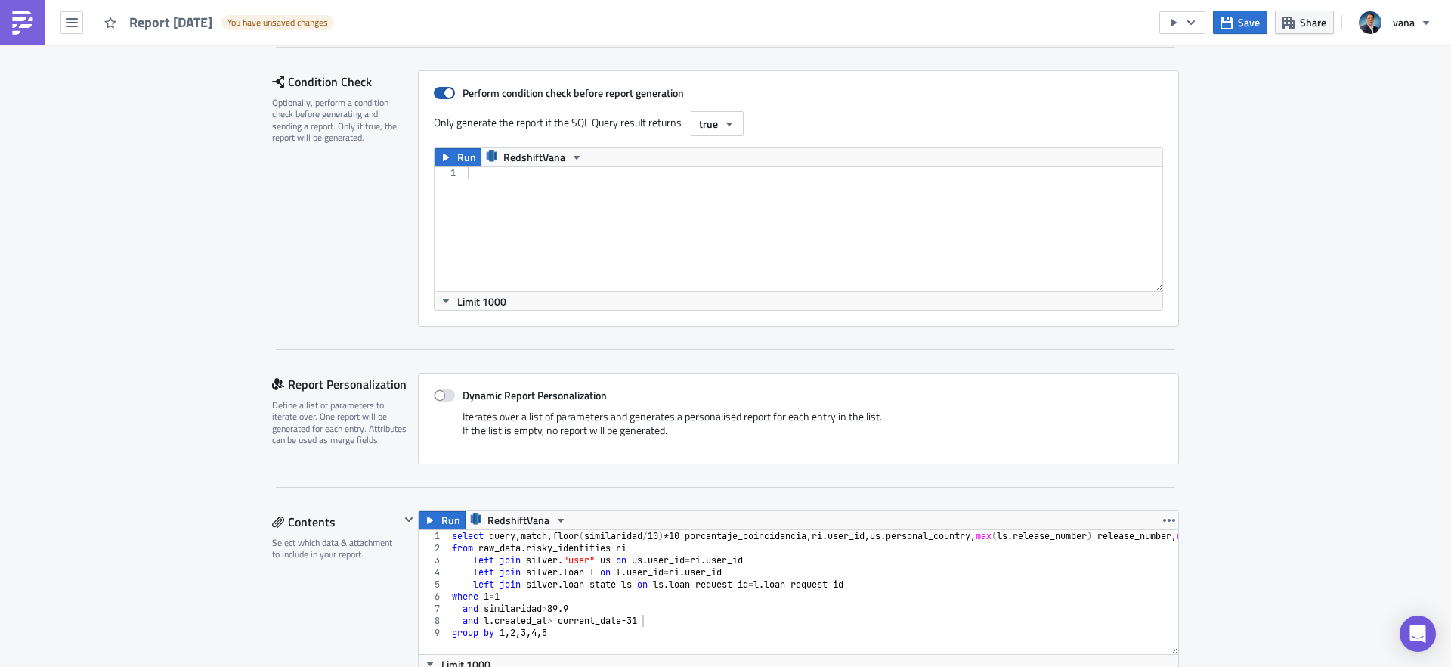
click at [454, 93] on span at bounding box center [444, 93] width 21 height 12
click at [447, 93] on input "Perform condition check before report generation" at bounding box center [442, 93] width 10 height 10
checkbox input "false"
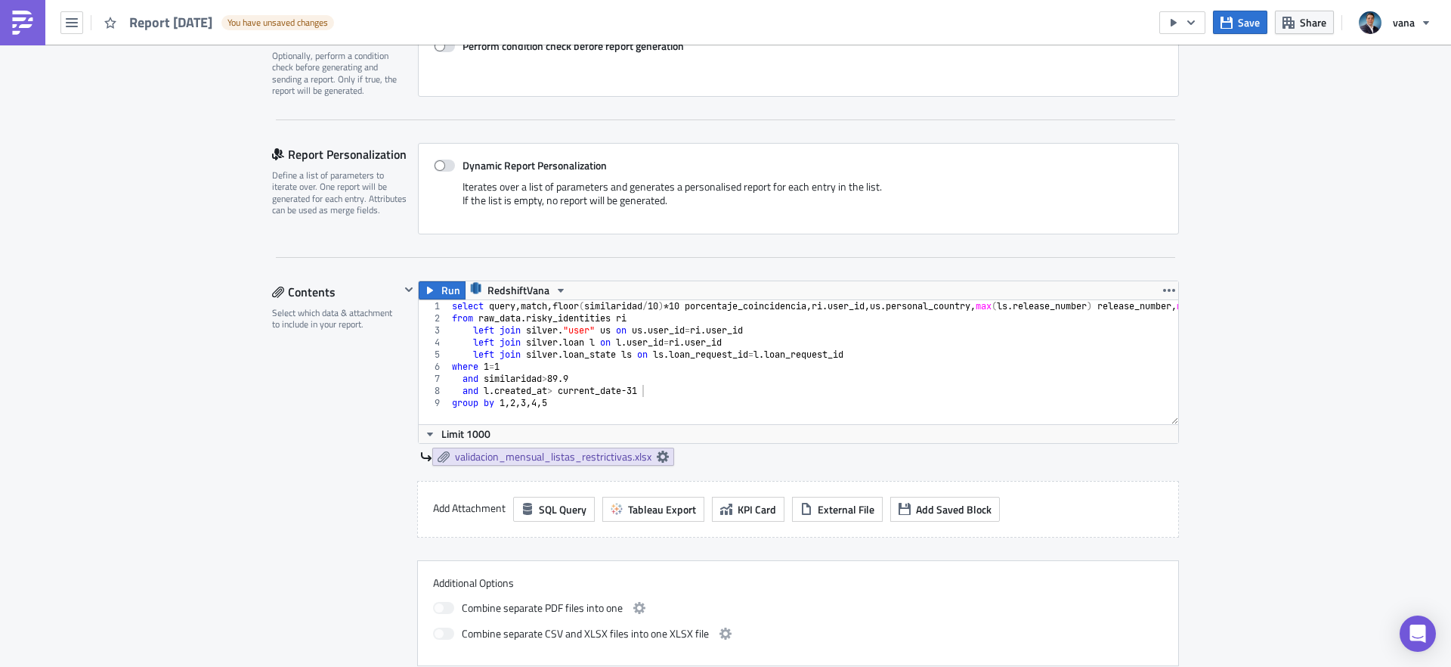
scroll to position [282, 0]
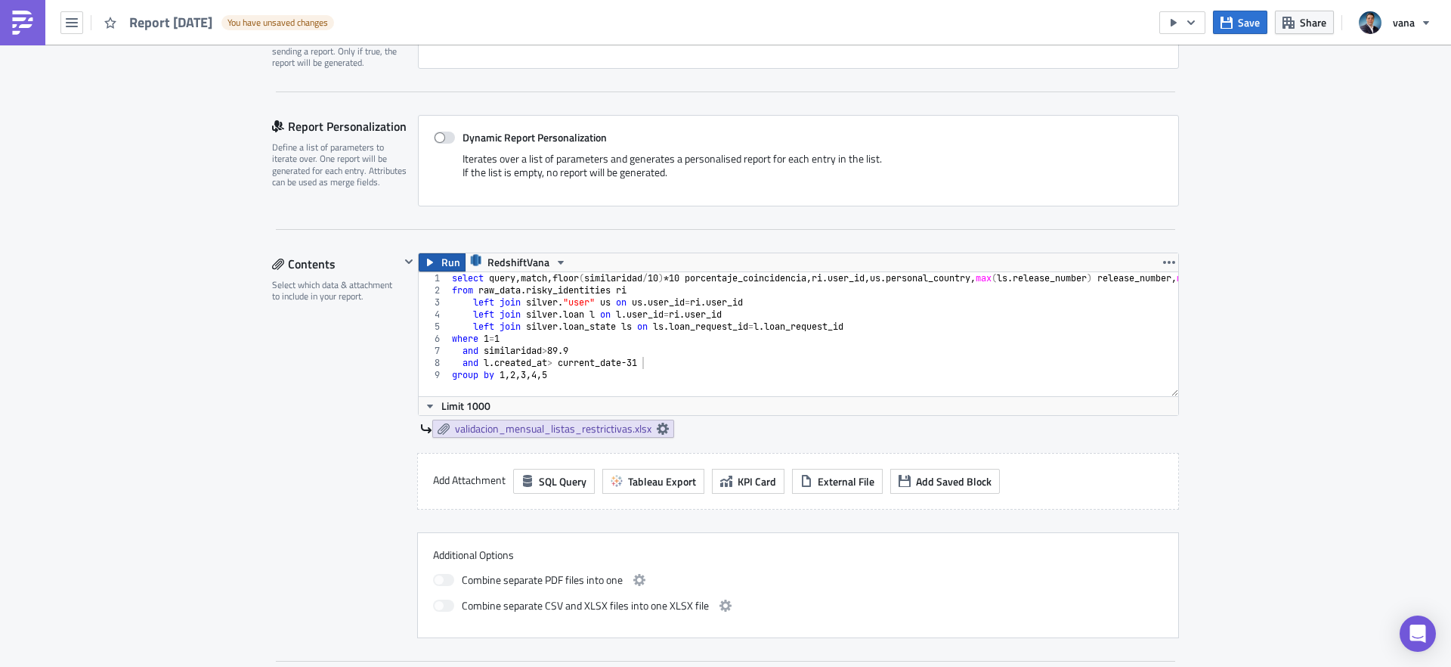
click at [439, 255] on button "Run" at bounding box center [442, 262] width 47 height 18
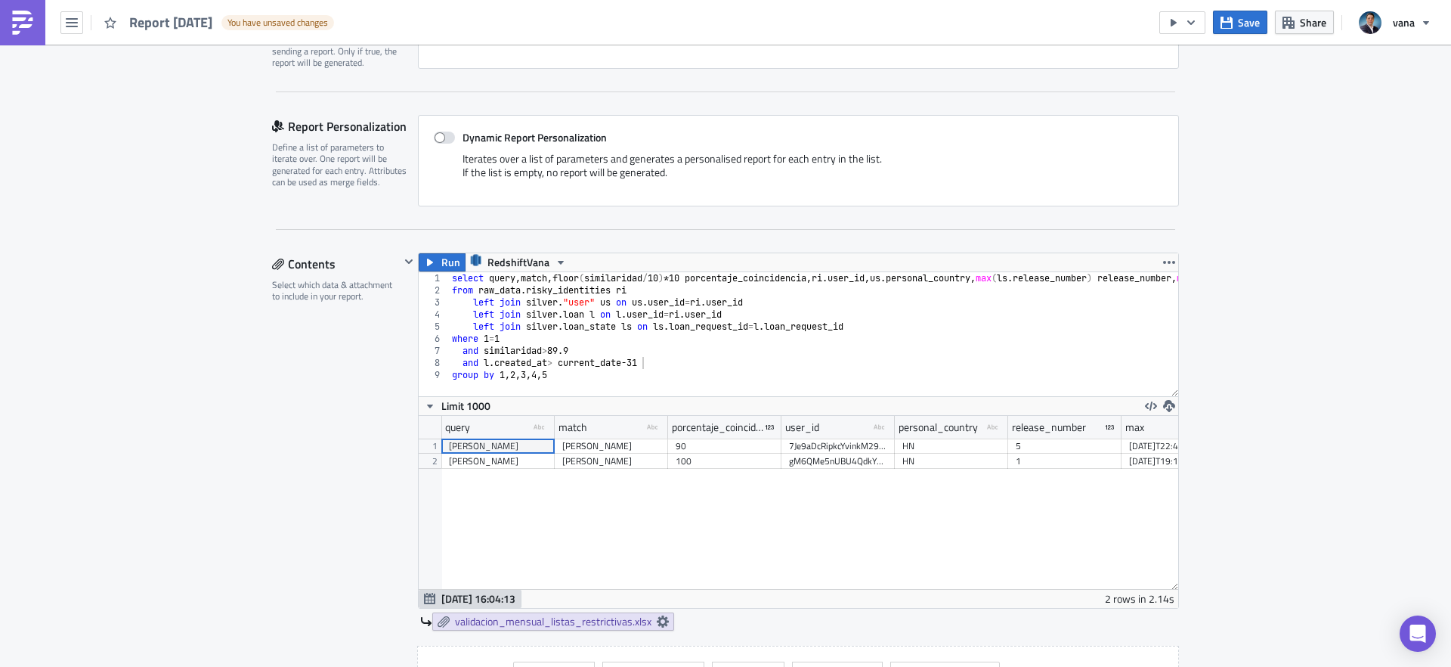
scroll to position [246, 0]
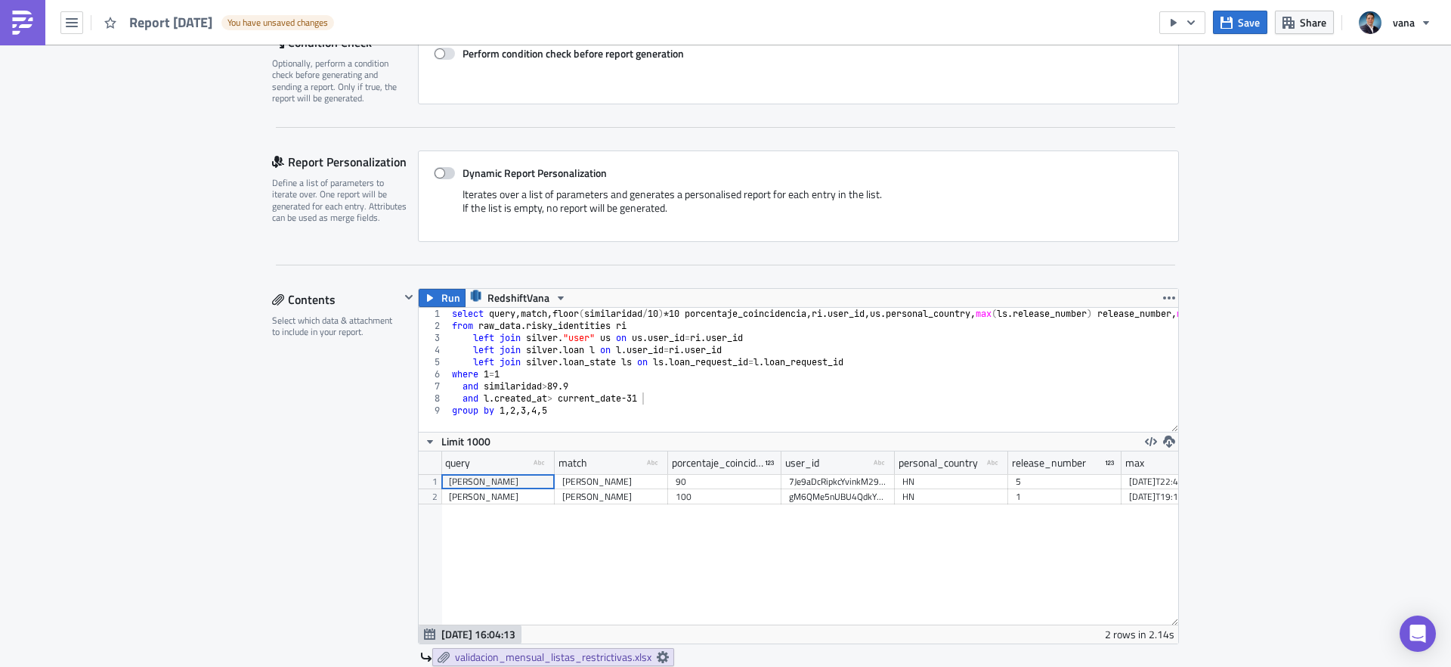
click at [453, 171] on span at bounding box center [444, 173] width 21 height 12
click at [447, 171] on input "Dynamic Report Personalization" at bounding box center [442, 174] width 10 height 10
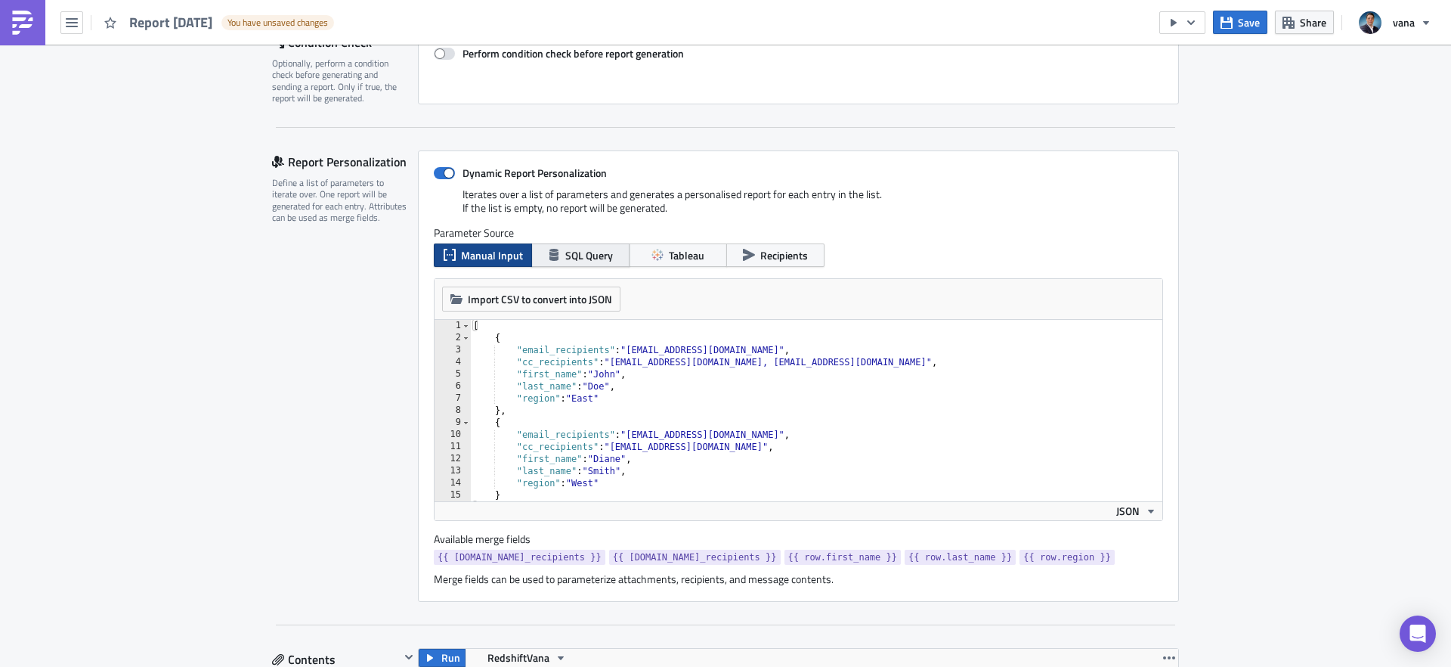
click at [564, 259] on button "SQL Query" at bounding box center [580, 254] width 98 height 23
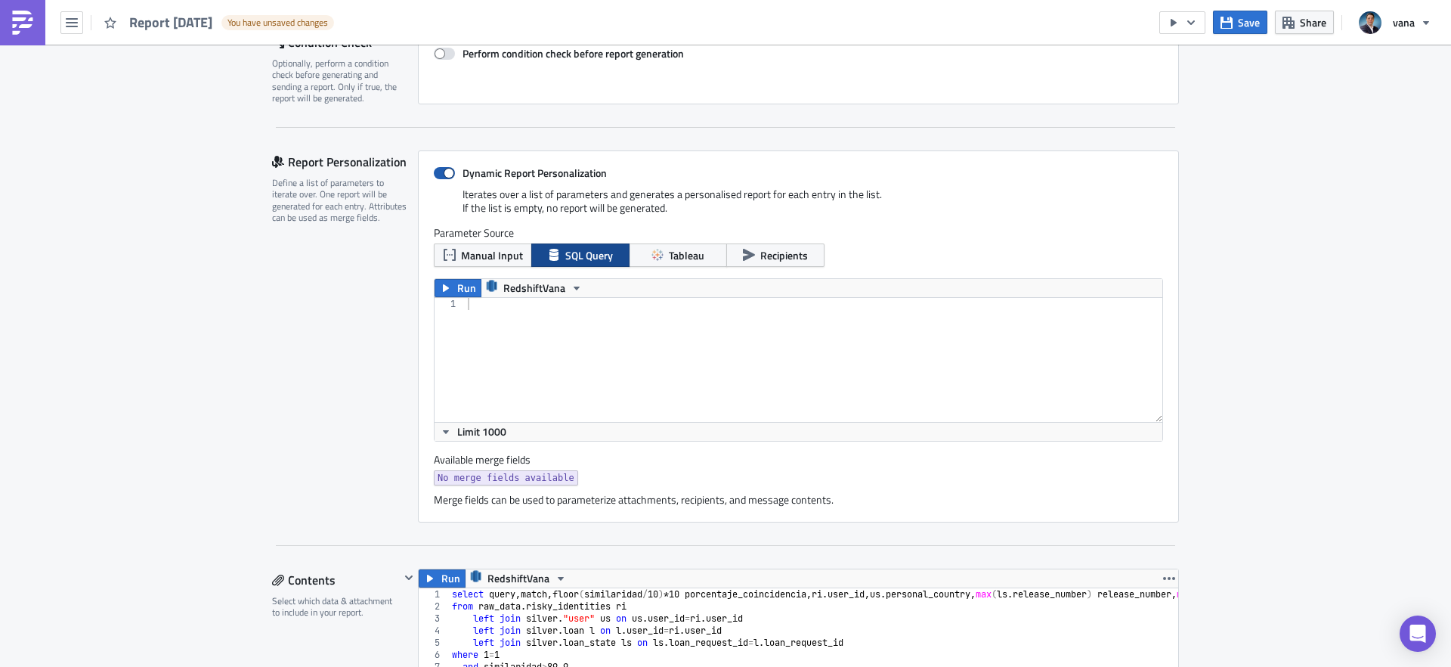
click at [446, 170] on span at bounding box center [444, 173] width 21 height 12
click at [446, 170] on input "Dynamic Report Personalization" at bounding box center [442, 174] width 10 height 10
checkbox input "false"
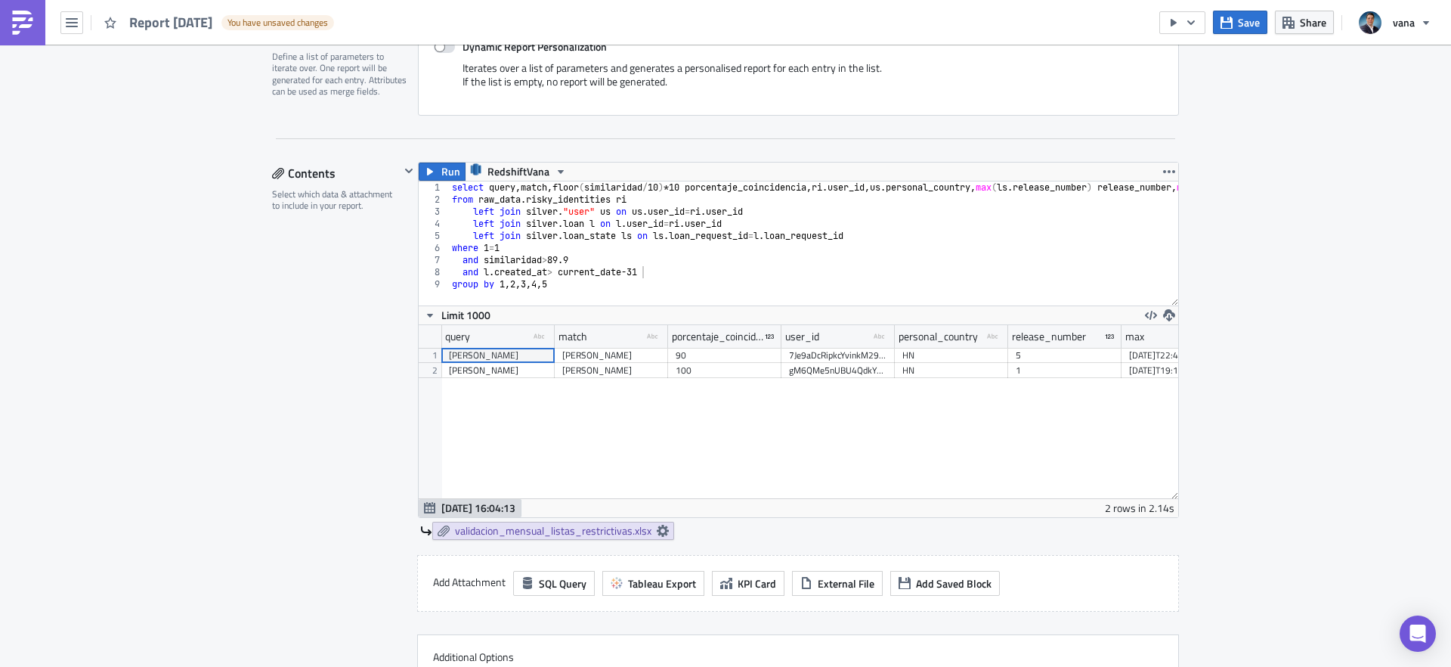
scroll to position [395, 0]
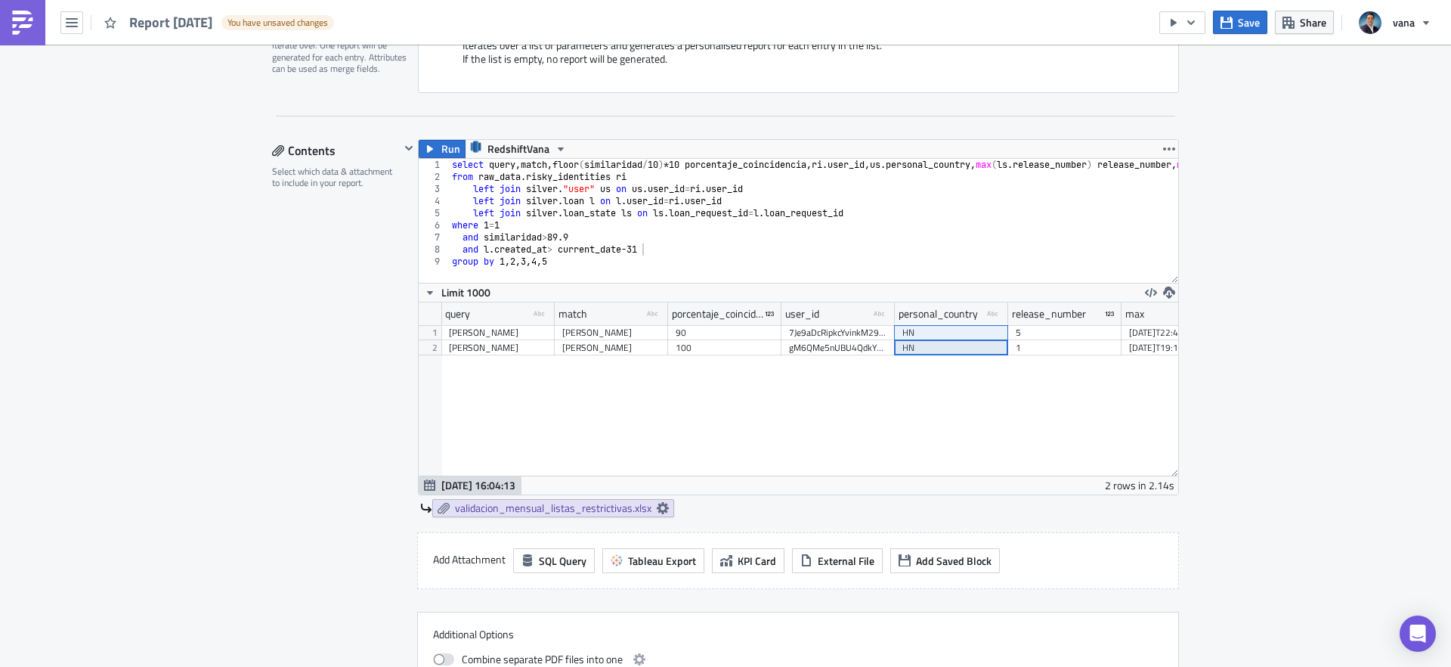
click at [925, 325] on div "Miguel Angel BELLOSO RODRIGUEZ Miguel Angel Rodriguez lobo 90 7Je9aDcRipkcYvink…" at bounding box center [838, 325] width 794 height 0
click at [358, 441] on div "Contents Select which data & attachment to include in your report." at bounding box center [336, 428] width 128 height 578
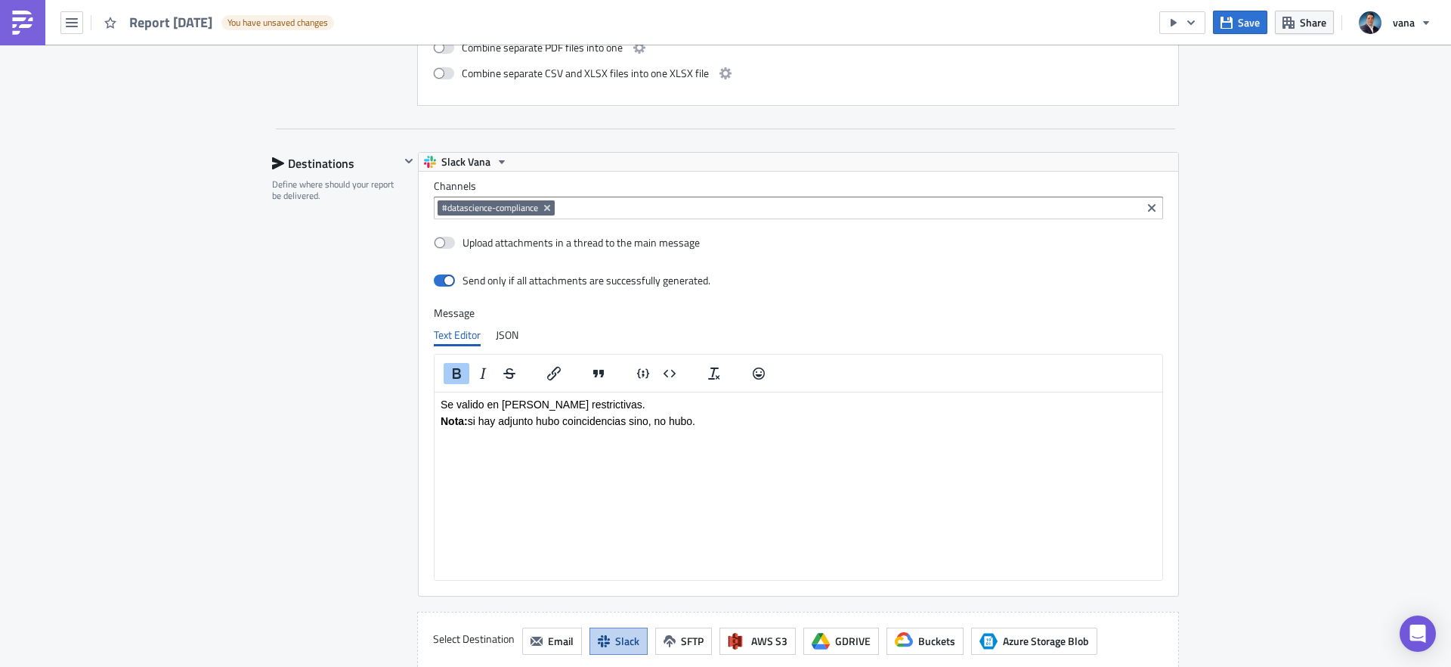
scroll to position [1082, 0]
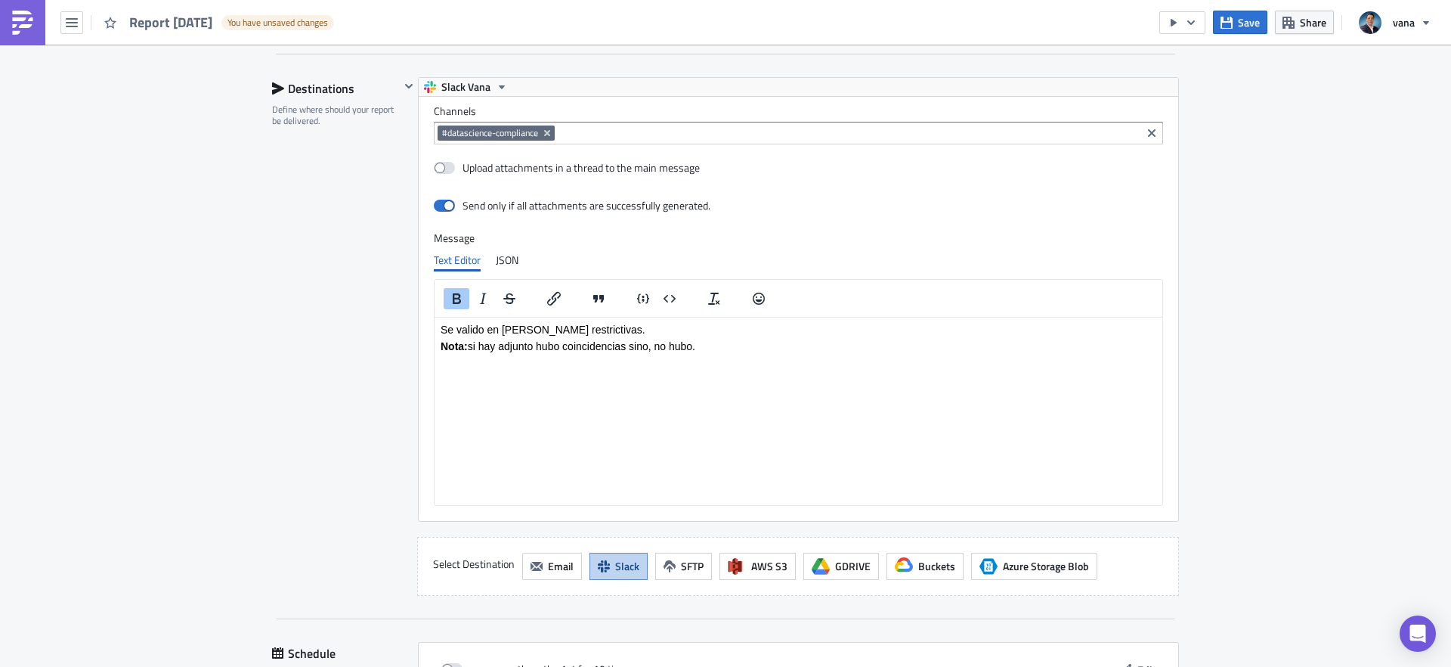
click at [591, 336] on body "[PERSON_NAME] en listas restrictivas. Nota: si hay adjunto hubo coincidencias s…" at bounding box center [799, 345] width 716 height 45
click at [593, 327] on p "[PERSON_NAME] en listas restrictivas." at bounding box center [799, 329] width 716 height 12
click at [455, 330] on p "[PERSON_NAME] en listas restrictivas." at bounding box center [799, 329] width 716 height 12
click at [593, 353] on body "Se realizó validación mensual en listas restrictivas. Nota: si hay adjunto hubo…" at bounding box center [799, 345] width 716 height 45
drag, startPoint x: 494, startPoint y: 330, endPoint x: 584, endPoint y: 333, distance: 90.0
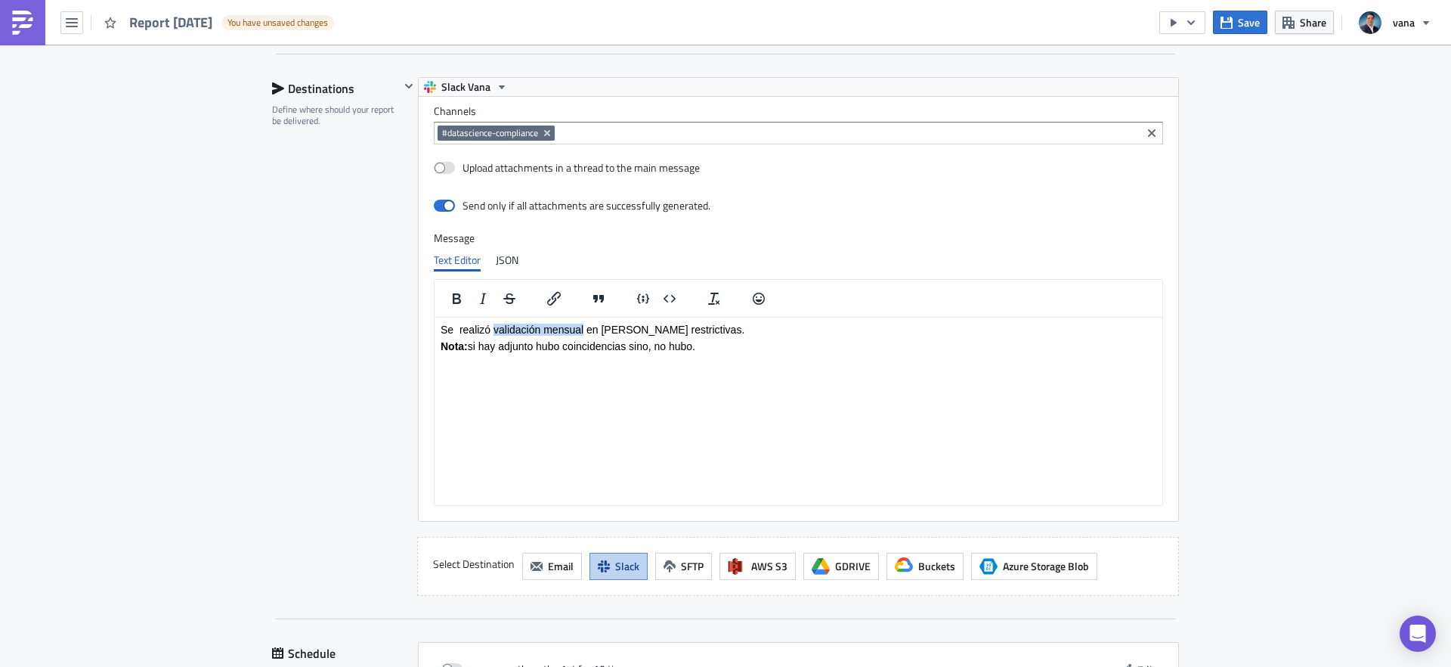
click at [584, 333] on p "Se realizó validación mensual en listas restrictivas." at bounding box center [799, 329] width 716 height 12
click at [460, 298] on icon "Bold" at bounding box center [456, 298] width 18 height 18
click at [380, 375] on div "Destinations Define where should your report be delivered." at bounding box center [336, 336] width 128 height 518
click at [659, 337] on body "Se realizó validación mensual en listas restrictivas. Nota: si hay adjunto hubo…" at bounding box center [799, 345] width 716 height 45
click at [1229, 25] on icon "button" at bounding box center [1227, 23] width 12 height 12
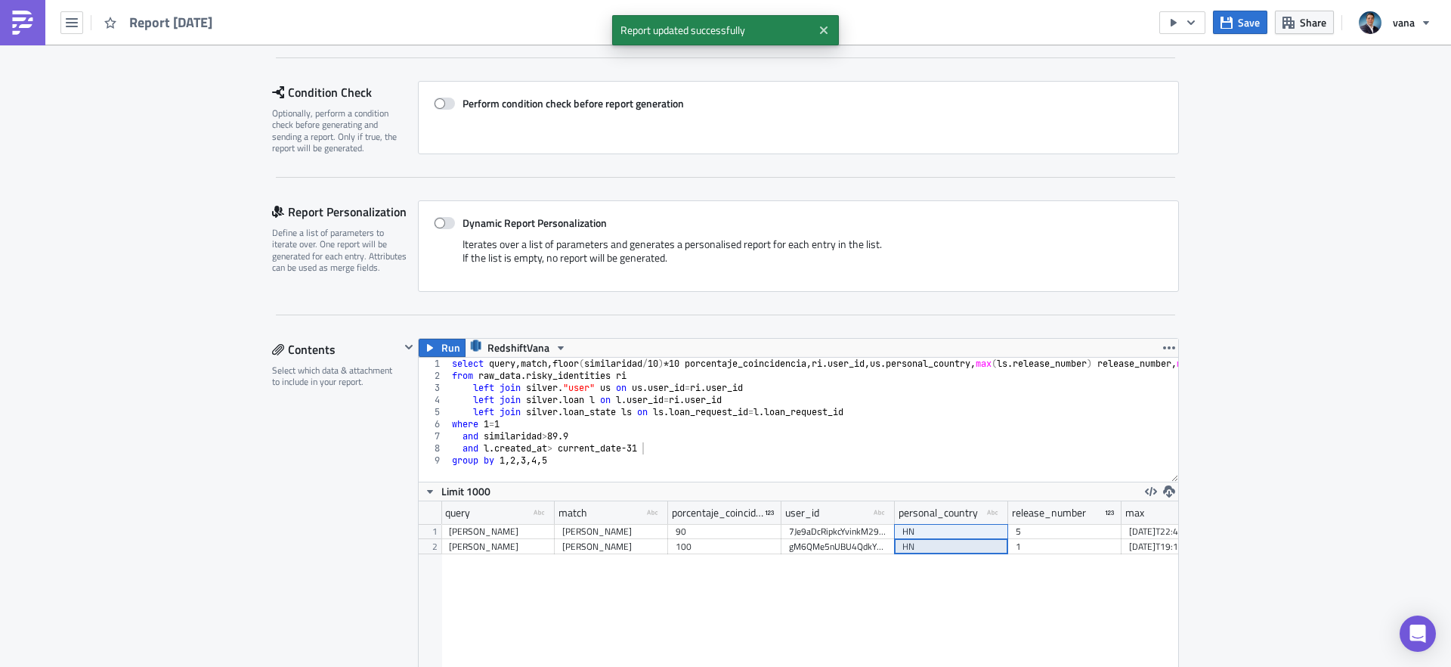
scroll to position [0, 0]
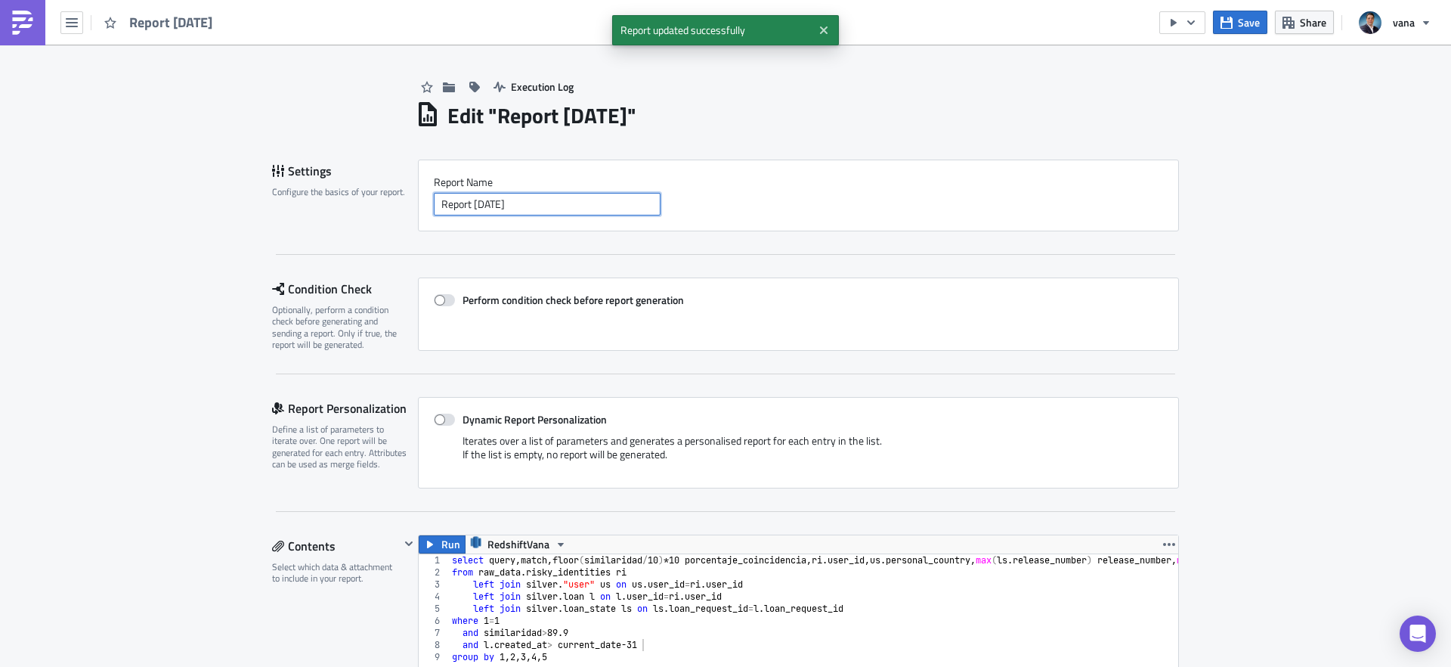
click at [540, 209] on input "Report [DATE]" at bounding box center [547, 204] width 227 height 23
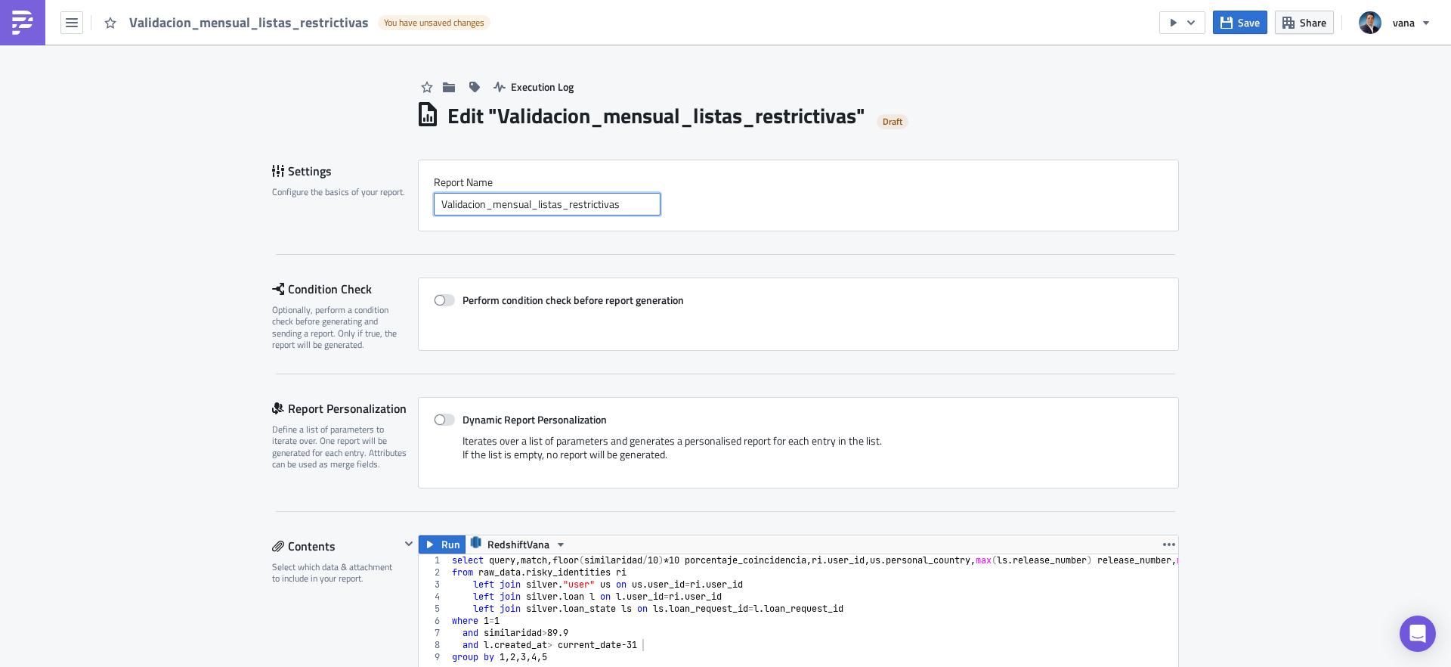
type input "Validacion_mensual_listas_restrictivas"
click at [868, 317] on div "Perform condition check before report generation" at bounding box center [798, 313] width 761 height 73
click at [1227, 29] on button "Save" at bounding box center [1240, 22] width 54 height 23
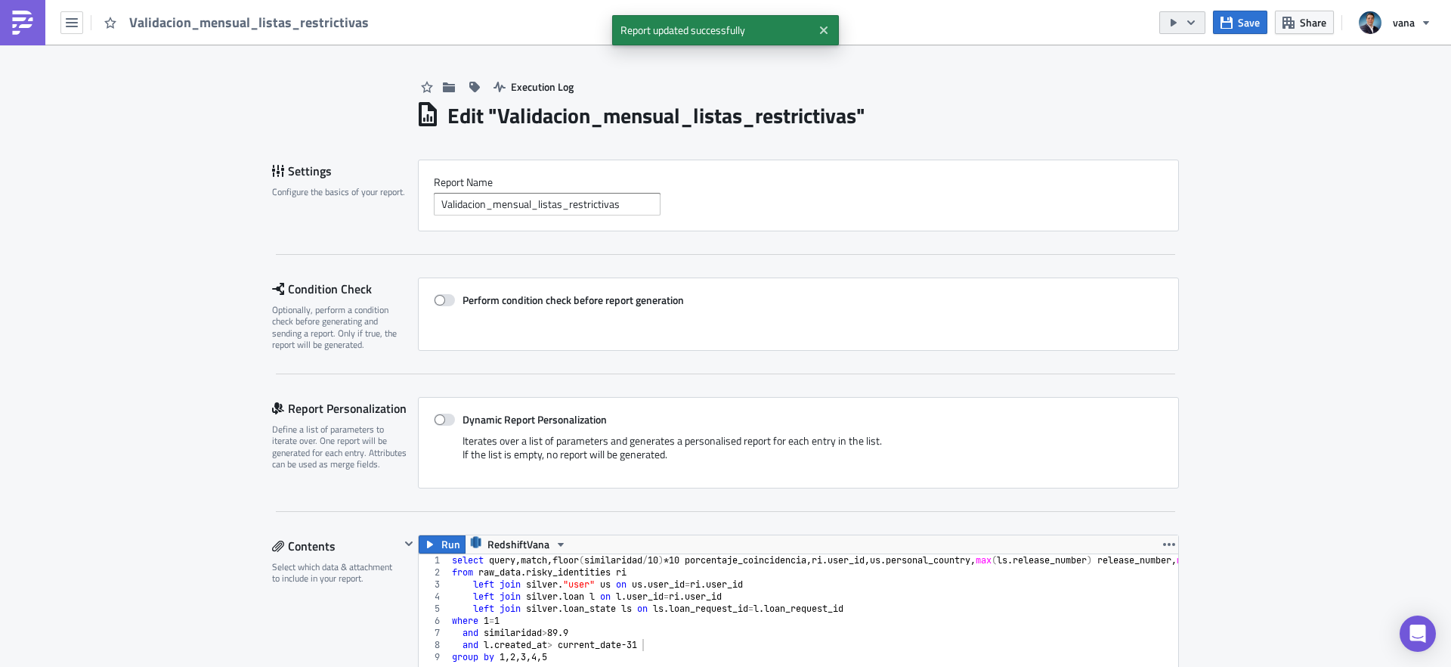
click at [1172, 24] on icon "button" at bounding box center [1174, 23] width 12 height 12
click at [1209, 74] on link "Run Report" at bounding box center [1228, 83] width 128 height 23
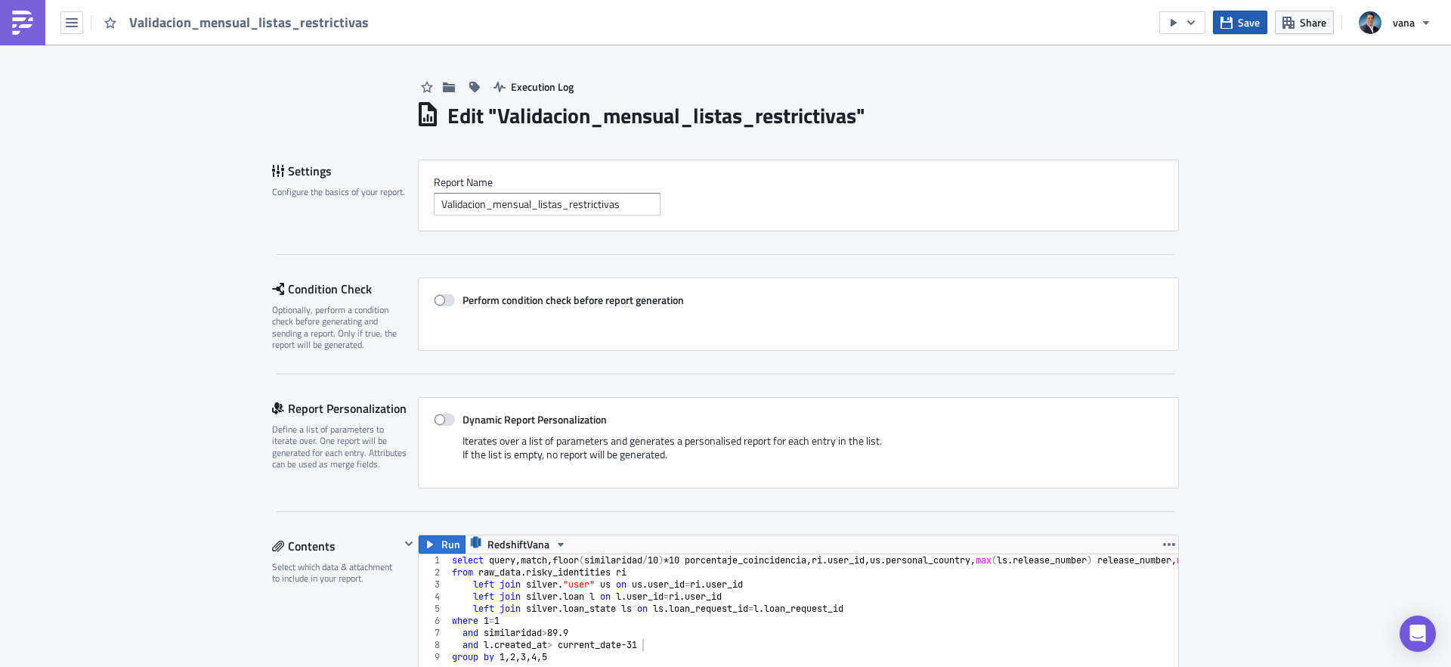
click at [1252, 20] on span "Save" at bounding box center [1249, 22] width 22 height 16
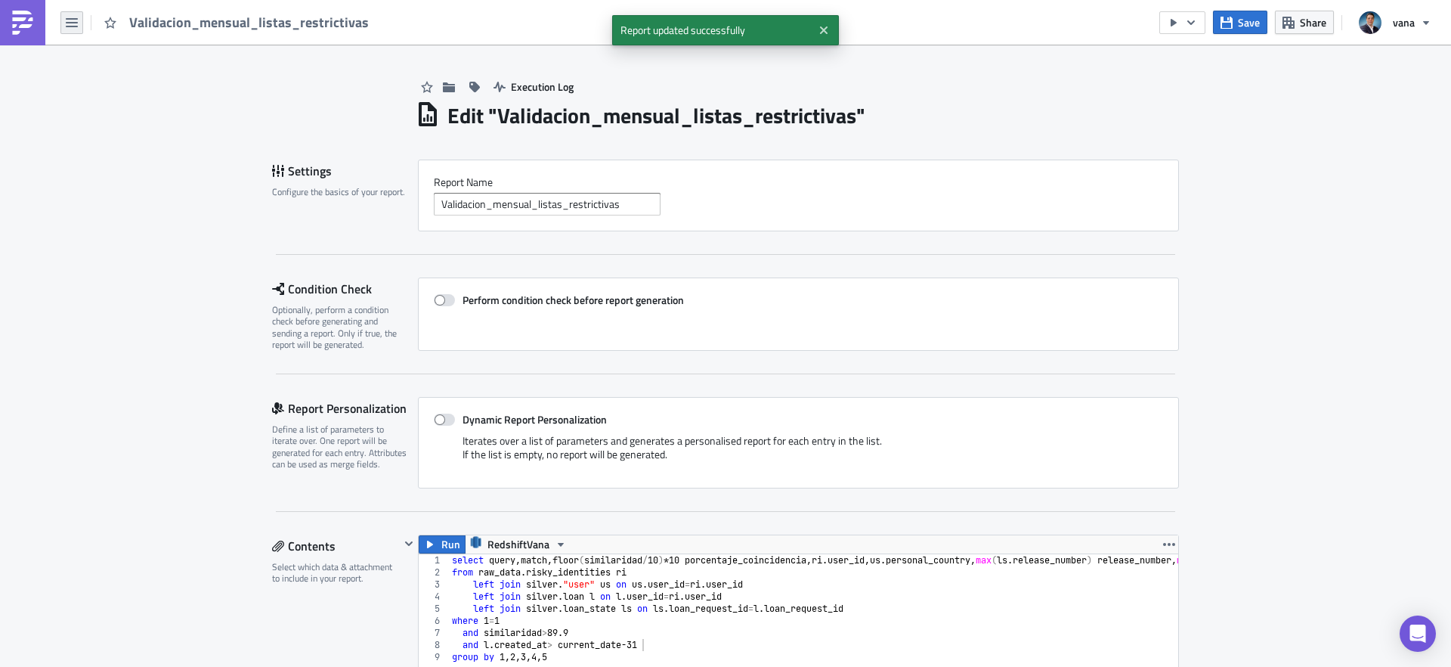
click at [75, 26] on icon "button" at bounding box center [72, 22] width 12 height 9
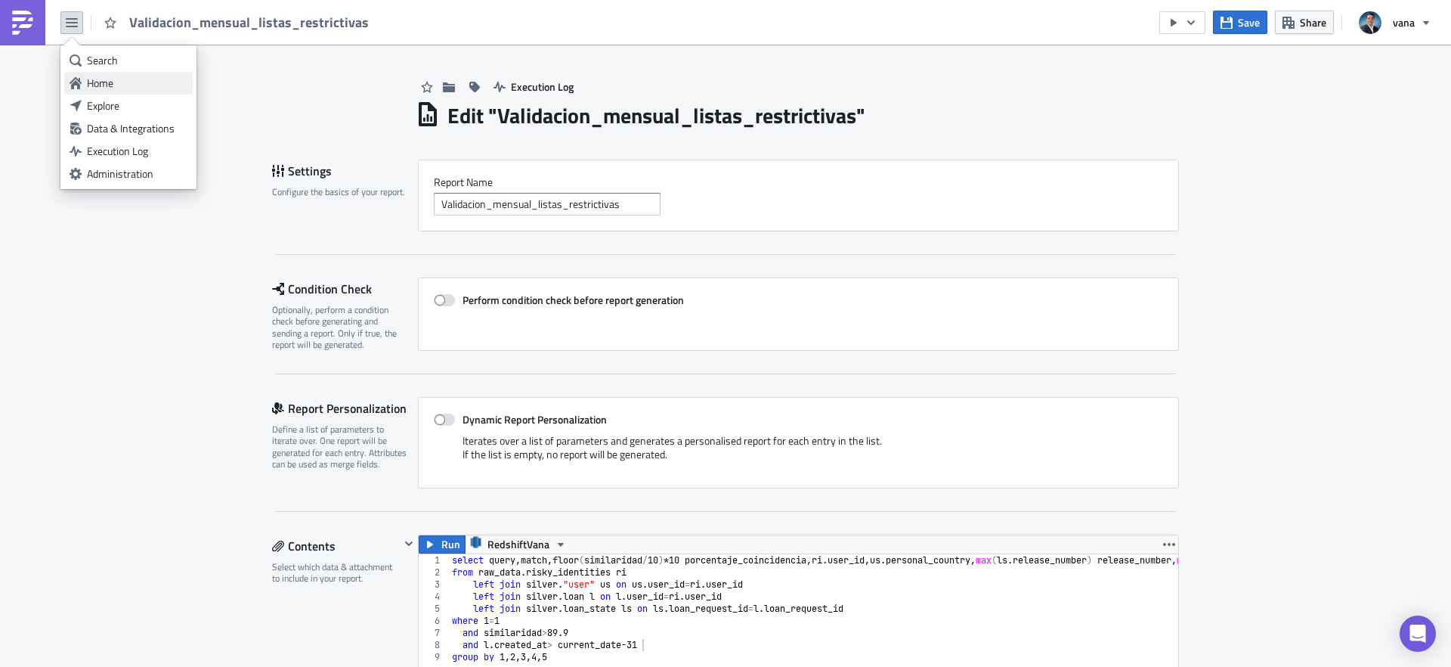
click at [91, 76] on div "Home" at bounding box center [137, 83] width 101 height 15
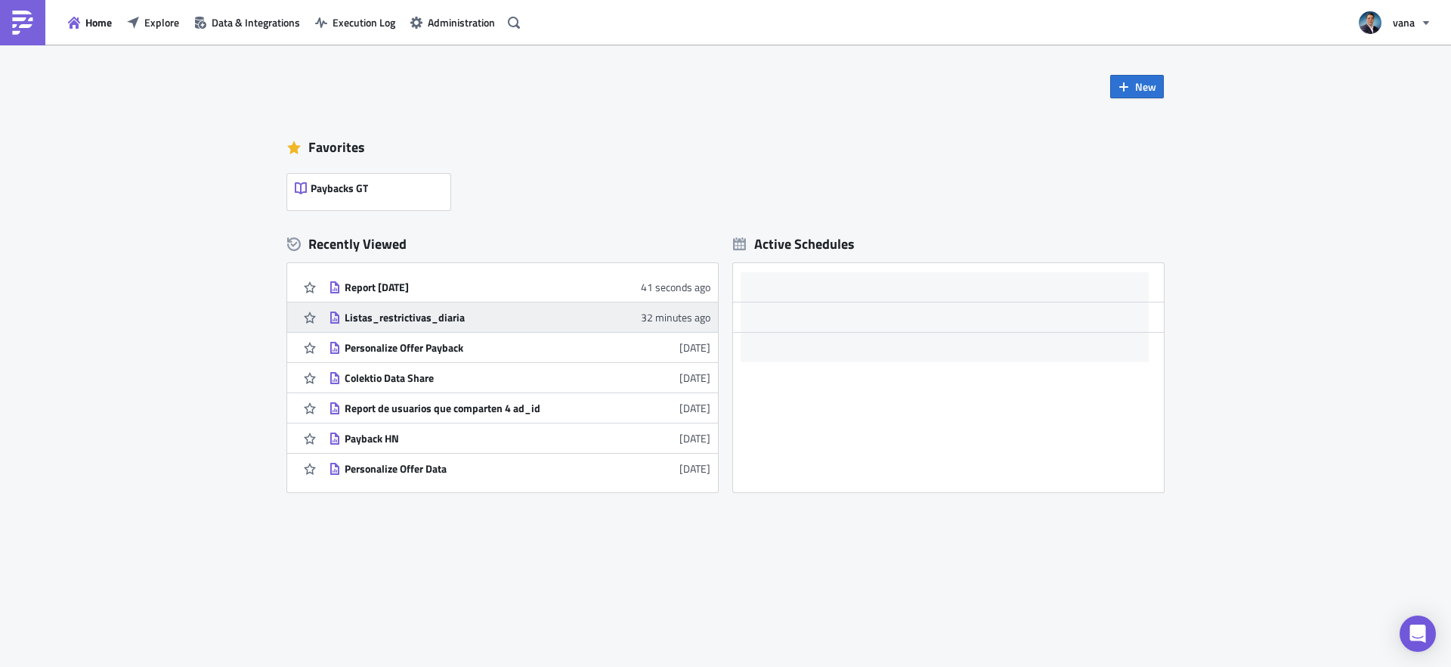
click at [398, 320] on div "Listas_restrictivas_diaria" at bounding box center [477, 318] width 265 height 14
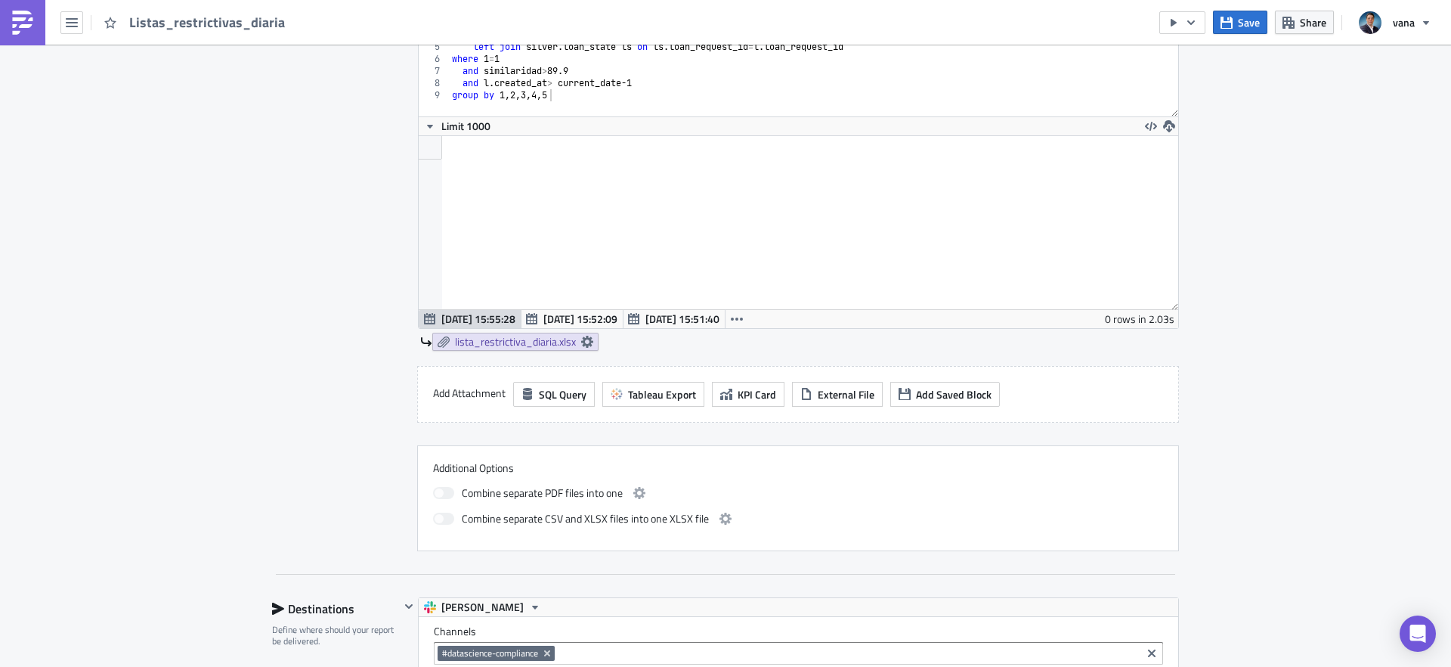
scroll to position [821, 0]
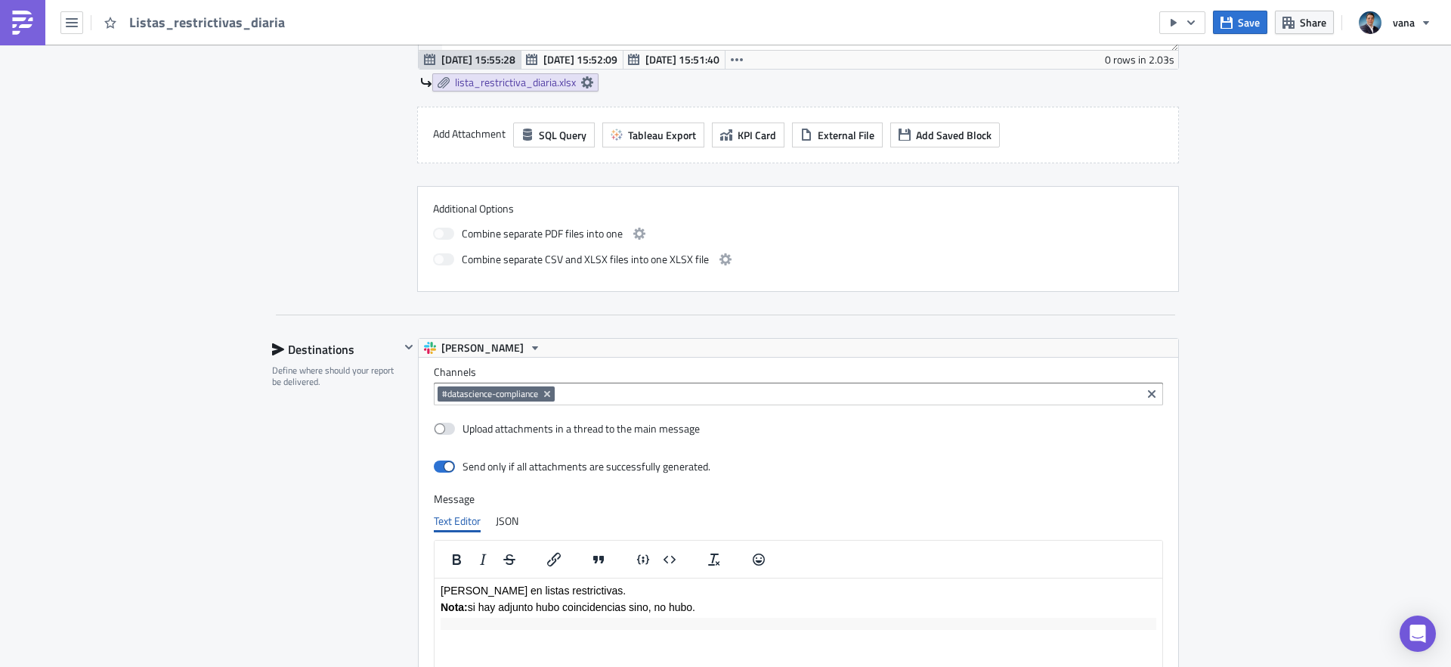
click at [695, 603] on p "Nota: si hay adjunto hubo coincidencias sino, no hubo." at bounding box center [799, 606] width 716 height 12
click at [741, 610] on p "Nota: si hay adjunto hubo coincidencias sino, no hubo." at bounding box center [799, 606] width 716 height 12
copy body "[PERSON_NAME] en listas restrictivas. Nota: si hay adjunto hubo coincidencias s…"
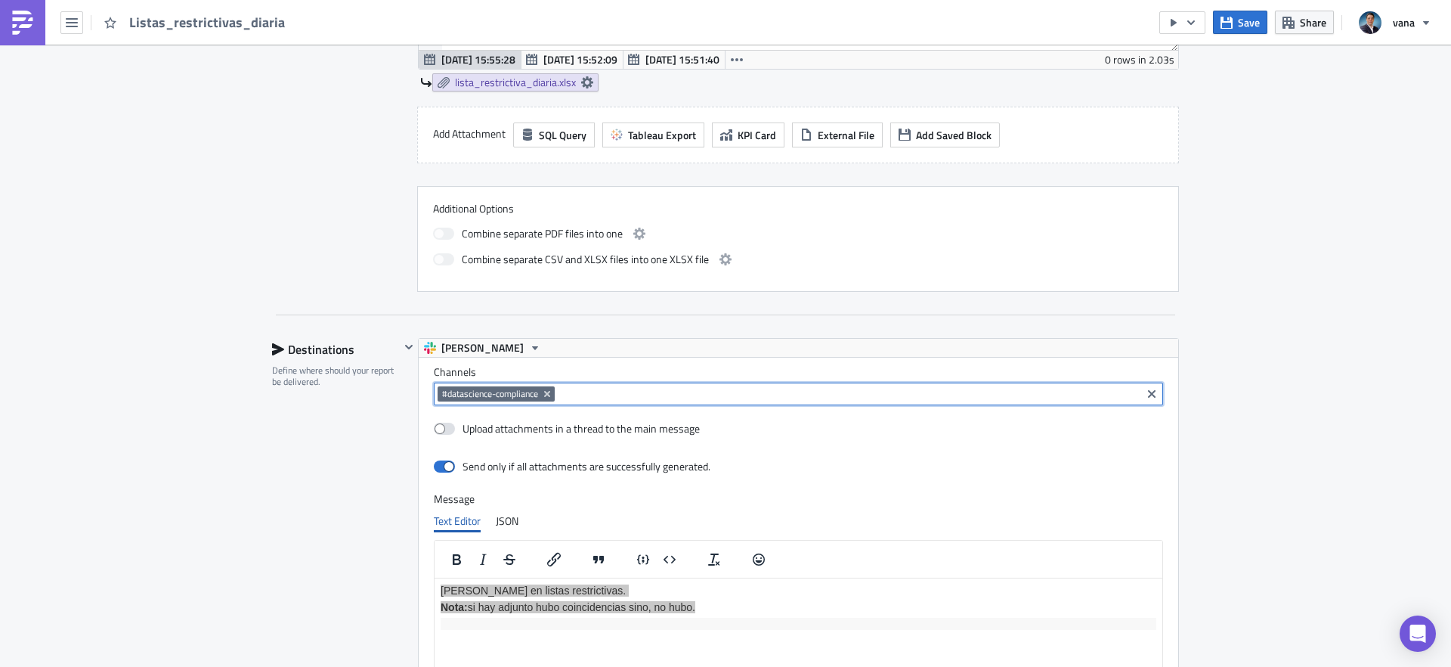
click at [578, 401] on input at bounding box center [848, 393] width 579 height 15
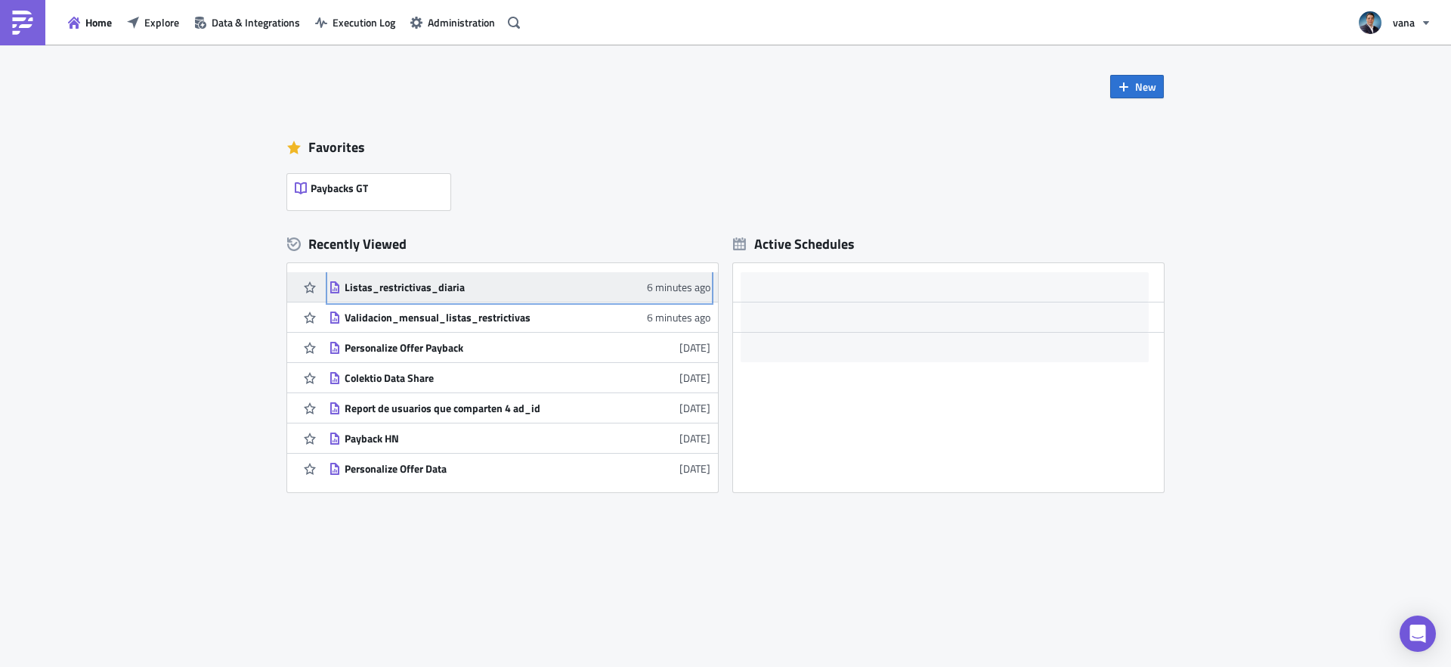
click at [444, 280] on div "Listas_restrictivas_diaria" at bounding box center [477, 287] width 265 height 14
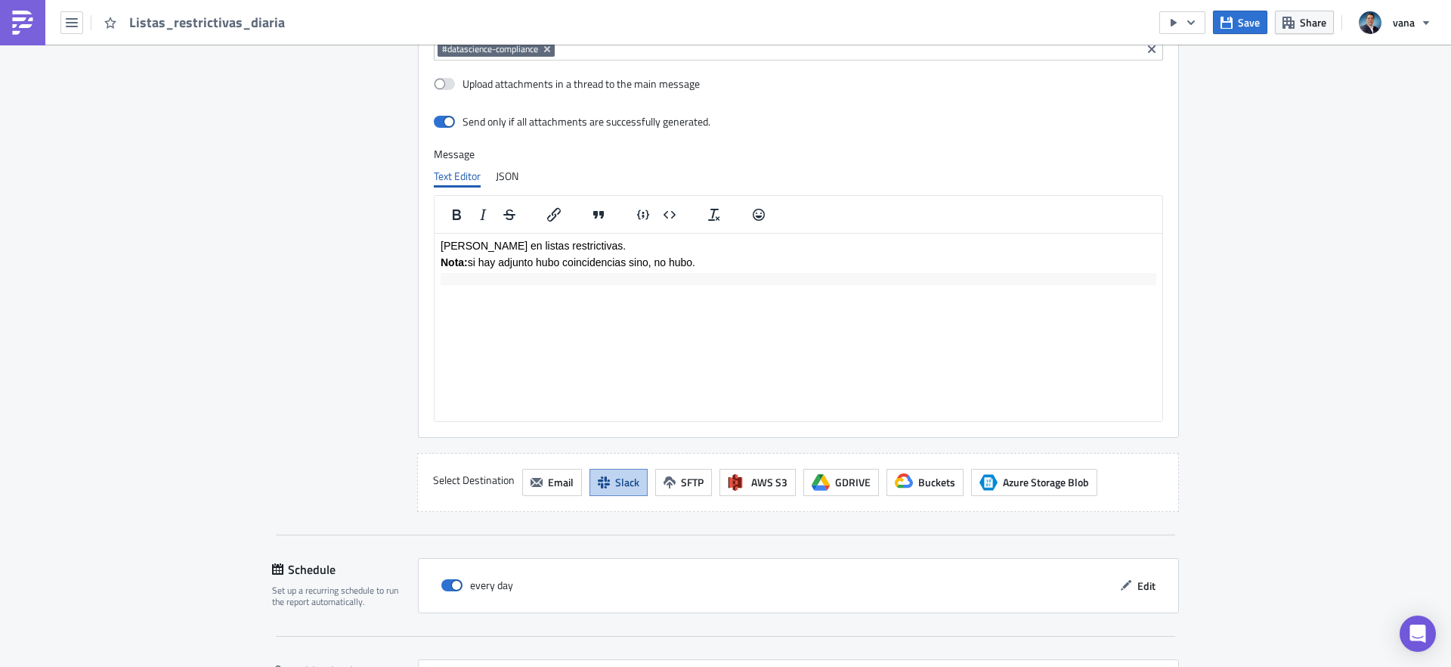
scroll to position [1287, 0]
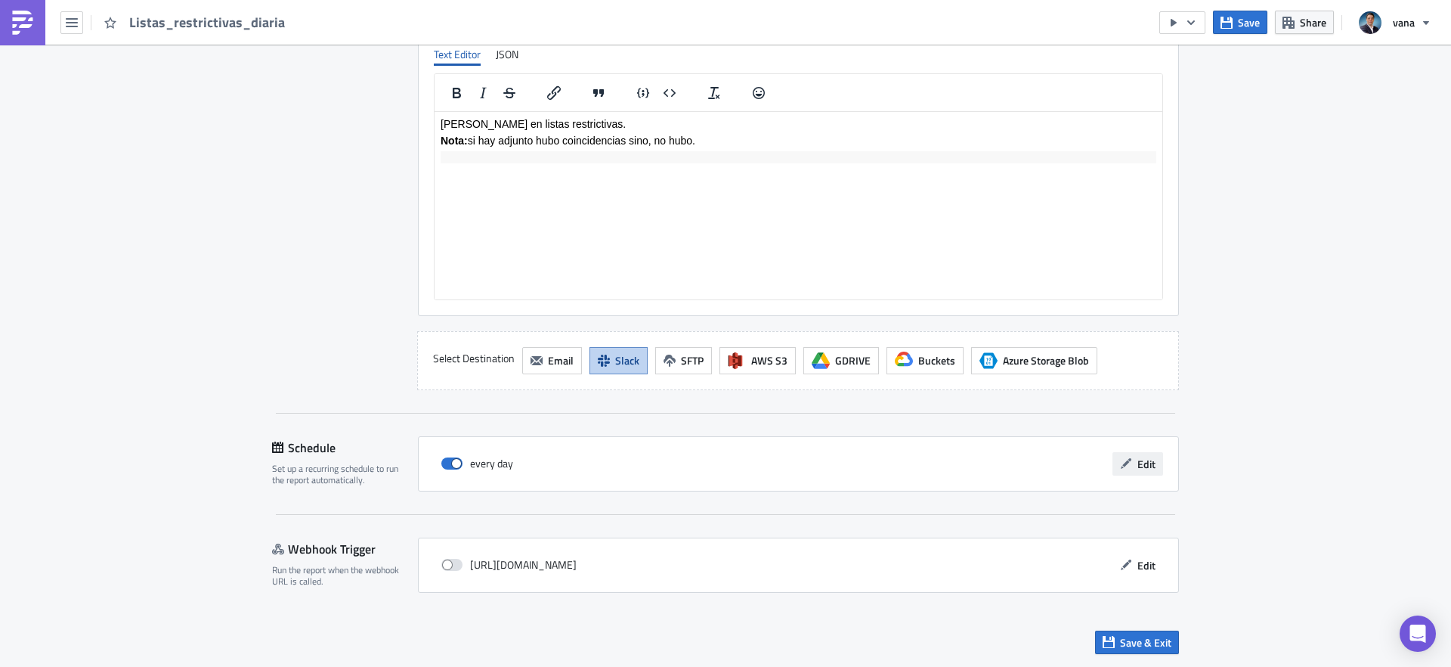
click at [1152, 462] on span "Edit" at bounding box center [1147, 464] width 18 height 16
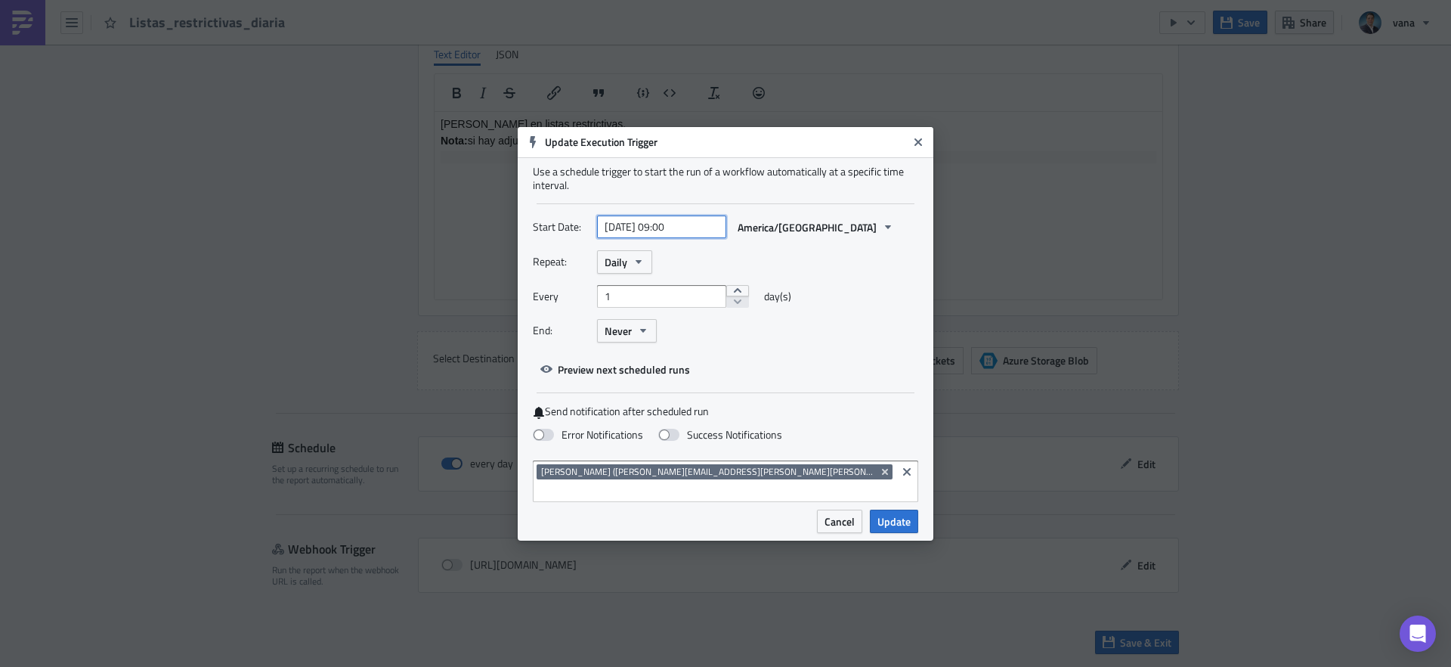
click at [671, 237] on input "2025-09-05 09:00" at bounding box center [661, 226] width 129 height 23
select select "8"
select select "2025"
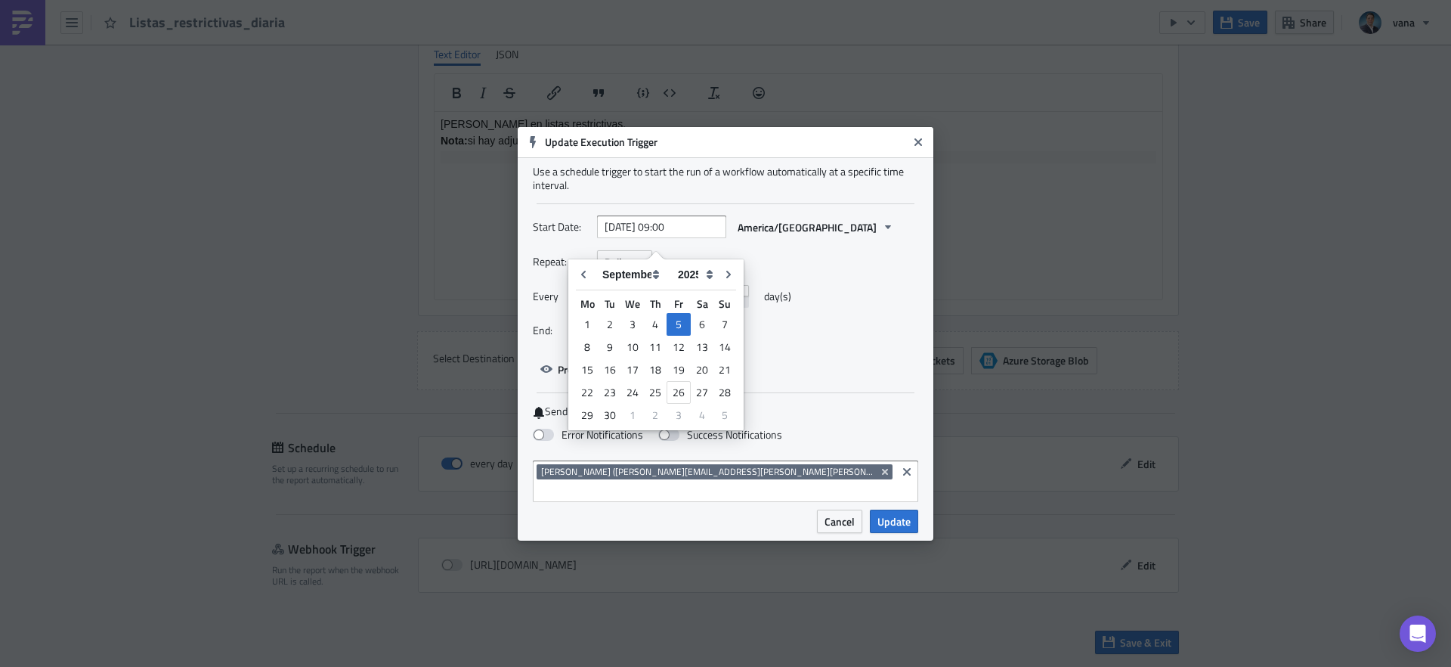
click at [859, 292] on div "Repeat: Daily Every 1 day(s) End: Never" at bounding box center [725, 302] width 385 height 104
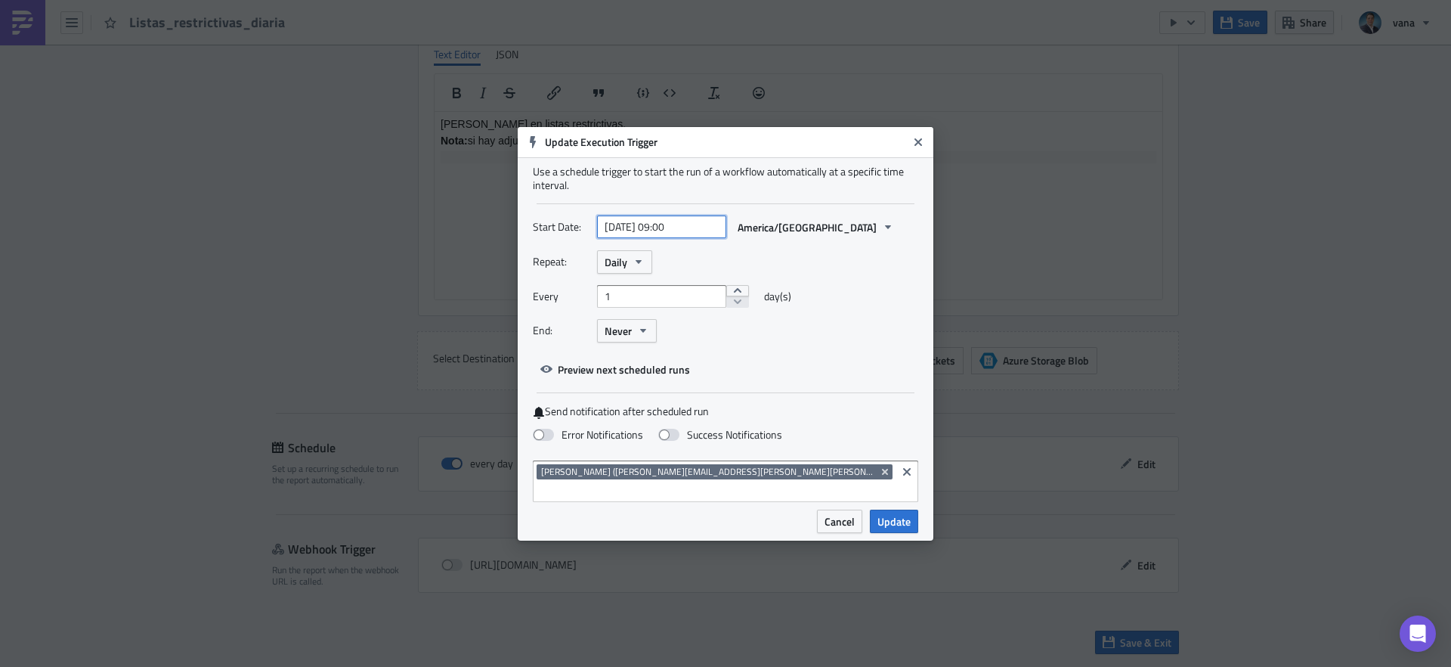
click at [668, 238] on input "2025-09-05 09:00" at bounding box center [661, 226] width 129 height 23
select select "8"
select select "2025"
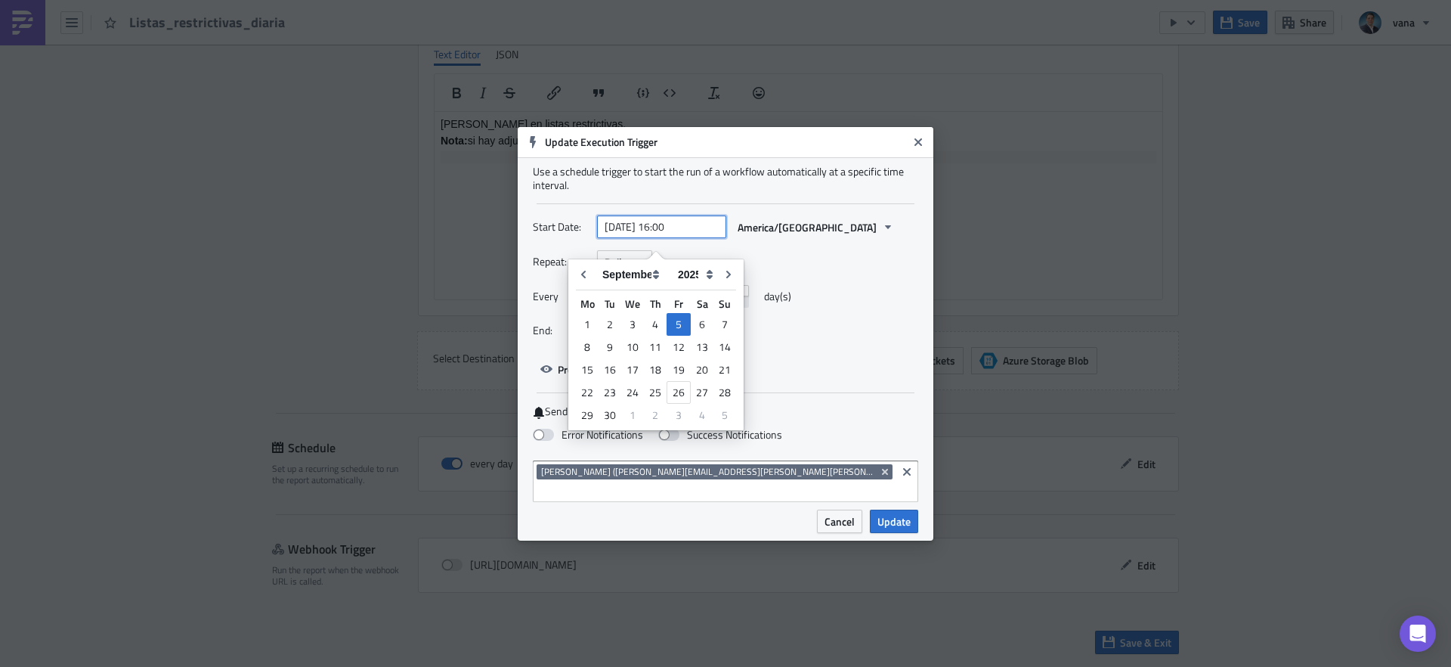
type input "2025-09-05 16:00"
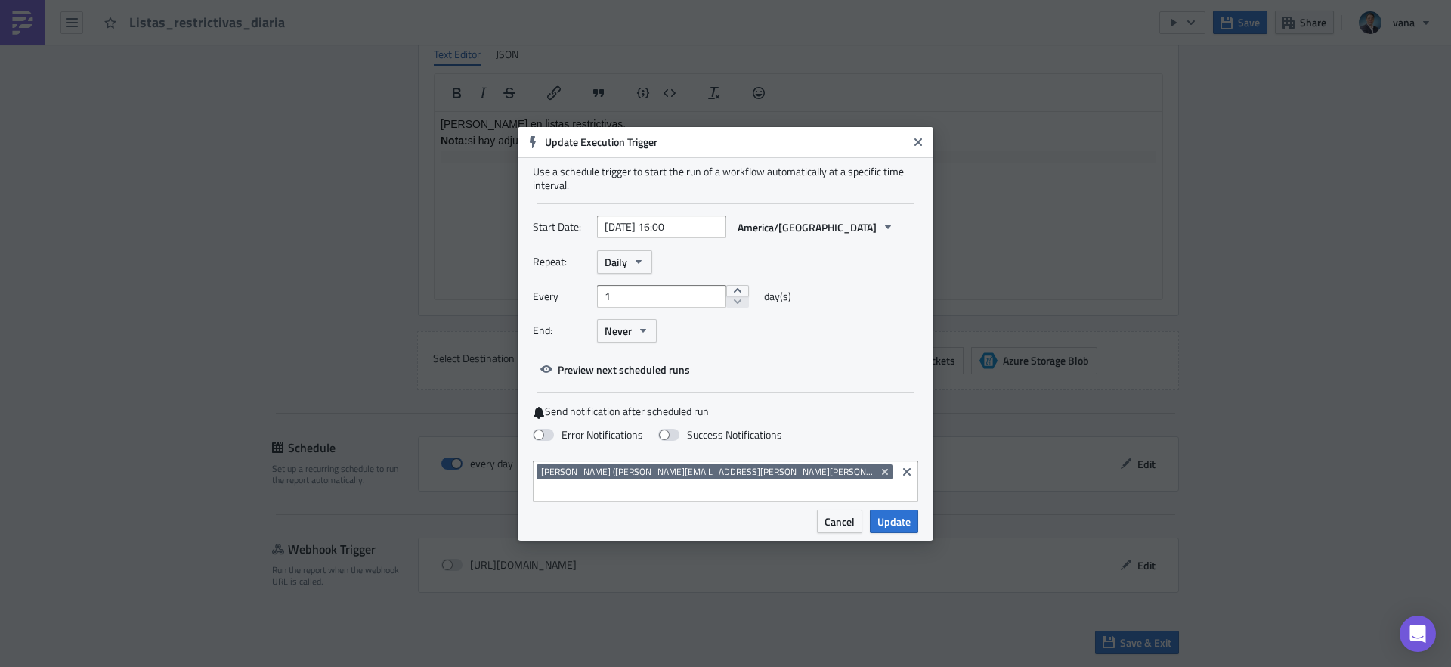
click at [815, 328] on div "Repeat: Daily Every 1 day(s) End: Never" at bounding box center [725, 302] width 385 height 104
click at [552, 441] on span at bounding box center [543, 435] width 21 height 12
click at [13, 12] on input "Error Notifications" at bounding box center [8, 7] width 10 height 10
checkbox input "true"
click at [906, 514] on span "Update" at bounding box center [894, 521] width 33 height 16
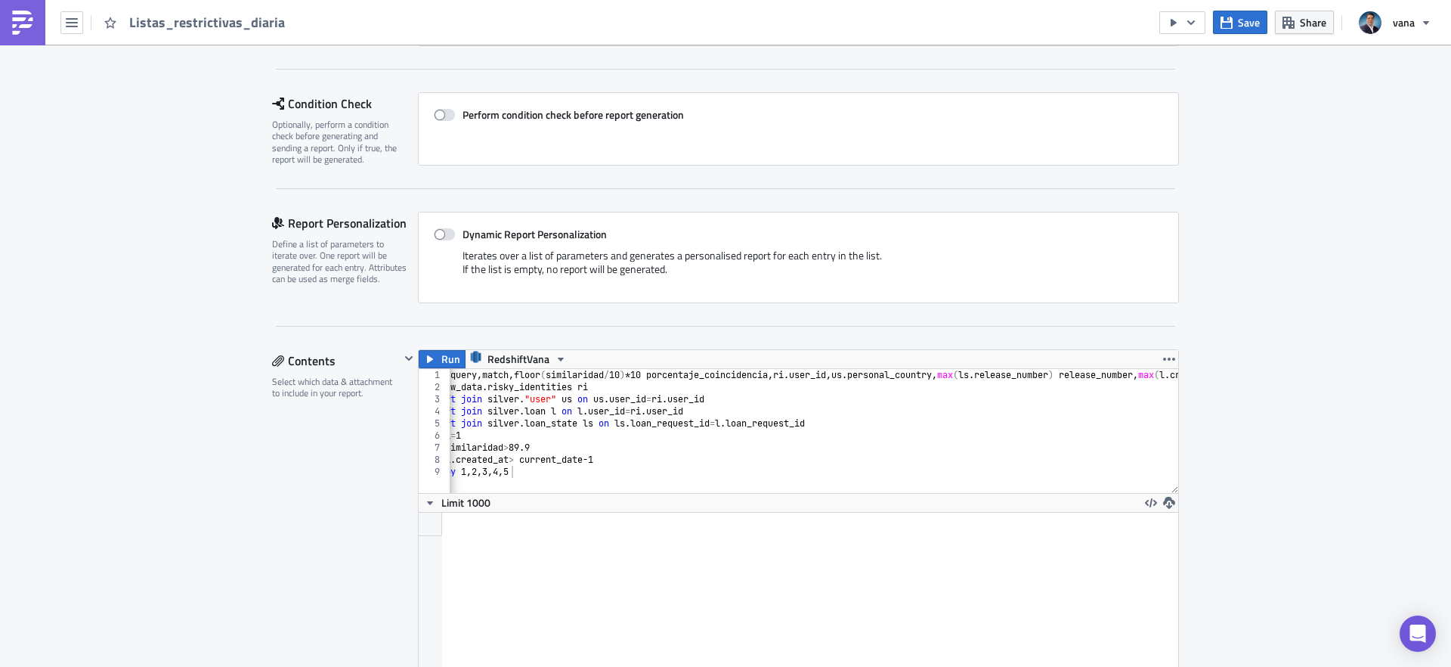
scroll to position [0, 56]
drag, startPoint x: 1064, startPoint y: 373, endPoint x: 1141, endPoint y: 377, distance: 77.2
click at [1141, 377] on div "select query , match , floor ( similaridad / 10 ) * 10 porcentaje_coincidencia …" at bounding box center [821, 443] width 855 height 148
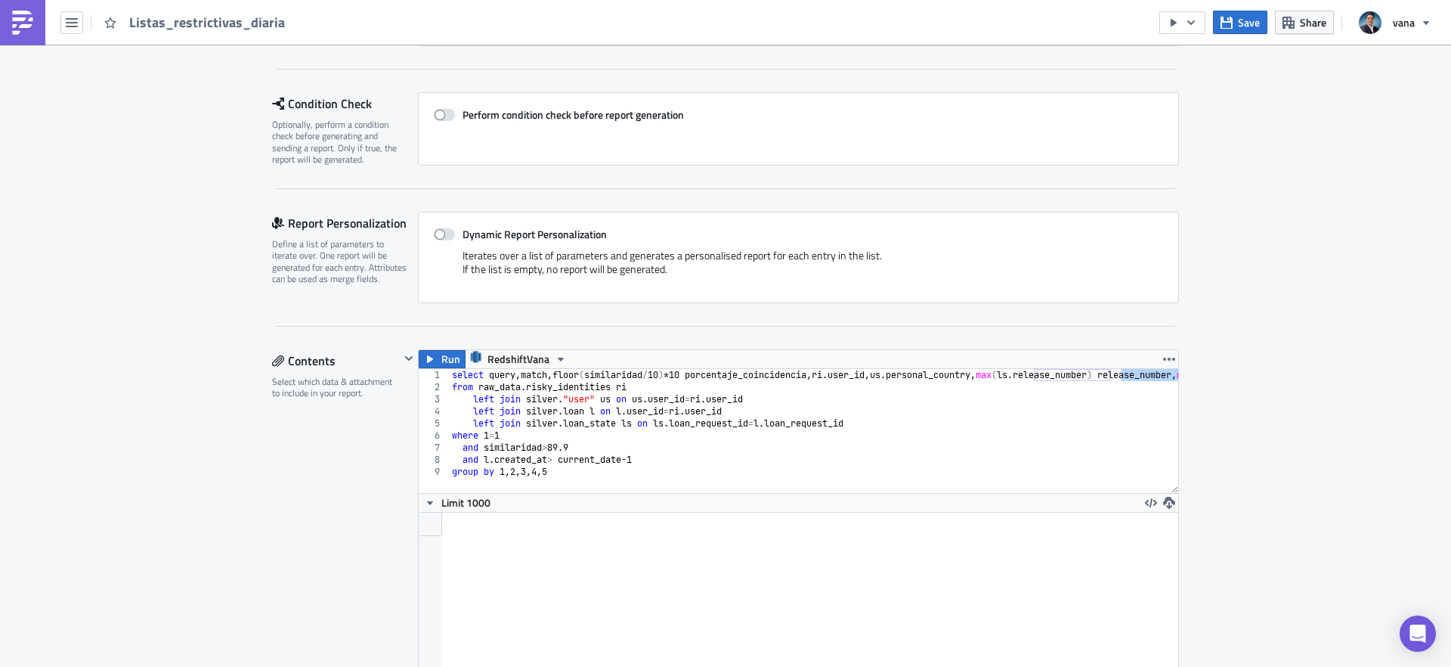
click at [585, 446] on div "select query , match , floor ( similaridad / 10 ) * 10 porcentaje_coincidencia …" at bounding box center [876, 443] width 855 height 148
type textarea "and similaridad>89.9"
paste textarea "release_number"
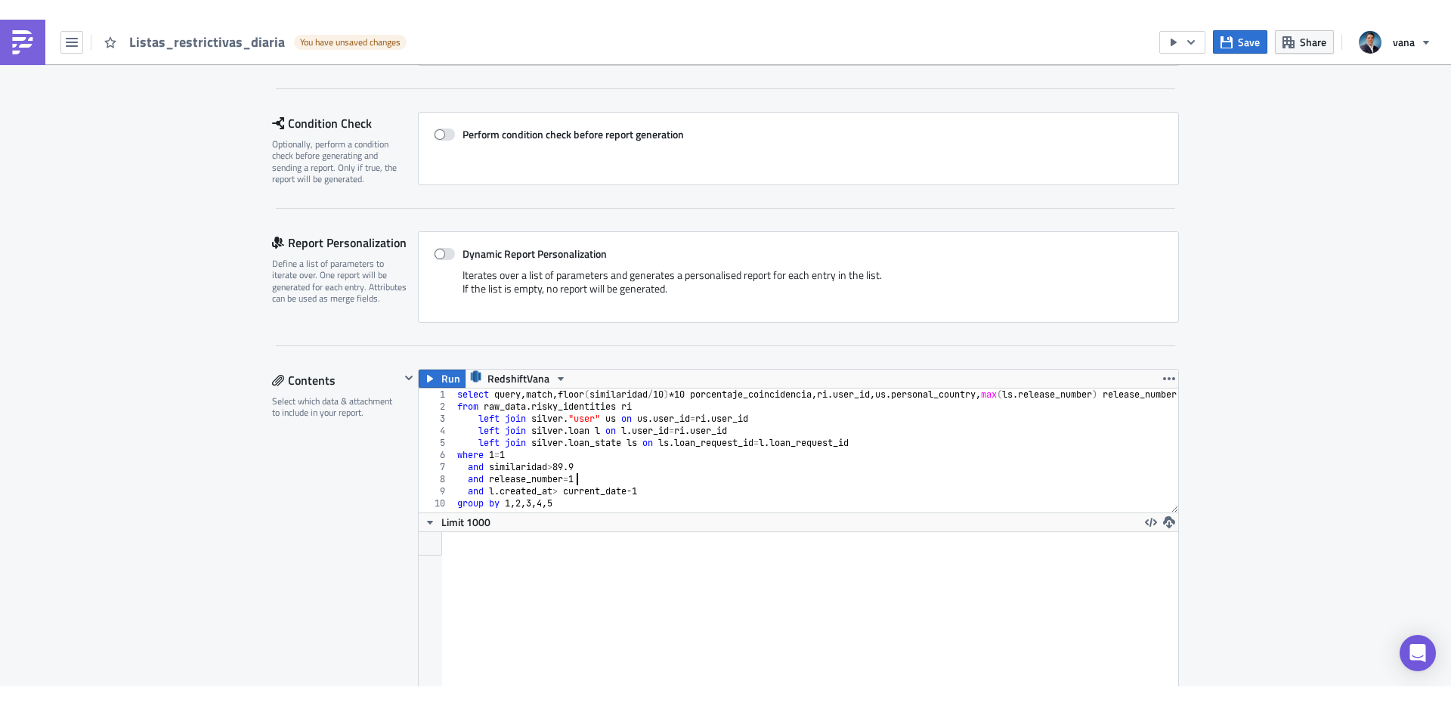
scroll to position [0, 9]
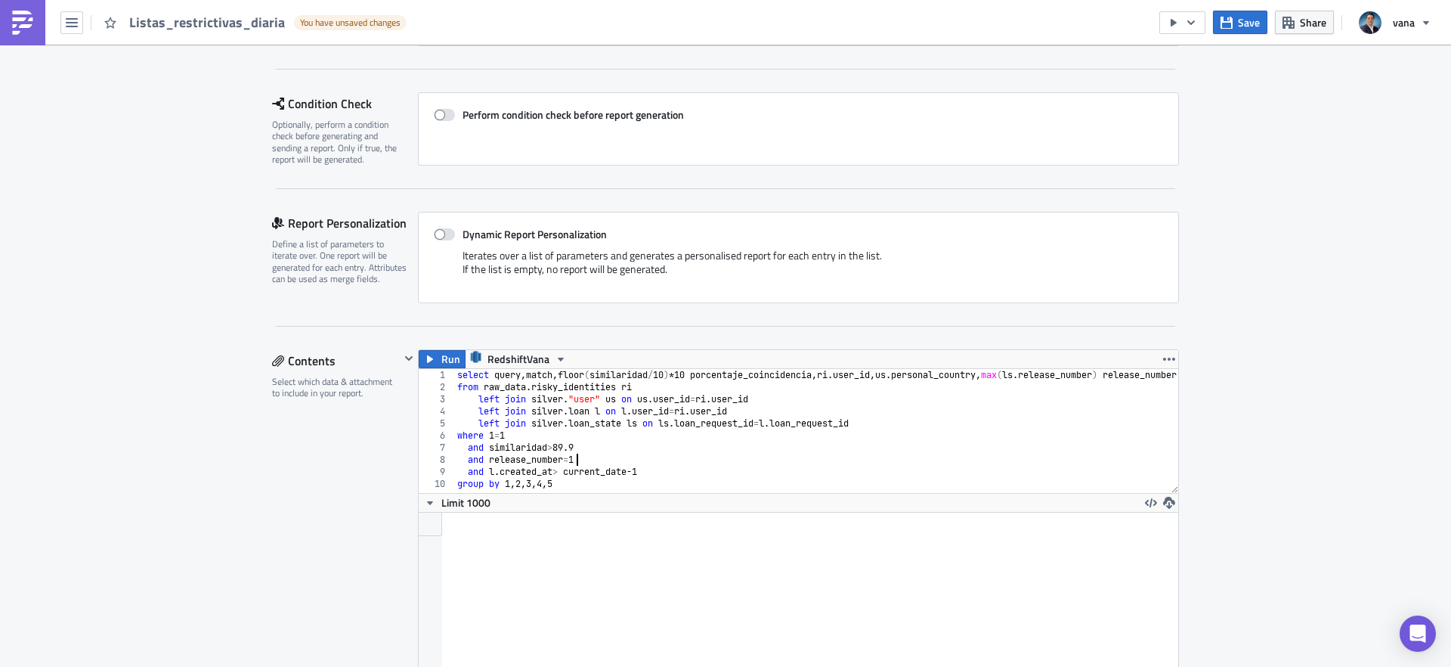
type textarea "and release_number=1"
click at [344, 489] on div "Contents Select which data & attachment to include in your report." at bounding box center [336, 638] width 128 height 578
click at [1246, 25] on span "Save" at bounding box center [1249, 22] width 22 height 16
